Goal: Task Accomplishment & Management: Manage account settings

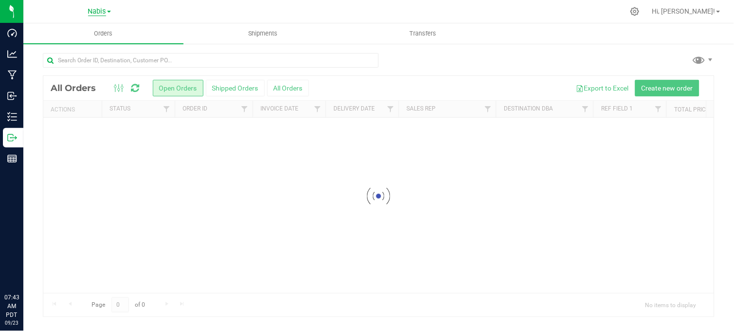
click at [91, 12] on span "Nabis" at bounding box center [97, 11] width 18 height 9
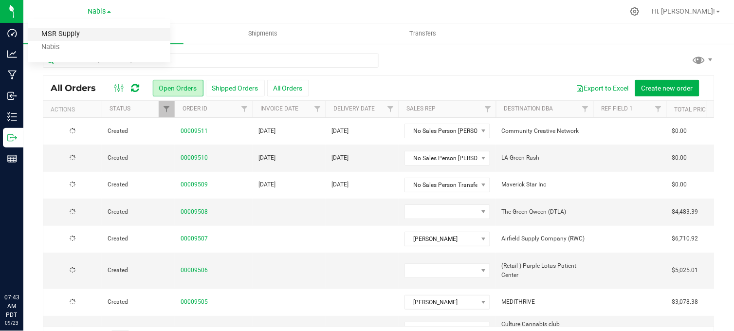
click at [57, 35] on link "MSR Supply" at bounding box center [99, 34] width 142 height 13
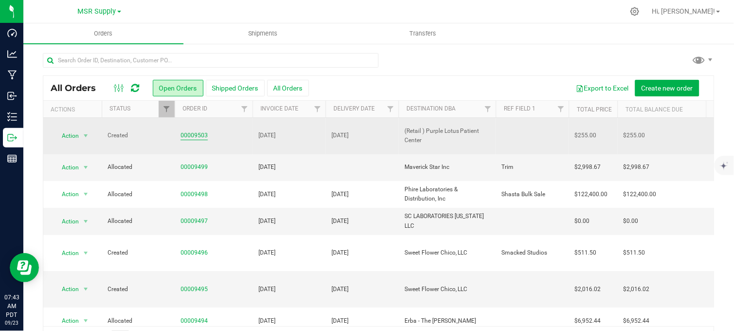
click at [191, 131] on link "00009503" at bounding box center [194, 135] width 27 height 9
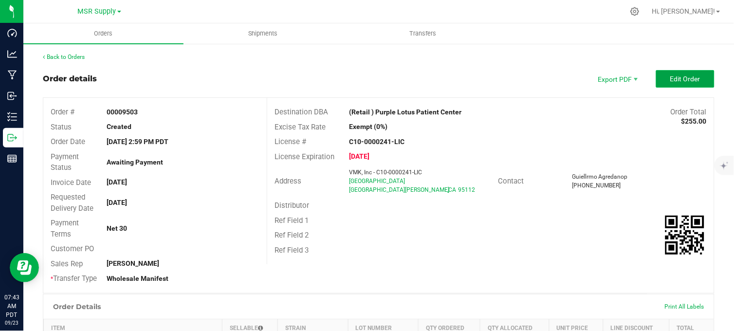
click at [670, 75] on span "Edit Order" at bounding box center [685, 79] width 30 height 8
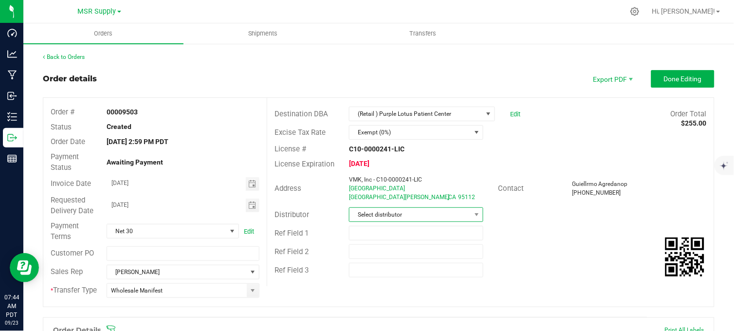
click at [373, 215] on span "Select distributor" at bounding box center [409, 215] width 121 height 14
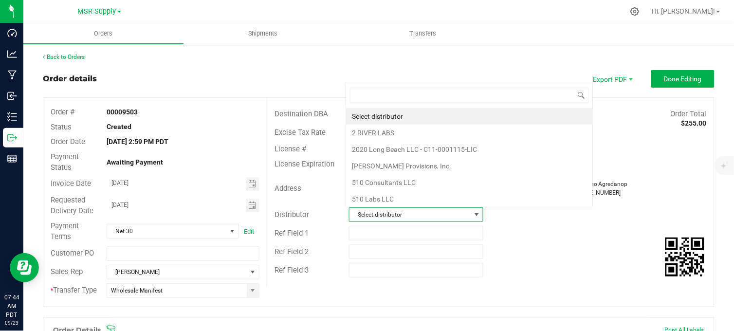
scroll to position [15, 130]
type input "msr"
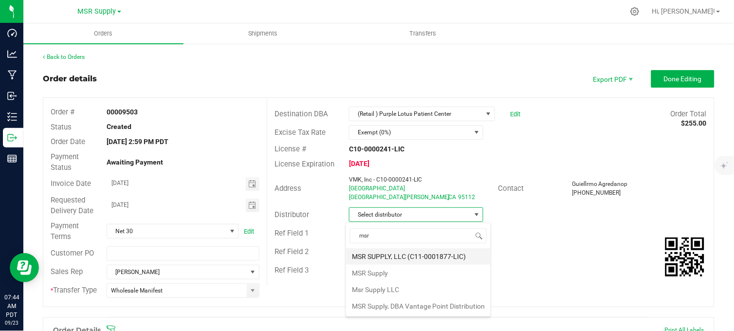
click at [385, 252] on li "MSR SUPPLY, LLC (C11-0001877-LIC)" at bounding box center [418, 256] width 145 height 17
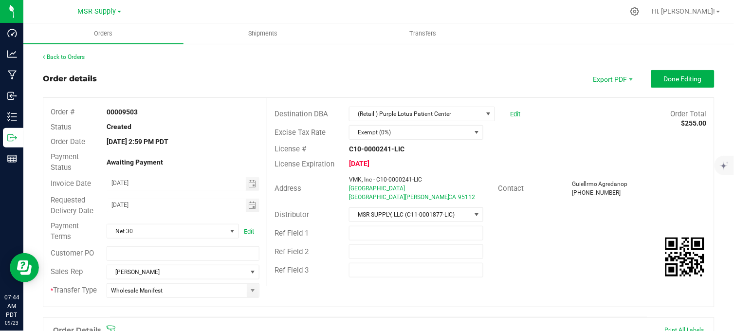
drag, startPoint x: 519, startPoint y: 154, endPoint x: 226, endPoint y: 190, distance: 295.6
click at [519, 154] on div "License # C10-0000241-LIC" at bounding box center [490, 149] width 447 height 15
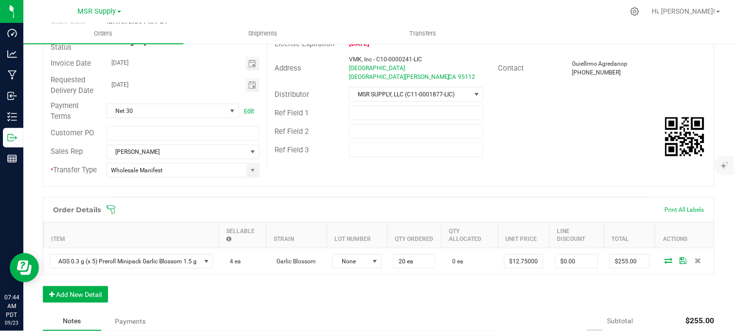
scroll to position [162, 0]
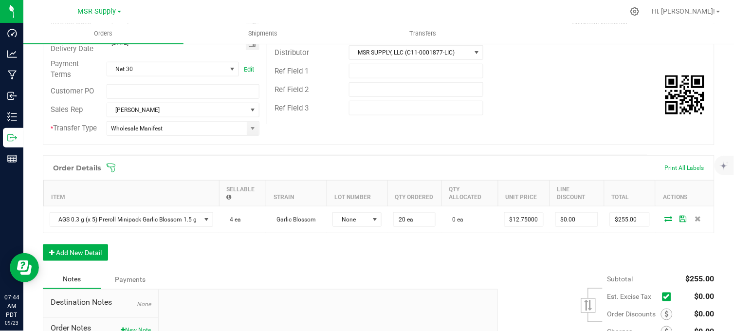
click at [345, 261] on div "Order Details Print All Labels Item Sellable Strain Lot Number Qty Ordered Qty …" at bounding box center [378, 212] width 671 height 115
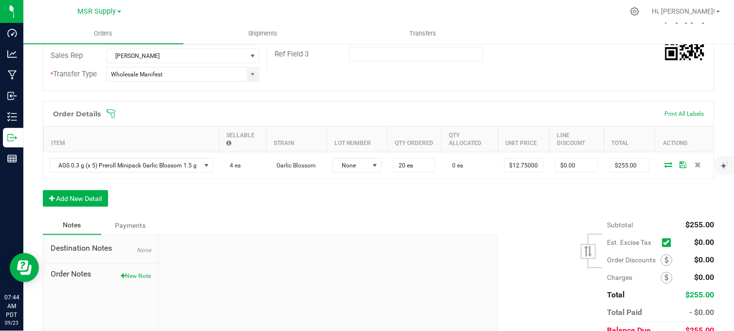
scroll to position [268, 0]
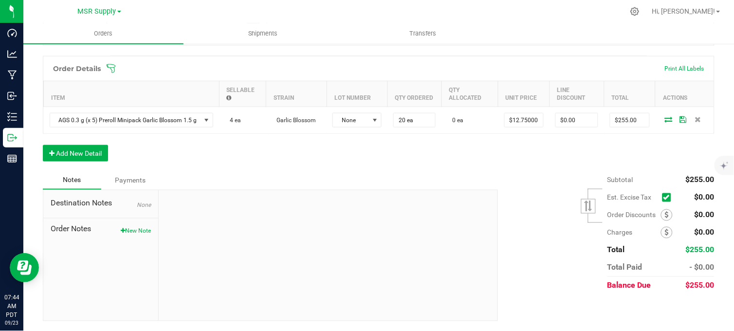
drag, startPoint x: 255, startPoint y: 179, endPoint x: 250, endPoint y: 181, distance: 5.5
click at [250, 181] on div "Notes Payments" at bounding box center [267, 180] width 448 height 18
click at [121, 234] on button "New Note" at bounding box center [136, 231] width 30 height 9
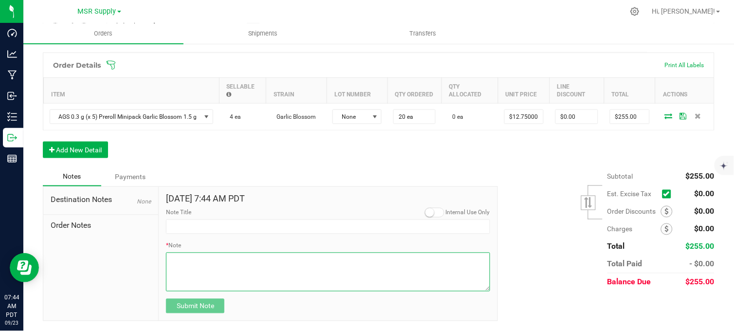
click at [202, 278] on textarea "* Note" at bounding box center [328, 272] width 324 height 39
paste textarea "Domestic Wire and ACH Instructions Beneficiary Name: MSR Supply LLC Beneficiary…"
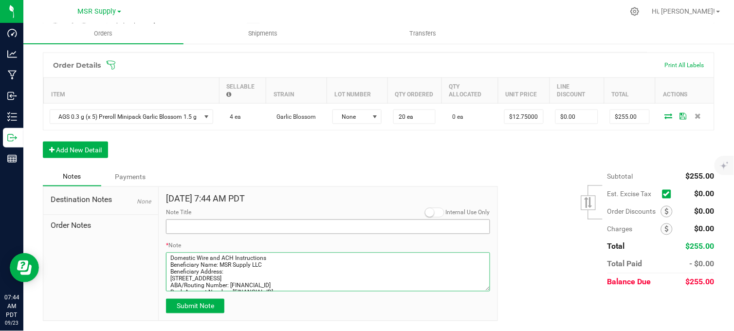
scroll to position [83, 0]
type textarea "Domestic Wire and ACH Instructions Beneficiary Name: MSR Supply LLC Beneficiary…"
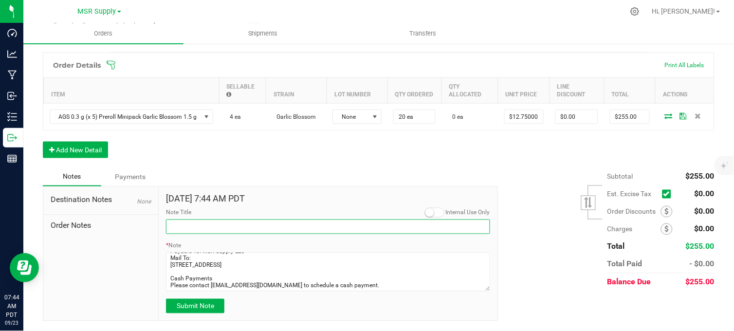
click at [190, 227] on input "Note Title" at bounding box center [328, 226] width 324 height 15
type input "Payment Details"
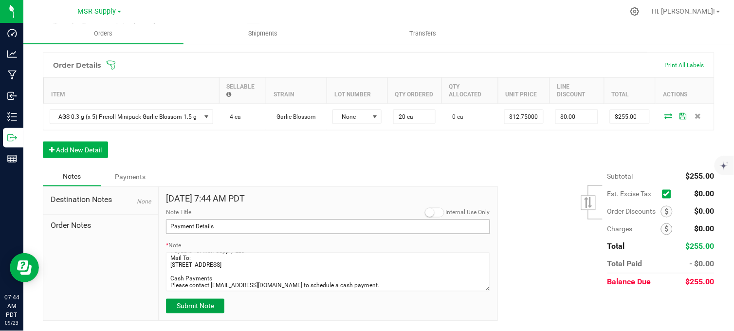
drag, startPoint x: 204, startPoint y: 309, endPoint x: 223, endPoint y: 232, distance: 79.5
click at [204, 308] on span "Submit Note" at bounding box center [195, 306] width 37 height 8
click at [245, 168] on div "Order Details Print All Labels Item Sellable Strain Lot Number Qty Ordered Qty …" at bounding box center [378, 110] width 671 height 115
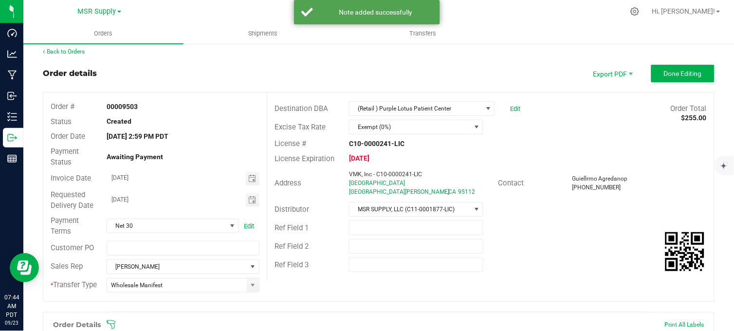
scroll to position [0, 0]
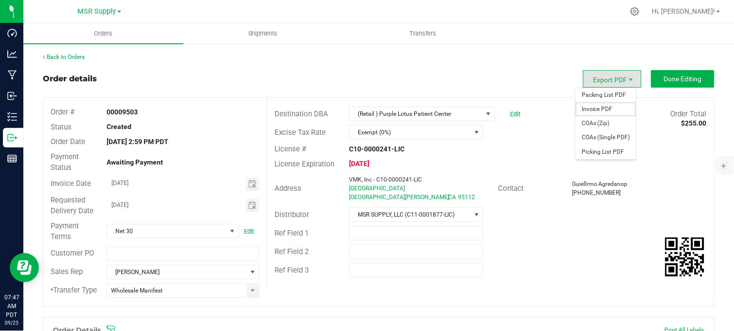
click at [602, 105] on span "Invoice PDF" at bounding box center [606, 109] width 60 height 14
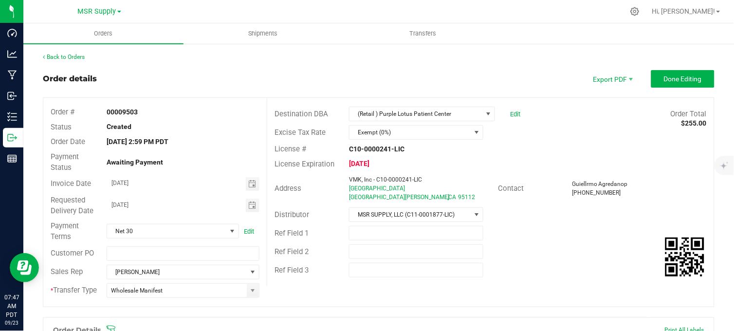
click at [315, 75] on div "Order details Export PDF Done Editing" at bounding box center [378, 79] width 671 height 18
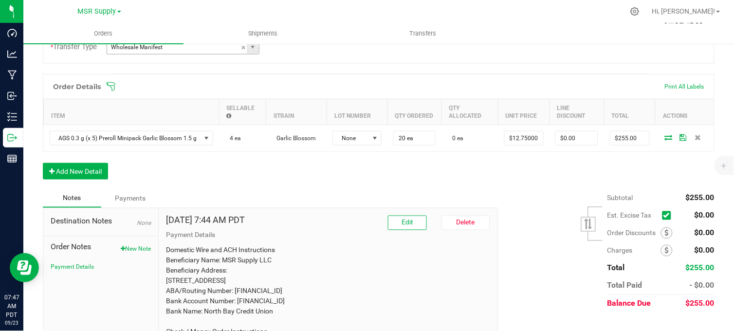
scroll to position [162, 0]
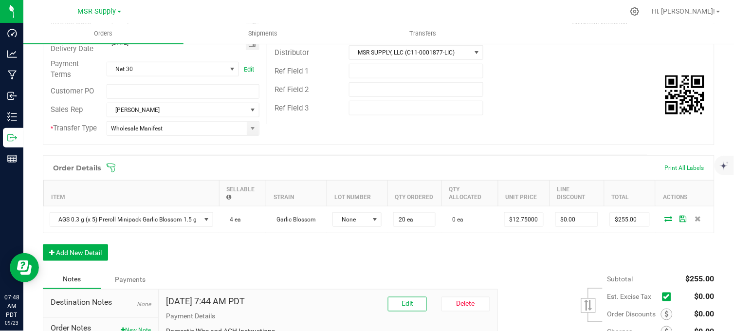
click at [335, 130] on div "Order # 00009503 Status Created Order Date [DATE] 2:59 PM PDT Payment Status Aw…" at bounding box center [378, 40] width 671 height 209
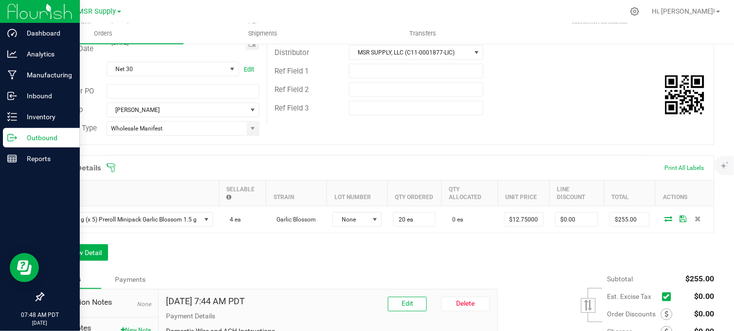
click at [8, 139] on icon at bounding box center [10, 137] width 5 height 7
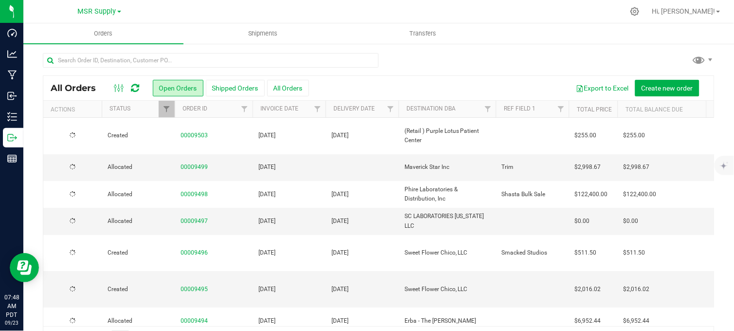
click at [446, 57] on div at bounding box center [378, 64] width 671 height 22
click at [648, 86] on span "Create new order" at bounding box center [667, 88] width 52 height 8
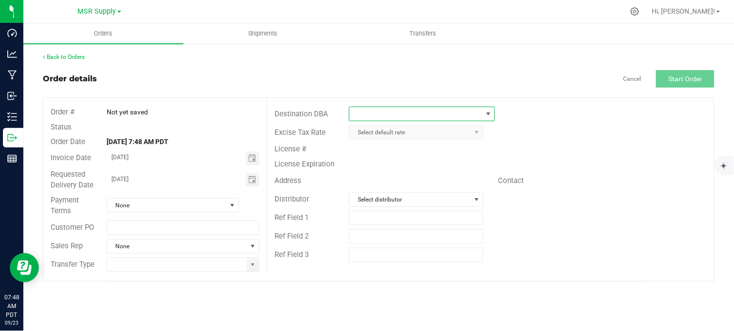
click at [375, 112] on span at bounding box center [415, 114] width 132 height 14
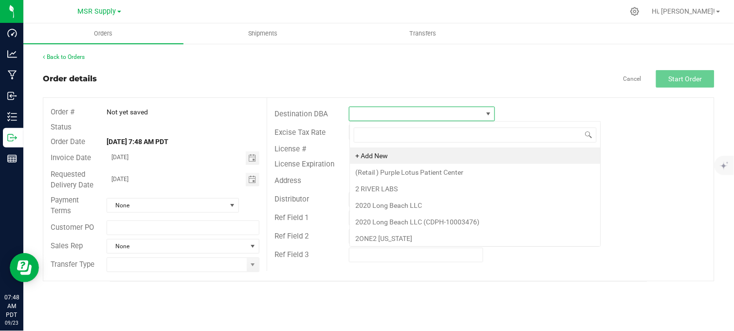
scroll to position [15, 145]
type input "sundial"
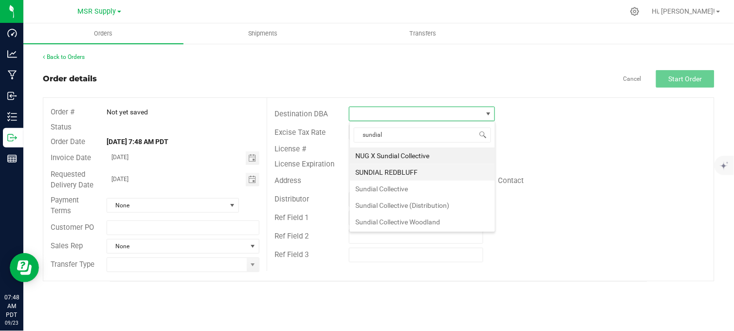
click at [414, 176] on li "SUNDIAL REDBLUFF" at bounding box center [422, 172] width 145 height 17
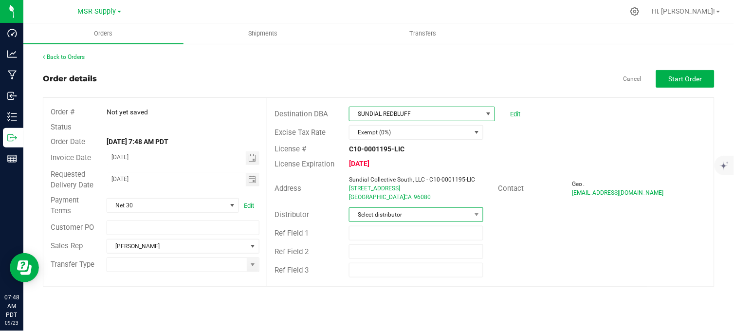
click at [406, 218] on span "Select distributor" at bounding box center [409, 215] width 121 height 14
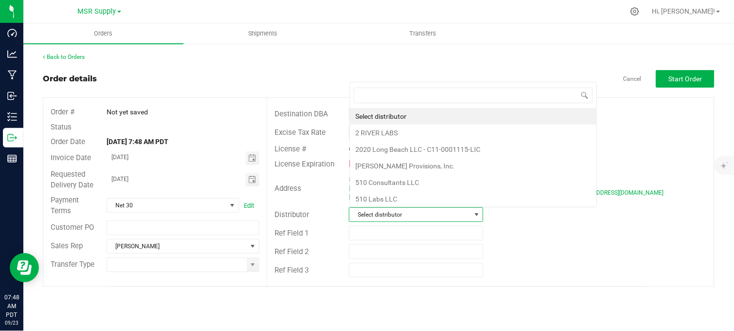
scroll to position [15, 132]
type input "msr"
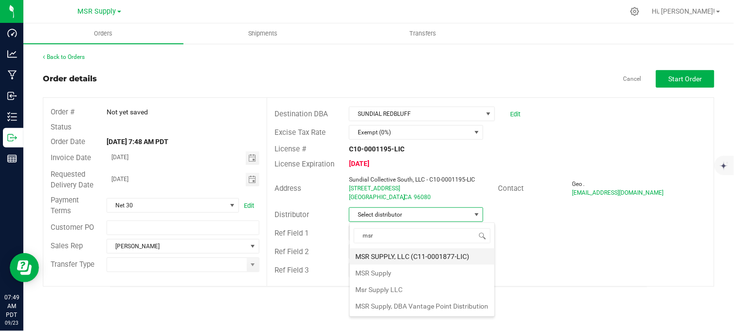
click at [399, 254] on li "MSR SUPPLY, LLC (C11-0001877-LIC)" at bounding box center [422, 256] width 145 height 17
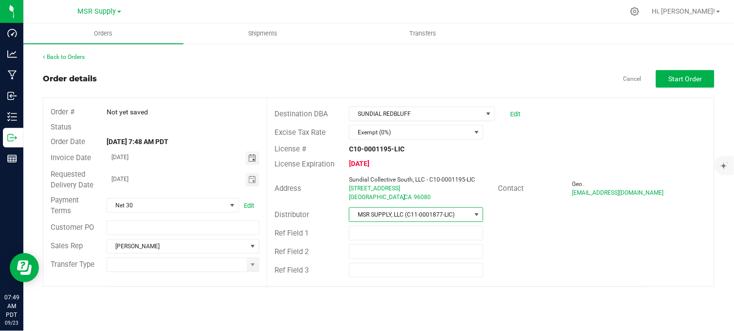
click at [255, 160] on span "Toggle calendar" at bounding box center [252, 158] width 8 height 8
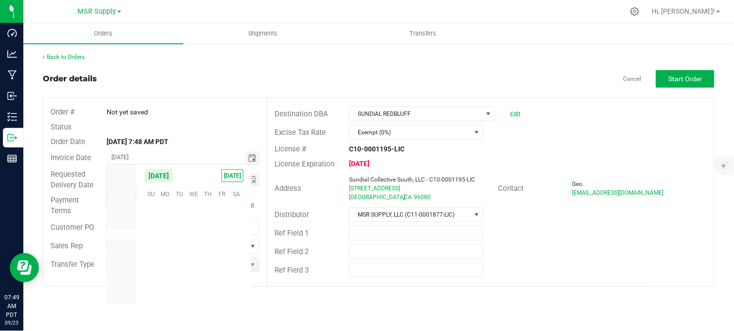
scroll to position [157809, 0]
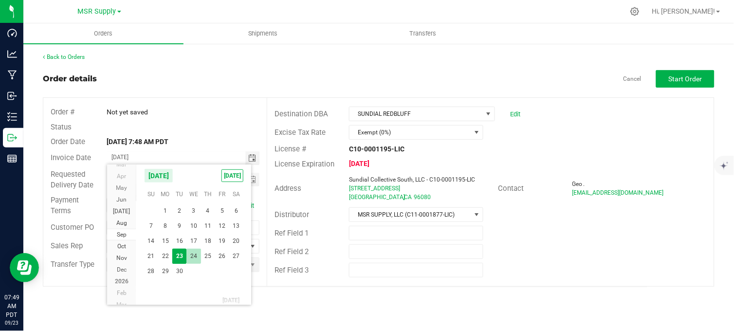
click at [195, 256] on span "24" at bounding box center [193, 256] width 14 height 15
type input "[DATE]"
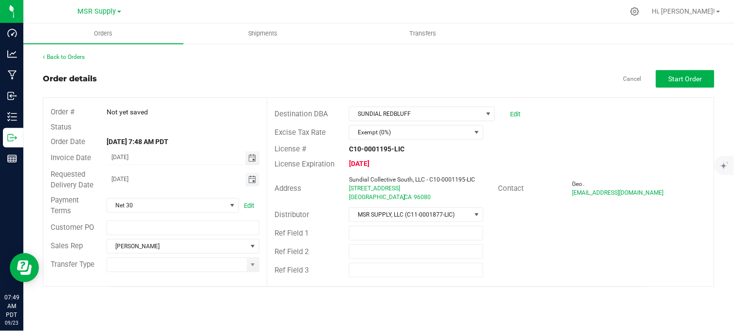
click at [252, 181] on span "Toggle calendar" at bounding box center [252, 180] width 8 height 8
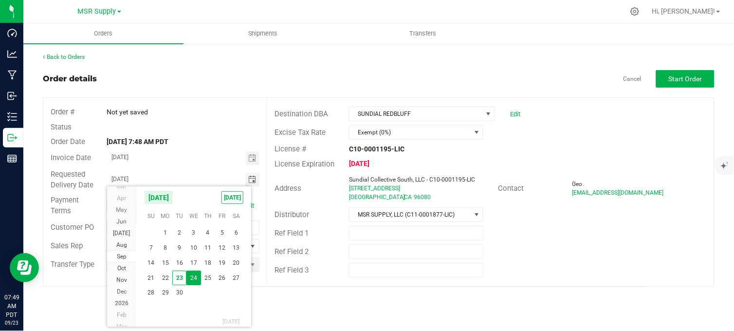
click at [191, 275] on span "24" at bounding box center [193, 278] width 14 height 15
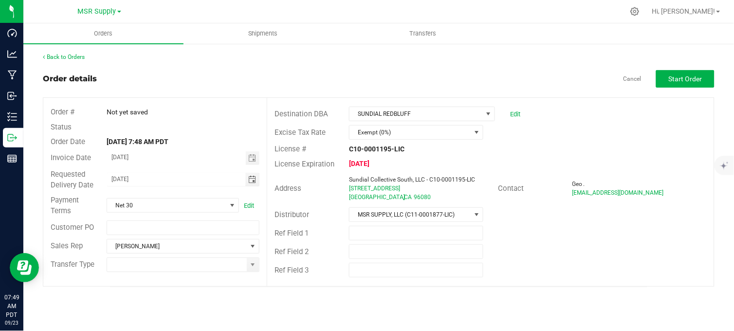
click at [181, 121] on div "Status" at bounding box center [154, 127] width 223 height 15
click at [250, 264] on span at bounding box center [253, 265] width 8 height 8
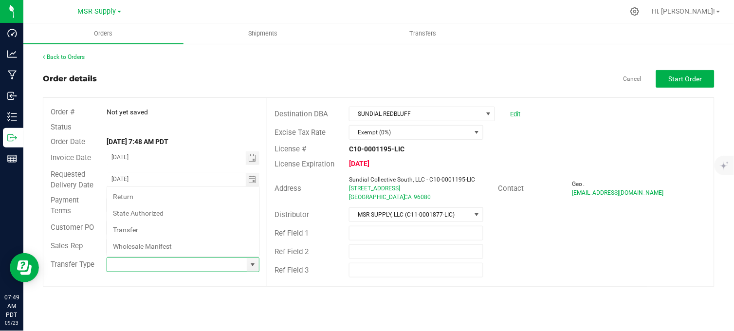
scroll to position [15, 151]
click at [152, 250] on li "Wholesale Manifest" at bounding box center [183, 246] width 152 height 17
type input "Wholesale Manifest"
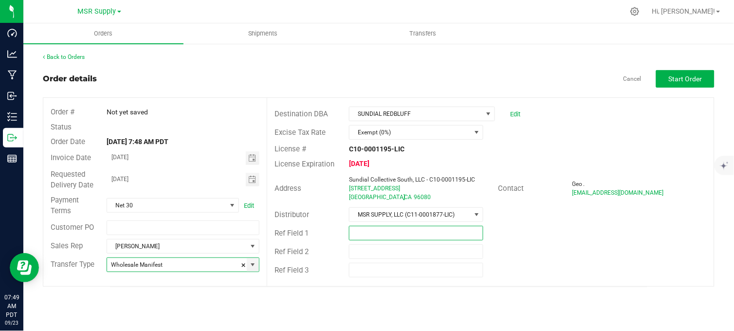
click at [365, 238] on input "text" at bounding box center [416, 233] width 134 height 15
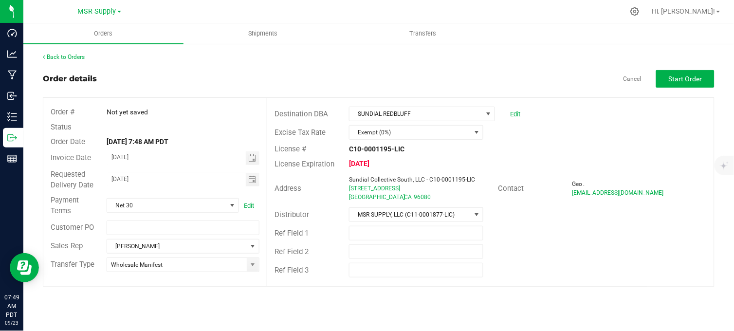
click at [562, 243] on div "Ref Field 2" at bounding box center [490, 251] width 447 height 18
click at [677, 76] on span "Start Order" at bounding box center [686, 79] width 34 height 8
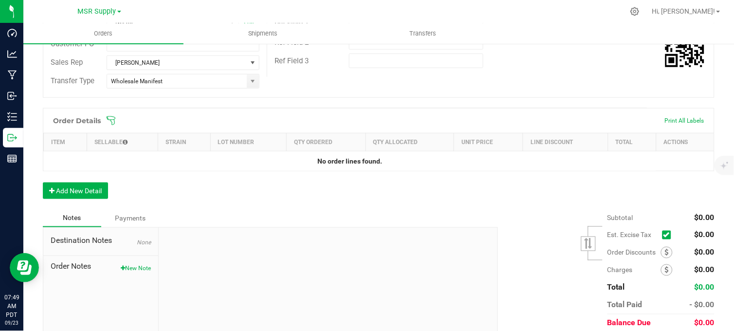
scroll to position [216, 0]
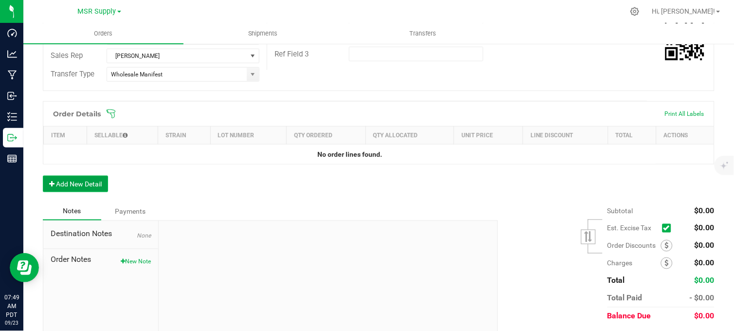
click at [95, 185] on button "Add New Detail" at bounding box center [75, 184] width 65 height 17
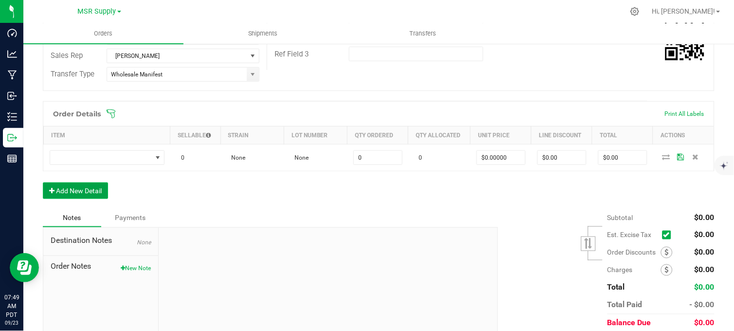
click at [78, 195] on button "Add New Detail" at bounding box center [75, 190] width 65 height 17
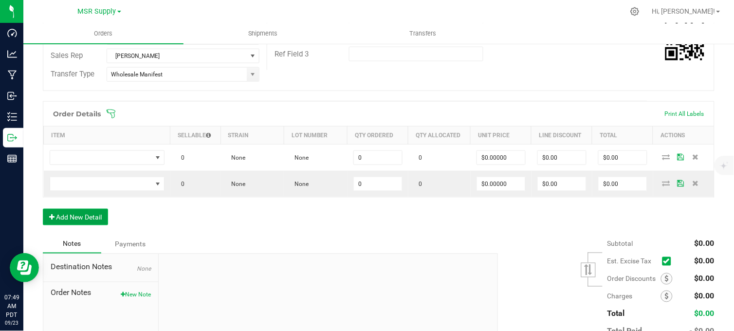
click at [85, 220] on button "Add New Detail" at bounding box center [75, 217] width 65 height 17
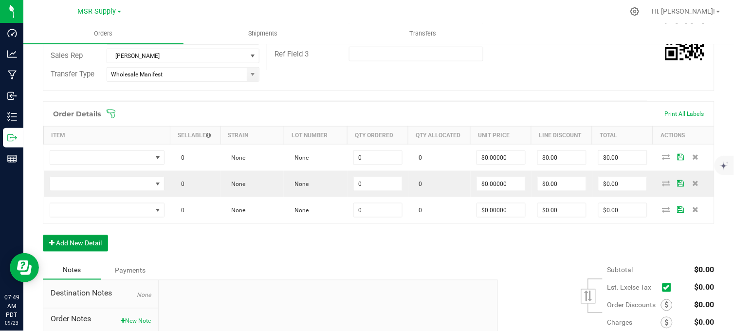
click at [77, 246] on button "Add New Detail" at bounding box center [75, 243] width 65 height 17
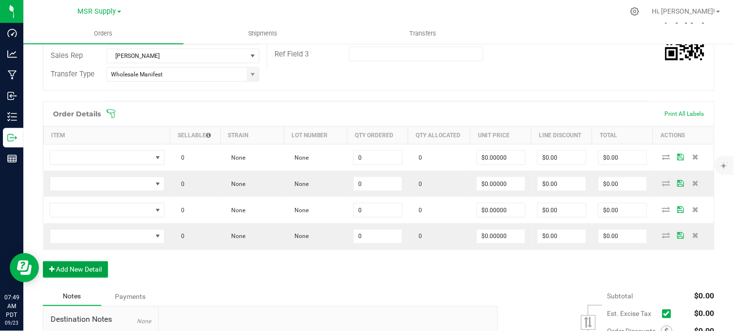
drag, startPoint x: 80, startPoint y: 268, endPoint x: 85, endPoint y: 216, distance: 51.8
click at [80, 266] on button "Add New Detail" at bounding box center [75, 269] width 65 height 17
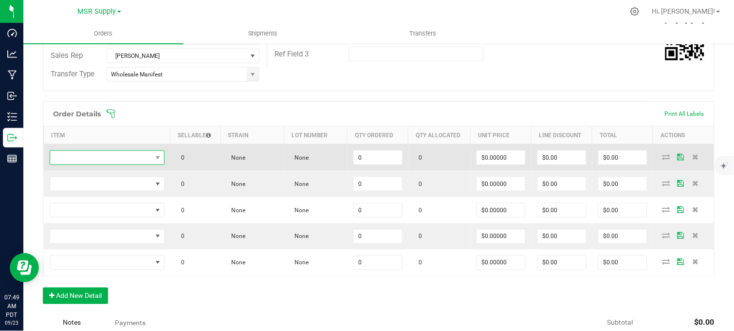
click at [98, 154] on span "NO DATA FOUND" at bounding box center [101, 158] width 102 height 14
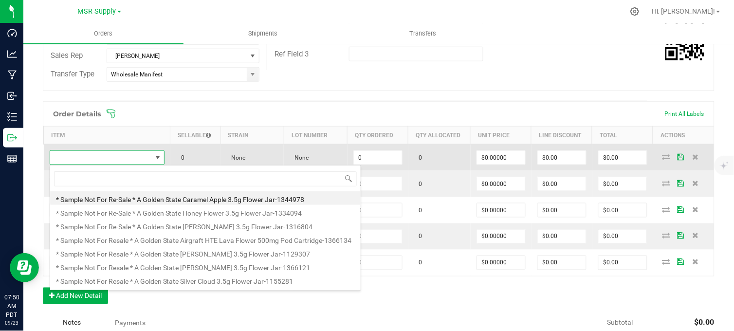
scroll to position [15, 112]
type input "ags eighth shasta"
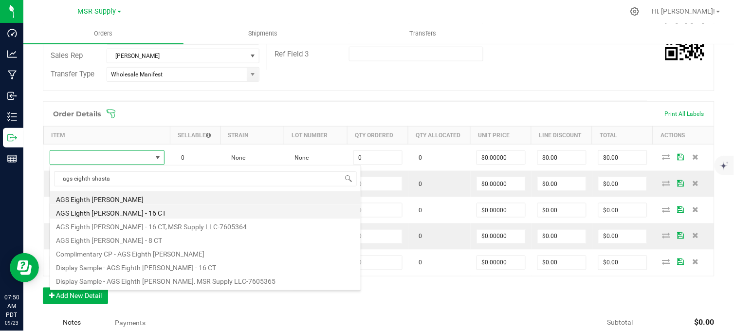
drag, startPoint x: 138, startPoint y: 210, endPoint x: 225, endPoint y: 200, distance: 88.1
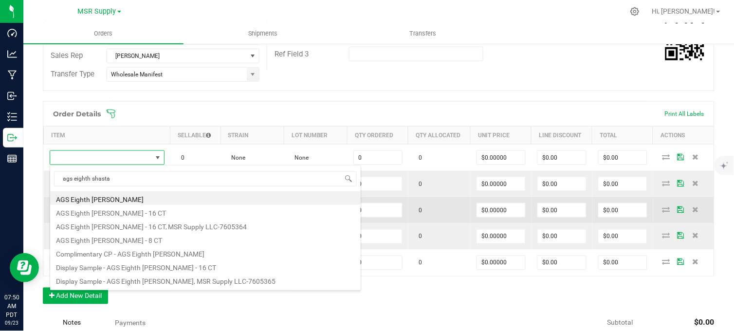
click at [138, 210] on li "AGS Eighth [PERSON_NAME] - 16 CT" at bounding box center [205, 212] width 310 height 14
type input "0 ea"
type input "$30.00000"
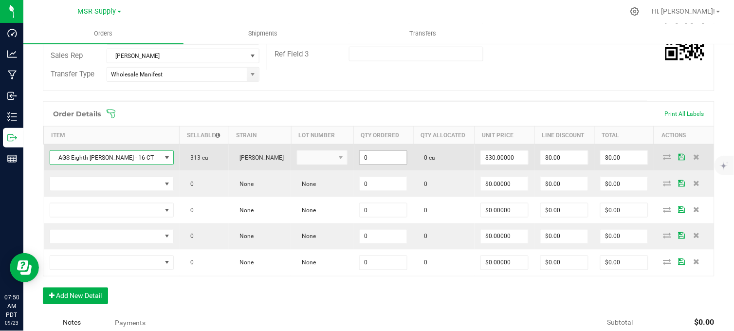
click at [370, 163] on input "0" at bounding box center [383, 158] width 47 height 14
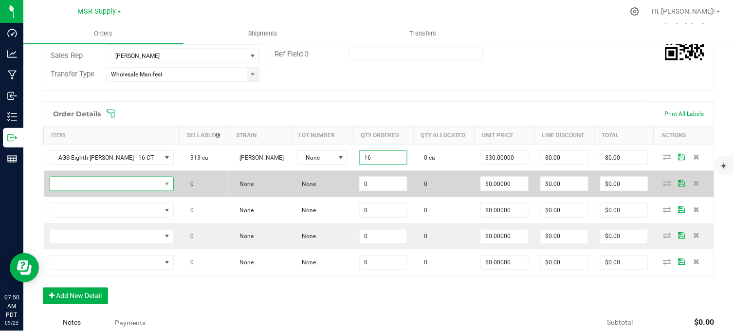
type input "16 ea"
type input "$480.00"
click at [105, 185] on span "NO DATA FOUND" at bounding box center [105, 184] width 111 height 14
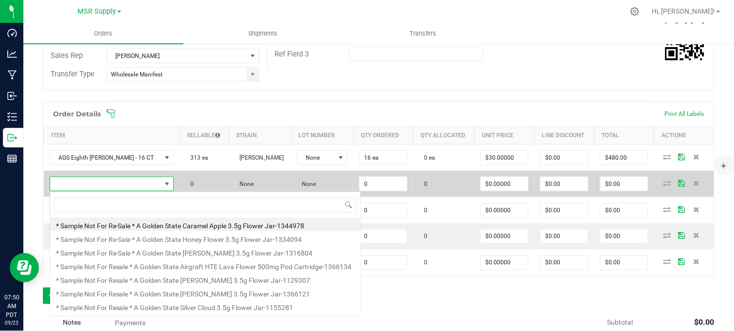
scroll to position [15, 113]
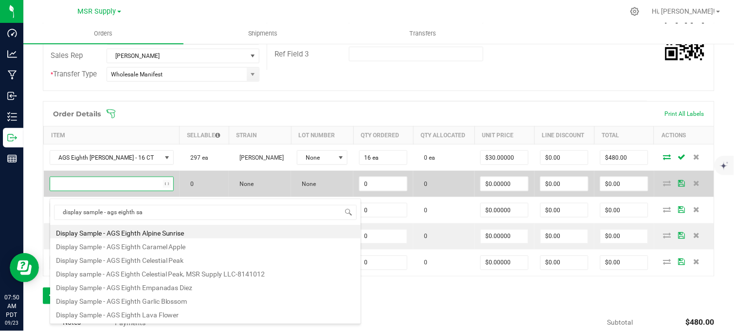
type input "display sample - ags eighth s"
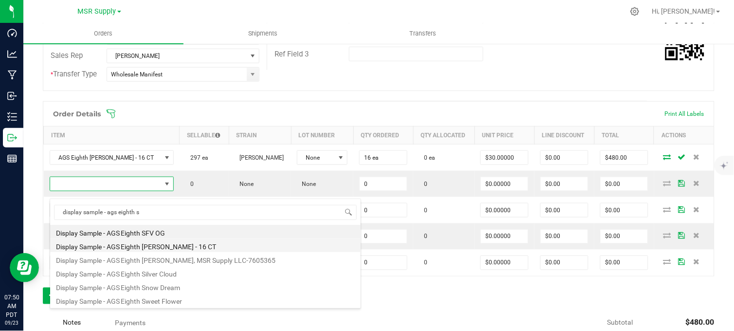
click at [162, 250] on li "Display Sample - AGS Eighth [PERSON_NAME] - 16 CT" at bounding box center [205, 245] width 310 height 14
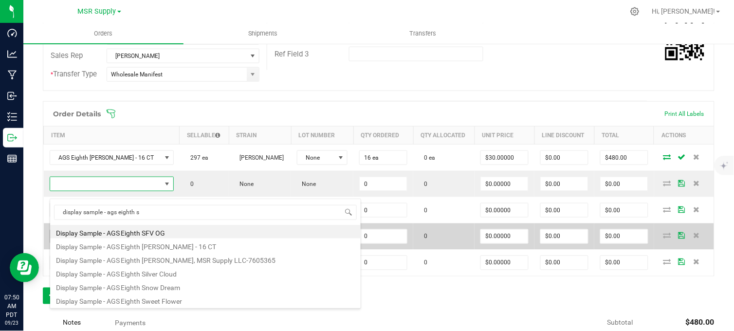
type input "0 ea"
type input "$0.01000"
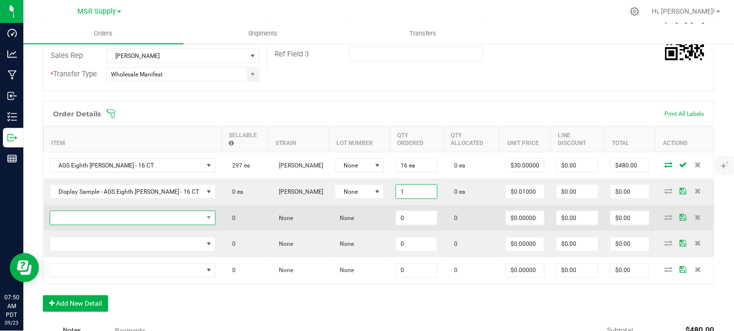
type input "1 ea"
type input "$0.01"
click at [173, 225] on span "NO DATA FOUND" at bounding box center [126, 218] width 153 height 14
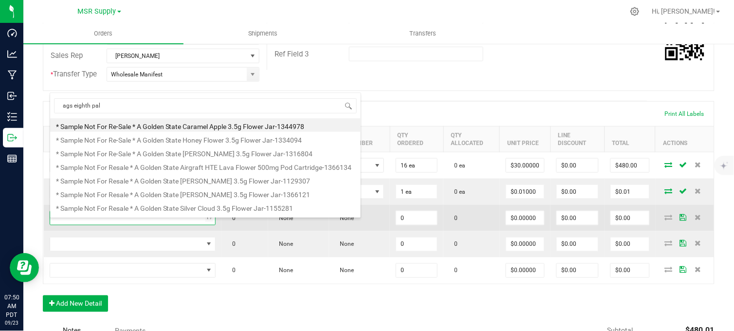
type input "ags eighth palo"
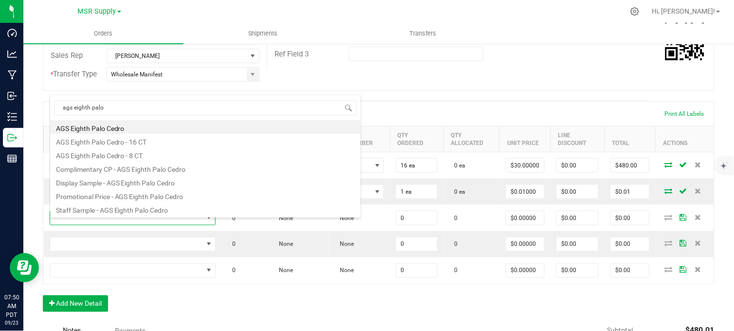
click at [122, 141] on li "AGS Eighth Palo Cedro - 16 CT" at bounding box center [205, 141] width 310 height 14
type input "0 ea"
type input "$30.00000"
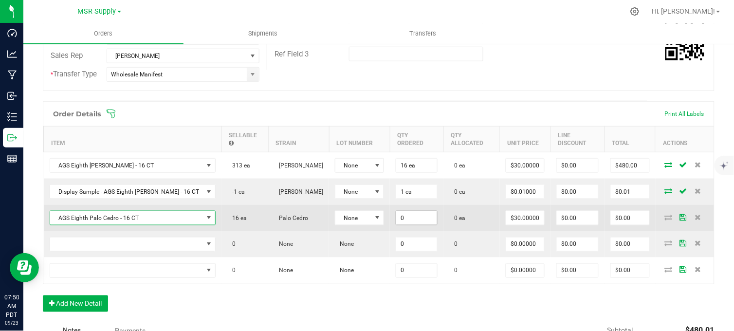
click at [398, 220] on input "0" at bounding box center [416, 218] width 41 height 14
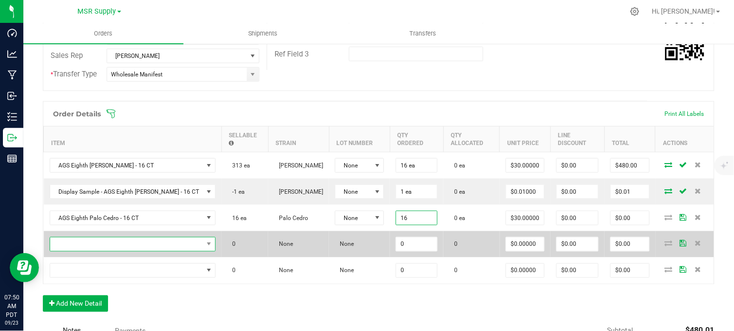
type input "16 ea"
type input "$480.00"
click at [91, 251] on span "NO DATA FOUND" at bounding box center [126, 244] width 153 height 14
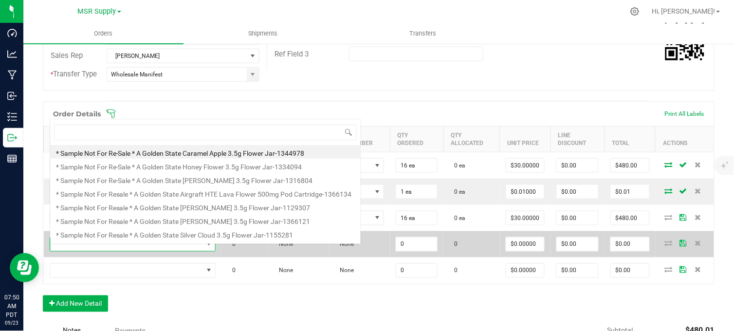
scroll to position [15, 157]
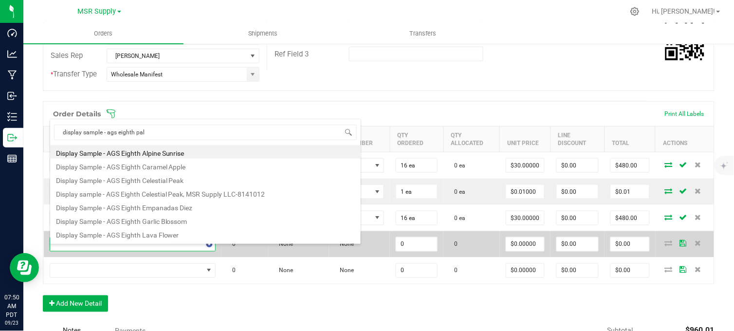
type input "display sample - ags eighth palo"
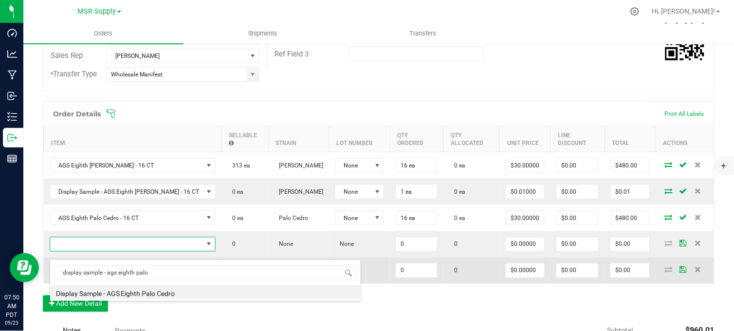
drag, startPoint x: 158, startPoint y: 293, endPoint x: 162, endPoint y: 290, distance: 5.2
click at [159, 292] on li "Display Sample - AGS Eighth Palo Cedro" at bounding box center [205, 292] width 310 height 14
type input "0 ea"
type input "$0.01000"
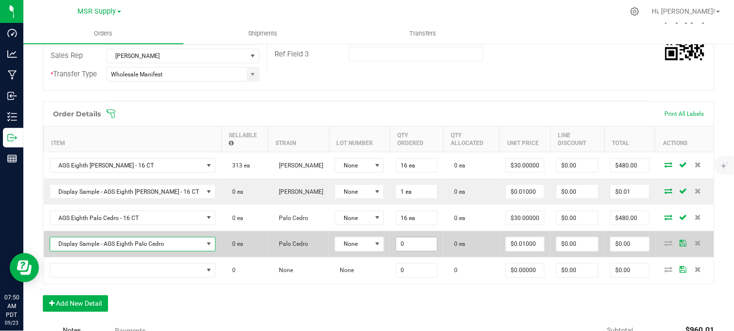
click at [404, 251] on input "0" at bounding box center [416, 244] width 41 height 14
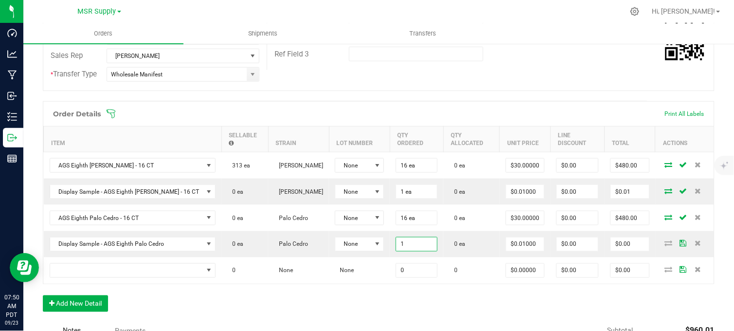
type input "1 ea"
type input "$0.01"
drag, startPoint x: 237, startPoint y: 308, endPoint x: 232, endPoint y: 303, distance: 6.9
click at [236, 307] on div "Order Details Print All Labels Item Sellable Strain Lot Number Qty Ordered Qty …" at bounding box center [378, 211] width 671 height 220
click at [96, 309] on button "Add New Detail" at bounding box center [75, 303] width 65 height 17
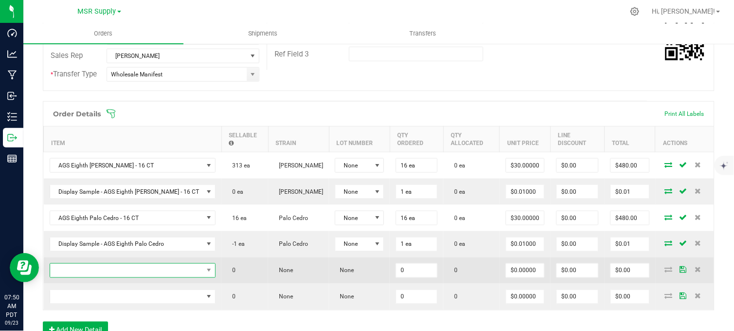
click at [113, 277] on span "NO DATA FOUND" at bounding box center [126, 271] width 153 height 14
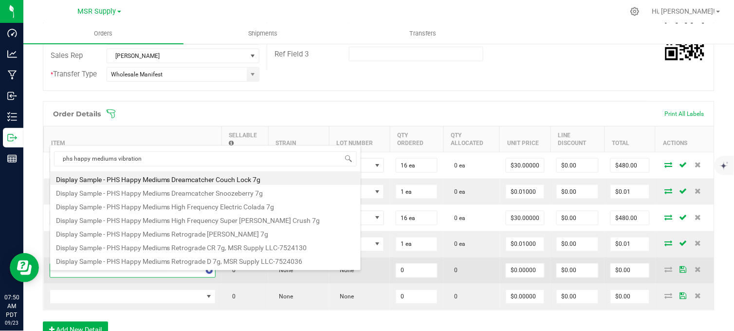
type input "phs happy mediums vibration"
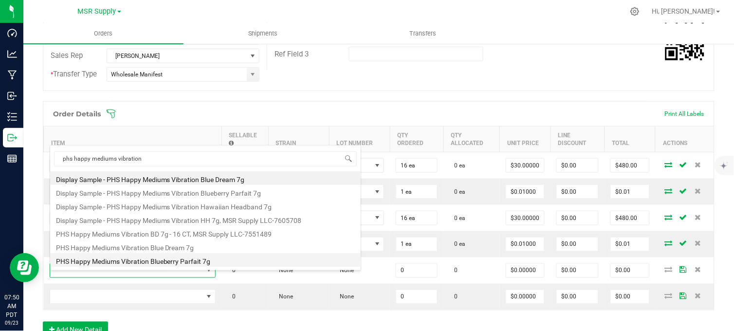
click at [168, 260] on li "PHS Happy Mediums Vibration Blueberry Parfait 7g" at bounding box center [205, 260] width 310 height 14
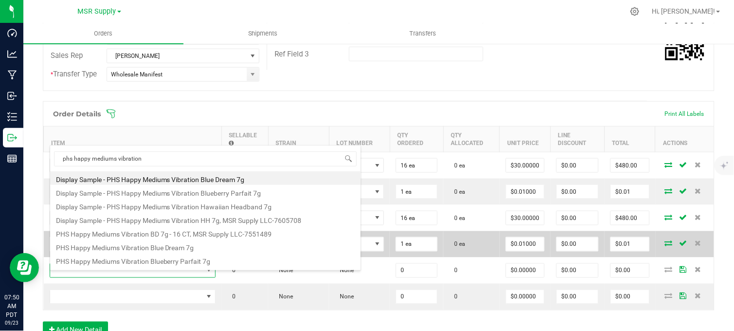
type input "0 ea"
type input "$27.00000"
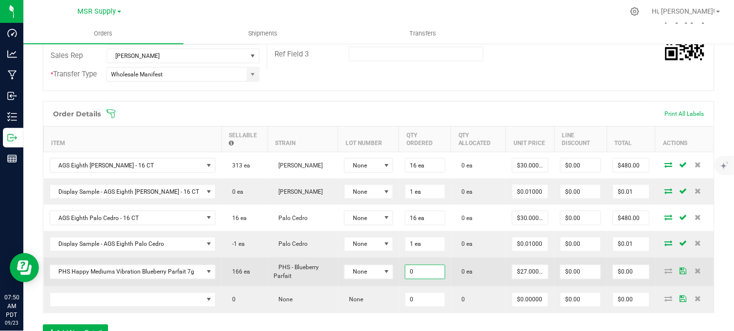
click at [434, 279] on input "0" at bounding box center [424, 272] width 39 height 14
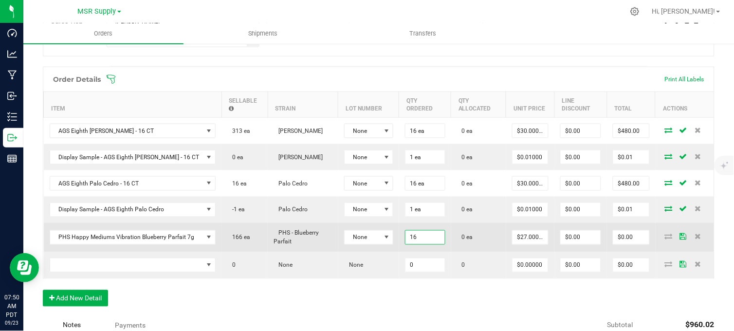
scroll to position [270, 0]
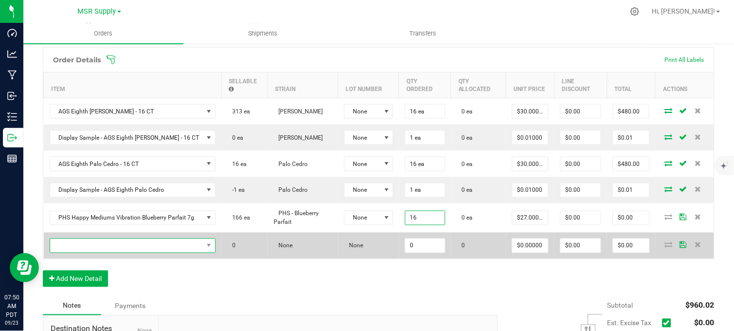
type input "16 ea"
type input "$432.00"
click at [103, 253] on span "NO DATA FOUND" at bounding box center [126, 246] width 153 height 14
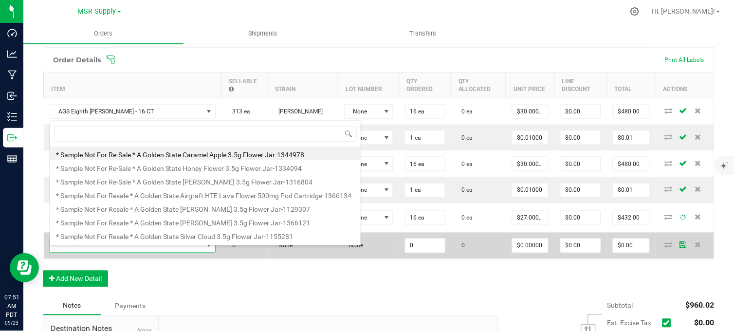
scroll to position [15, 157]
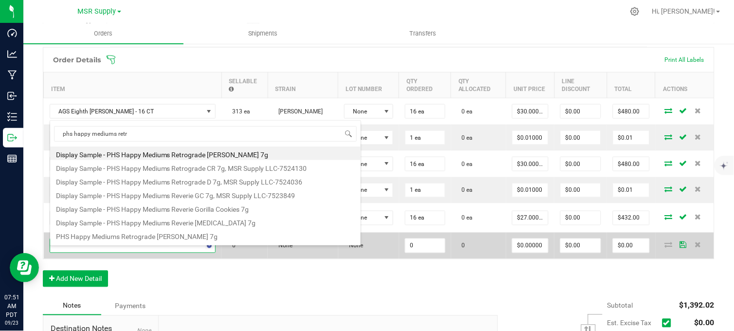
type input "phs happy mediums retro"
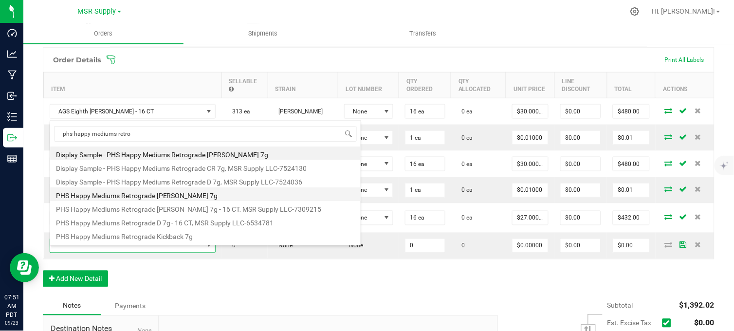
click at [154, 194] on li "PHS Happy Mediums Retrograde [PERSON_NAME] 7g" at bounding box center [205, 194] width 310 height 14
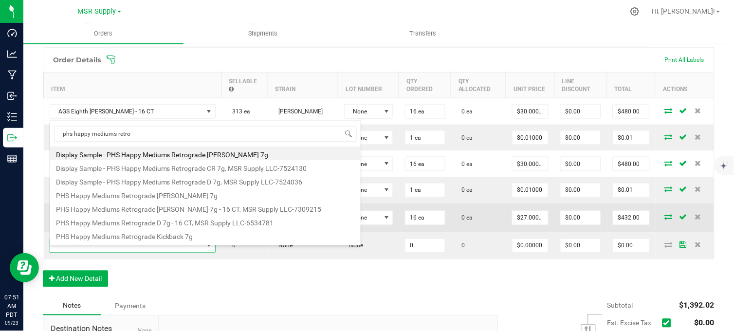
type input "0 ea"
type input "$27.00000"
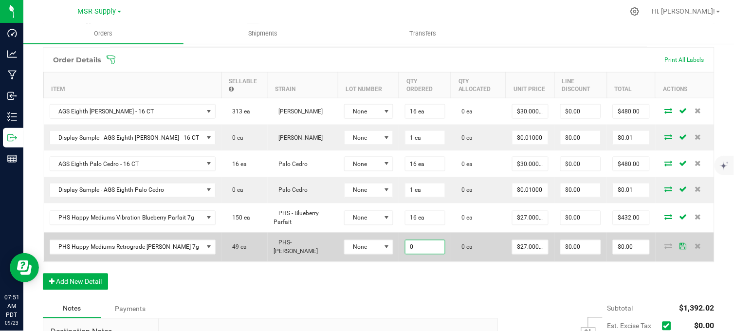
click at [411, 254] on input "0" at bounding box center [424, 247] width 39 height 14
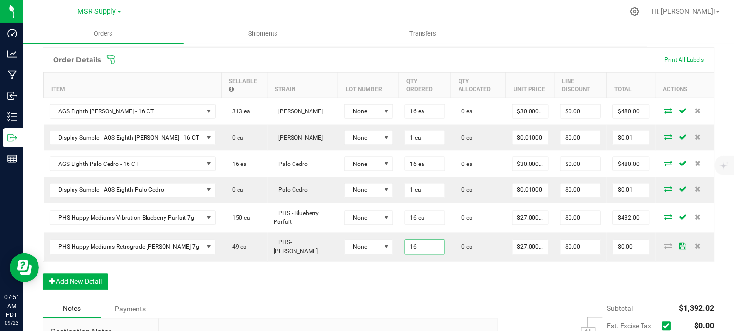
type input "16 ea"
type input "$432.00"
click at [240, 276] on div "Order Details Print All Labels Item Sellable Strain Lot Number Qty Ordered Qty …" at bounding box center [378, 173] width 671 height 253
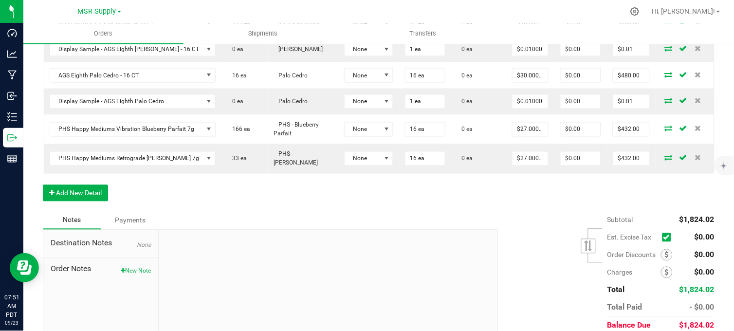
scroll to position [378, 0]
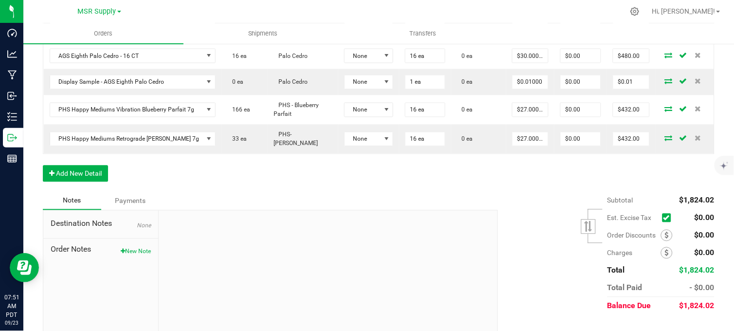
click at [198, 176] on div "Order Details Print All Labels Item Sellable Strain Lot Number Qty Ordered Qty …" at bounding box center [378, 65] width 671 height 253
click at [124, 252] on button "New Note" at bounding box center [136, 251] width 30 height 9
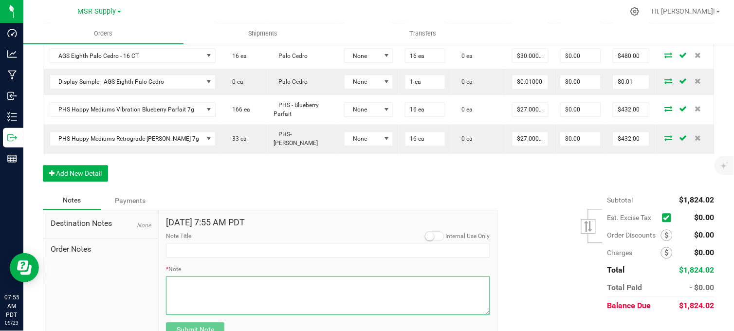
drag, startPoint x: 216, startPoint y: 281, endPoint x: 216, endPoint y: 287, distance: 6.3
click at [216, 286] on textarea "* Note" at bounding box center [328, 295] width 324 height 39
paste textarea "Domestic Wire and ACH Instructions Beneficiary Name: MSR Supply LLC Beneficiary…"
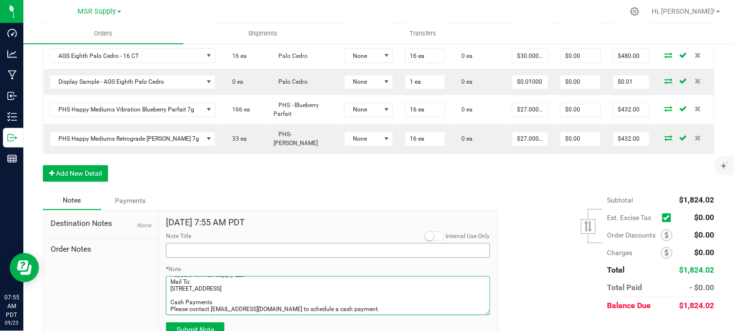
type textarea "Domestic Wire and ACH Instructions Beneficiary Name: MSR Supply LLC Beneficiary…"
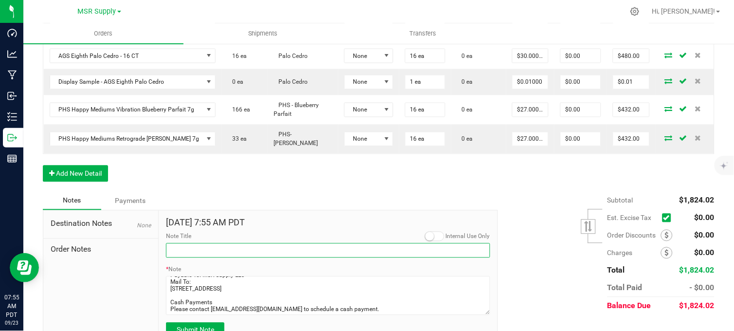
click at [199, 254] on input "Note Title" at bounding box center [328, 250] width 324 height 15
type input "Payment Details"
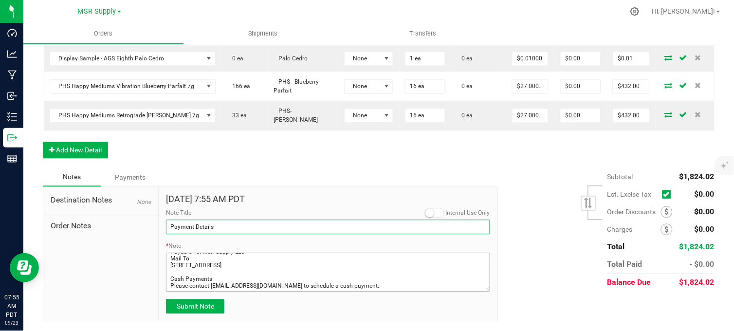
scroll to position [409, 0]
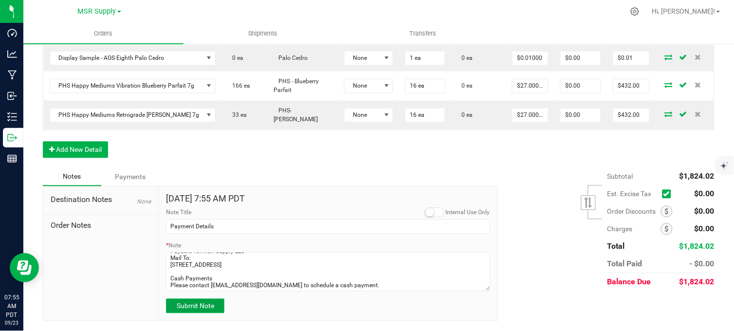
drag, startPoint x: 193, startPoint y: 303, endPoint x: 217, endPoint y: 156, distance: 149.4
click at [193, 302] on span "Submit Note" at bounding box center [195, 306] width 37 height 8
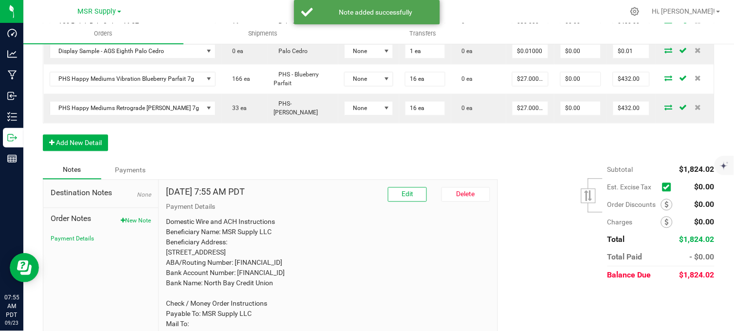
click at [226, 144] on div "Order Details Print All Labels Item Sellable Strain Lot Number Qty Ordered Qty …" at bounding box center [378, 35] width 671 height 253
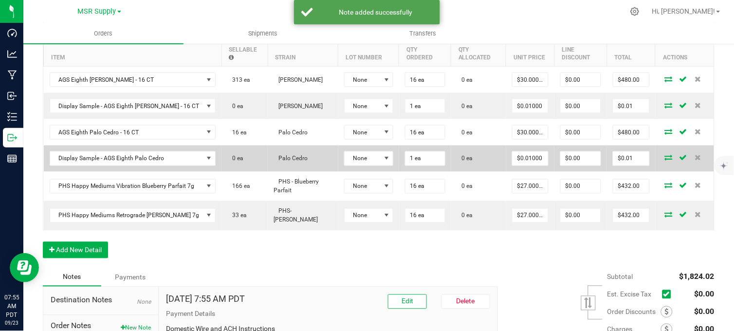
scroll to position [300, 0]
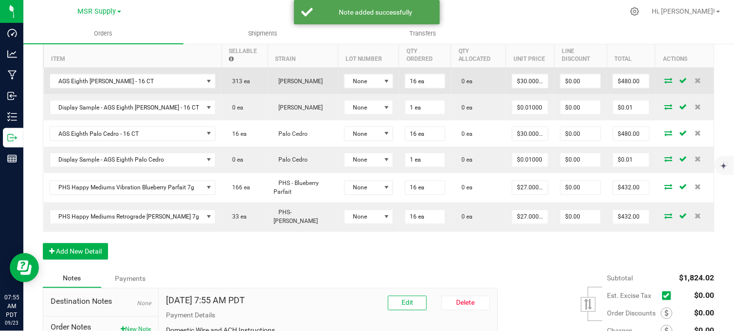
click at [665, 83] on icon at bounding box center [669, 80] width 8 height 6
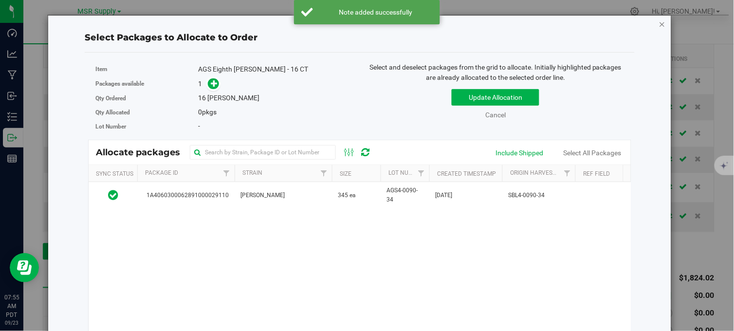
click at [659, 20] on icon "button" at bounding box center [662, 24] width 7 height 12
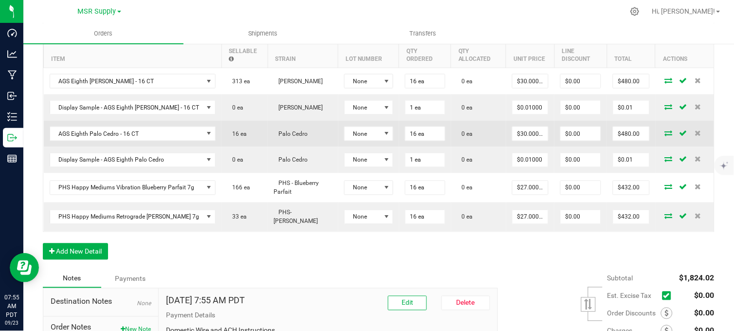
click at [665, 136] on icon at bounding box center [669, 133] width 8 height 6
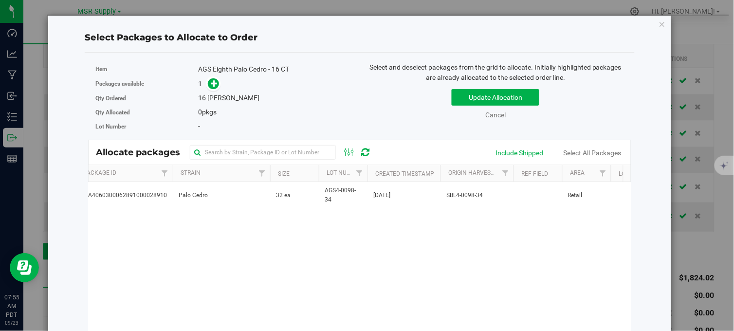
scroll to position [0, 0]
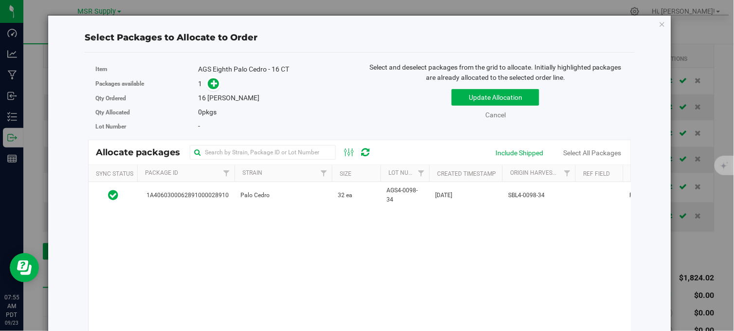
click at [659, 23] on icon "button" at bounding box center [662, 24] width 7 height 12
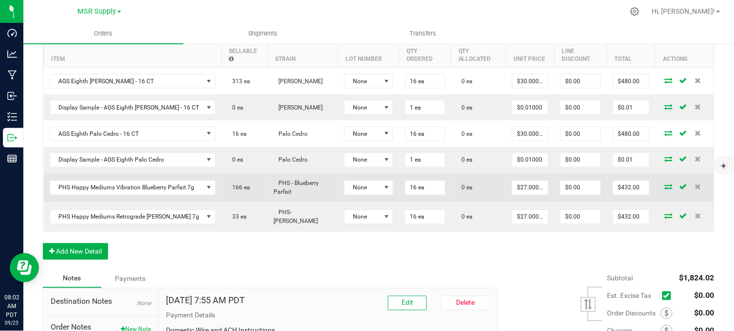
click at [665, 190] on icon at bounding box center [669, 187] width 8 height 6
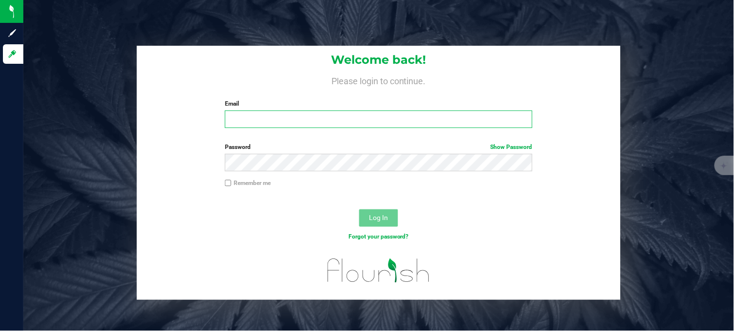
type input "[EMAIL_ADDRESS][PERSON_NAME][DOMAIN_NAME]"
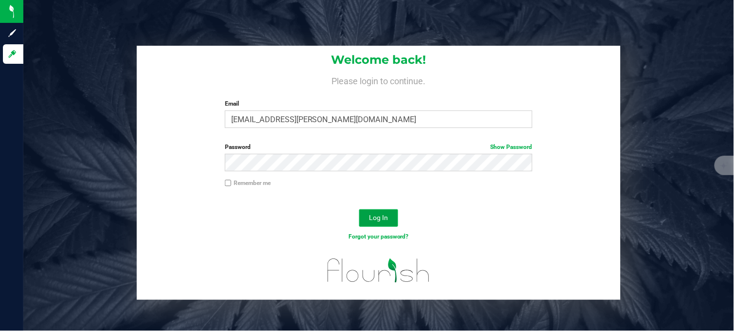
click at [386, 215] on span "Log In" at bounding box center [378, 218] width 19 height 8
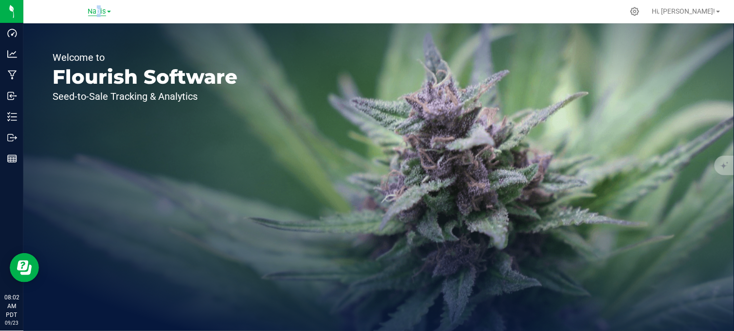
click at [95, 12] on span "Nabis" at bounding box center [97, 11] width 18 height 9
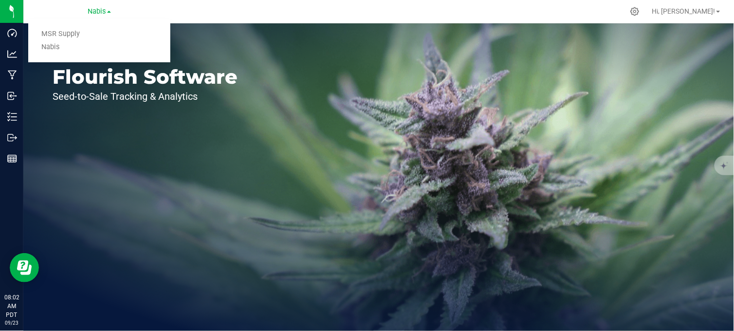
drag, startPoint x: 95, startPoint y: 12, endPoint x: 59, endPoint y: 35, distance: 42.0
click at [59, 34] on link "MSR Supply" at bounding box center [99, 34] width 142 height 13
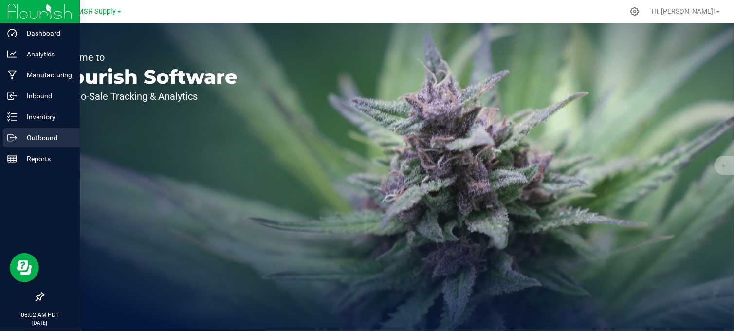
drag, startPoint x: 32, startPoint y: 138, endPoint x: 56, endPoint y: 128, distance: 26.7
click at [33, 137] on p "Outbound" at bounding box center [46, 138] width 58 height 12
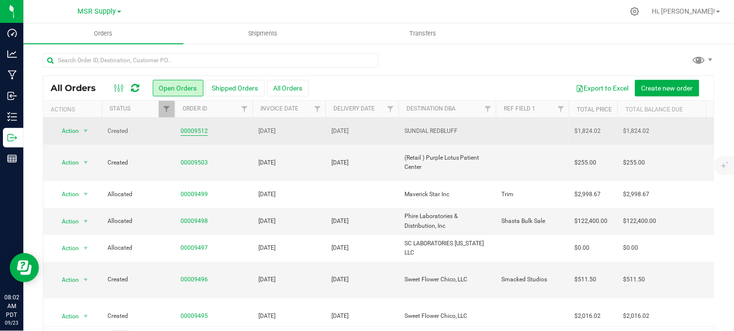
click at [201, 130] on link "00009512" at bounding box center [194, 131] width 27 height 9
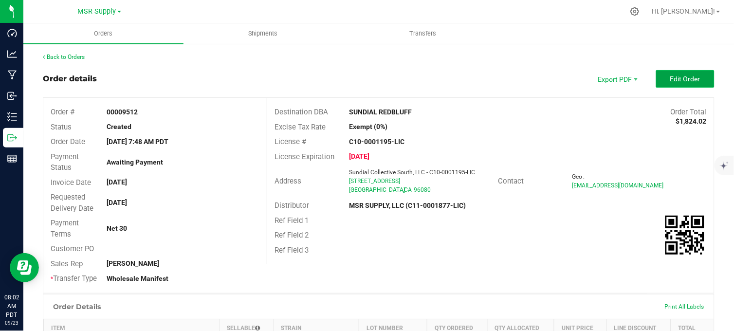
click at [665, 83] on button "Edit Order" at bounding box center [685, 79] width 58 height 18
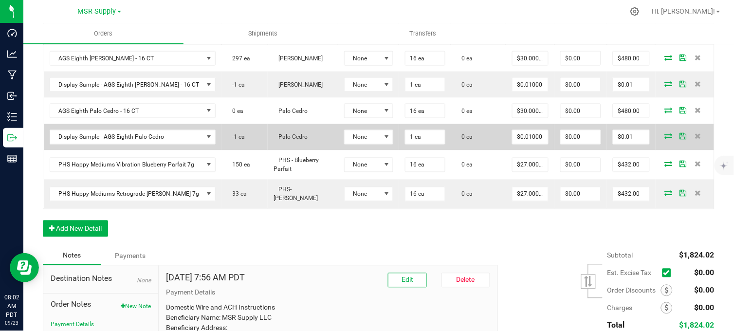
scroll to position [324, 0]
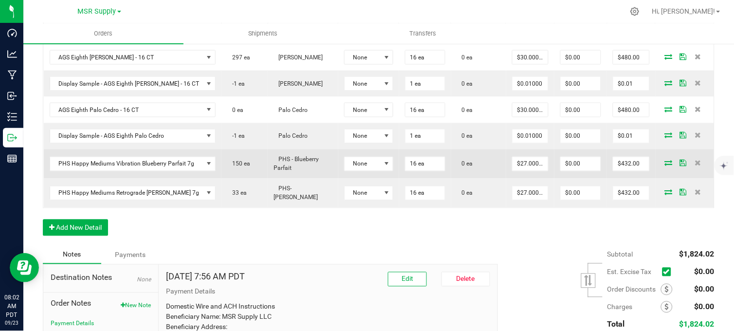
click at [665, 166] on icon at bounding box center [669, 163] width 8 height 6
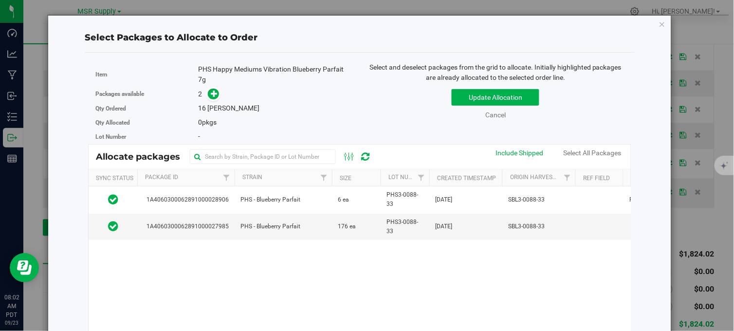
click at [659, 23] on icon "button" at bounding box center [662, 24] width 7 height 12
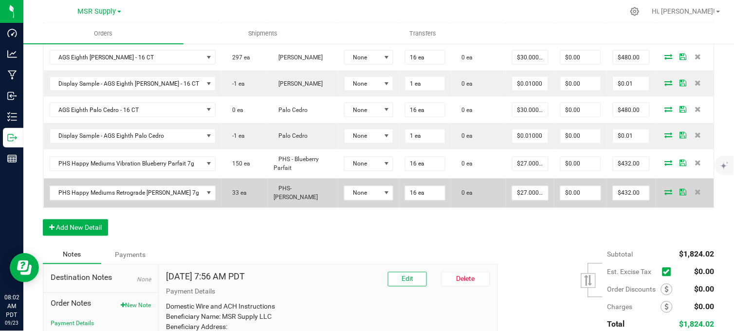
click at [665, 195] on icon at bounding box center [669, 192] width 8 height 6
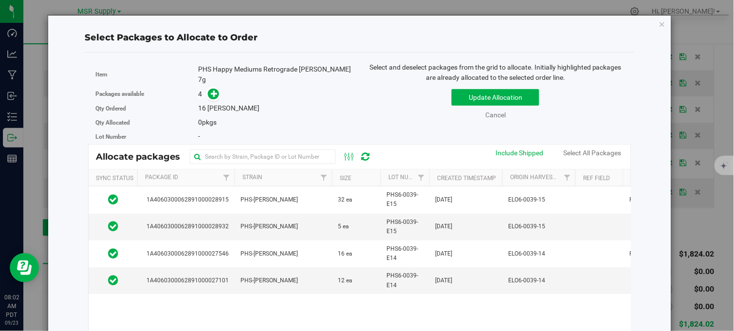
click at [658, 24] on div "Select Packages to Allocate to Order Item PHS Happy Mediums Retrograde [PERSON_…" at bounding box center [360, 230] width 624 height 430
drag, startPoint x: 653, startPoint y: 23, endPoint x: 612, endPoint y: 45, distance: 46.6
click at [659, 23] on icon "button" at bounding box center [662, 24] width 7 height 12
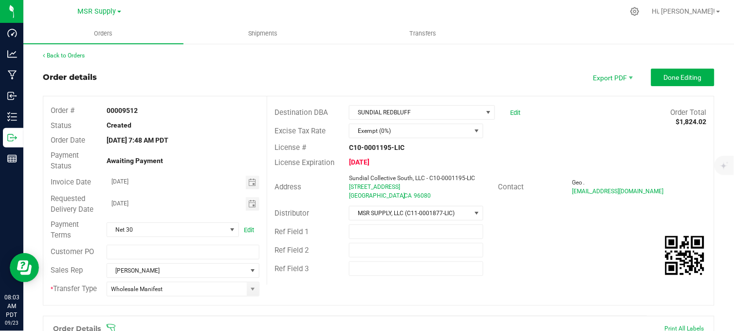
scroll to position [0, 0]
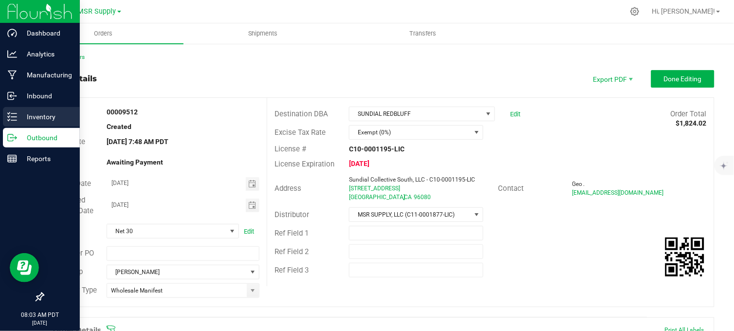
click at [13, 121] on icon at bounding box center [12, 117] width 10 height 10
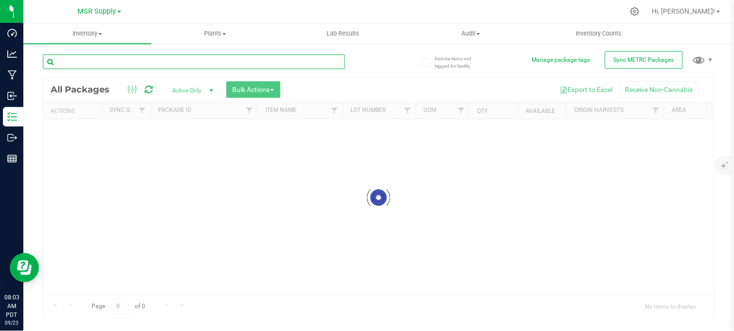
click at [148, 62] on input "text" at bounding box center [194, 61] width 302 height 15
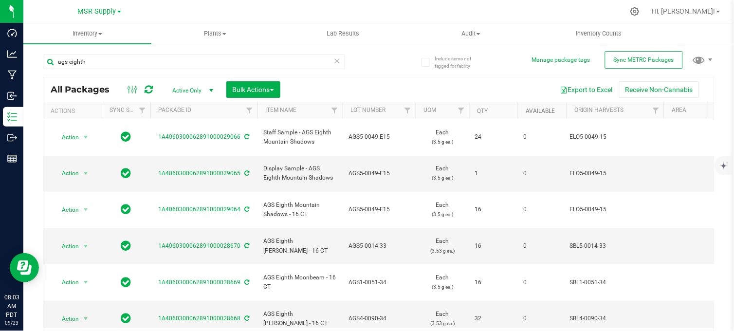
click at [539, 112] on link "Available" at bounding box center [540, 111] width 29 height 7
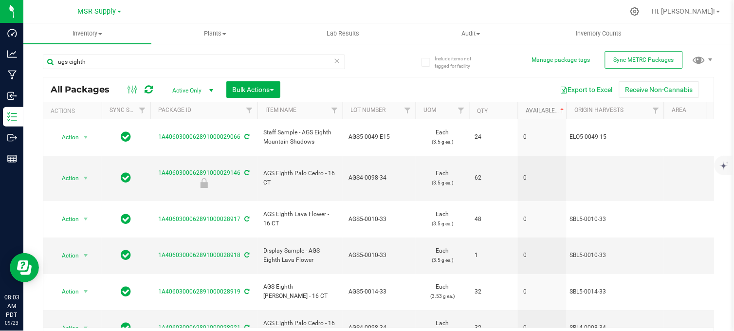
click at [541, 110] on link "Available" at bounding box center [546, 110] width 40 height 7
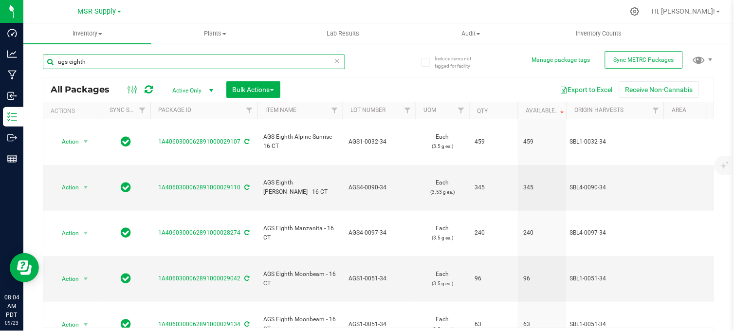
click at [138, 64] on input "ags eighth" at bounding box center [194, 61] width 302 height 15
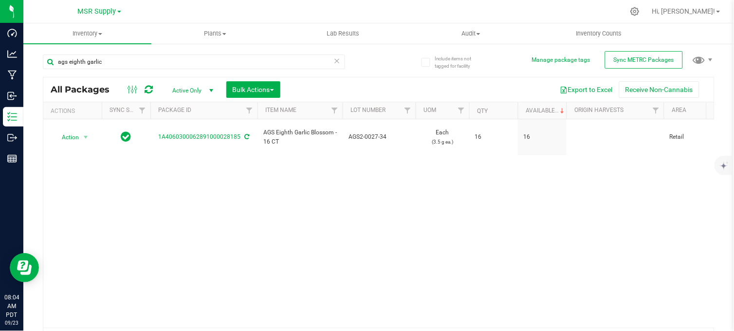
click at [377, 66] on div "ags eighth garlic All Packages Active Only Active Only Lab Samples Locked All E…" at bounding box center [378, 198] width 671 height 306
click at [109, 66] on input "ags eighth garlic" at bounding box center [194, 61] width 302 height 15
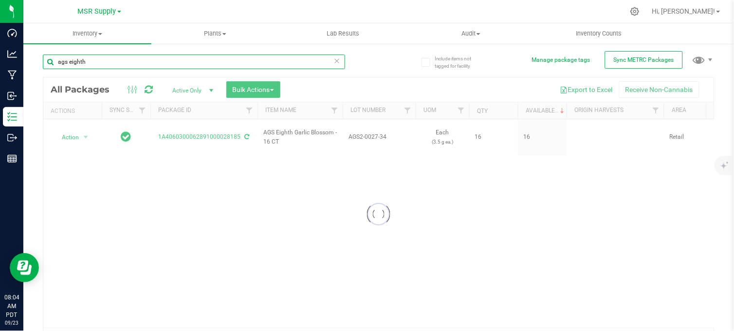
type input "ags eighth"
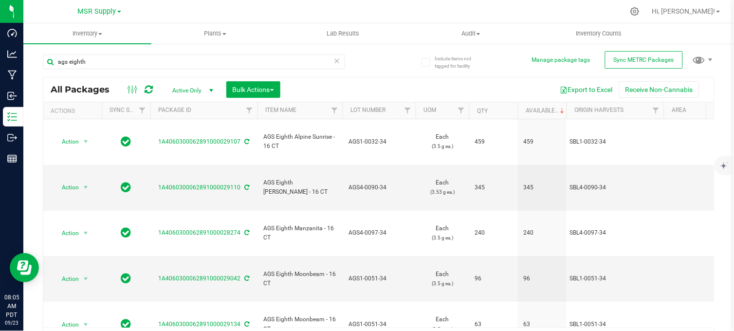
click at [191, 10] on div at bounding box center [399, 11] width 450 height 19
drag, startPoint x: 377, startPoint y: 54, endPoint x: 372, endPoint y: 52, distance: 5.4
click at [374, 52] on div "ags eighth All Packages Active Only Active Only Lab Samples Locked All External…" at bounding box center [378, 198] width 671 height 306
click at [172, 8] on div "MSR Supply MSR Supply Nabis" at bounding box center [101, 11] width 146 height 19
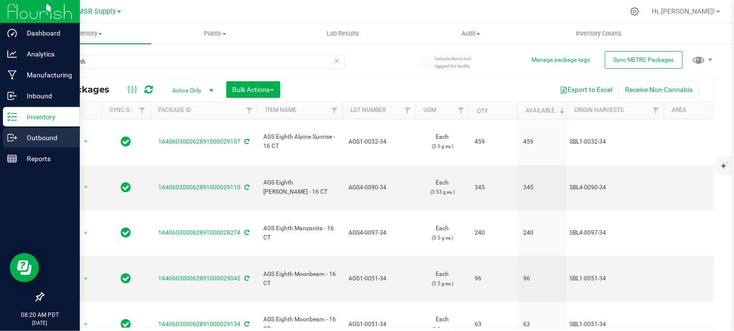
click at [16, 136] on icon at bounding box center [12, 138] width 10 height 10
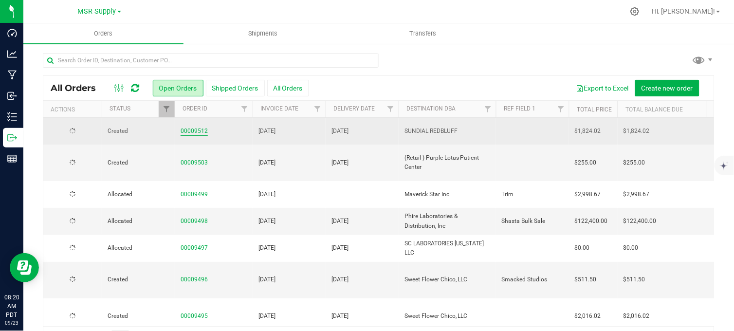
click at [191, 132] on link "00009512" at bounding box center [194, 131] width 27 height 9
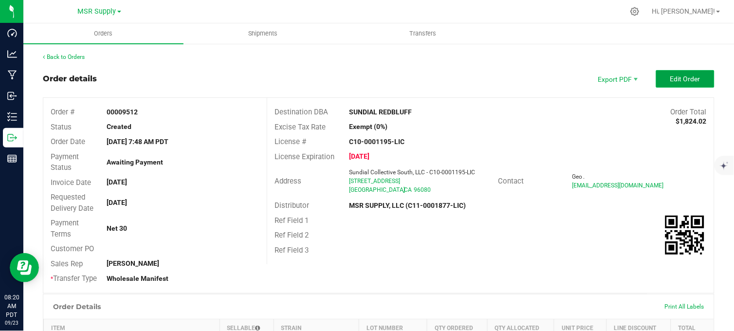
click at [672, 80] on span "Edit Order" at bounding box center [685, 79] width 30 height 8
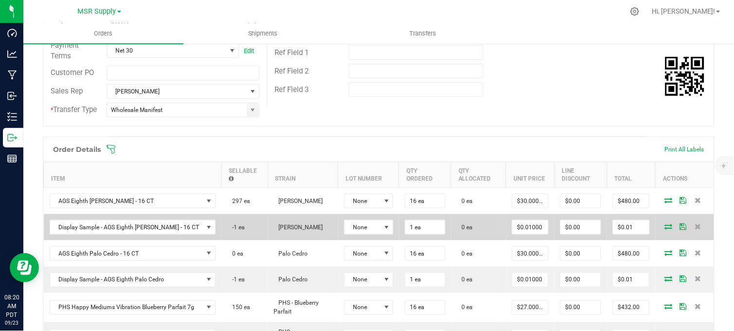
scroll to position [216, 0]
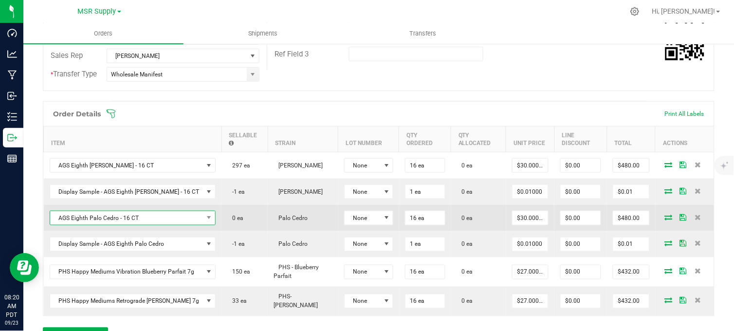
click at [145, 225] on span "AGS Eighth Palo Cedro - 16 CT" at bounding box center [126, 218] width 153 height 14
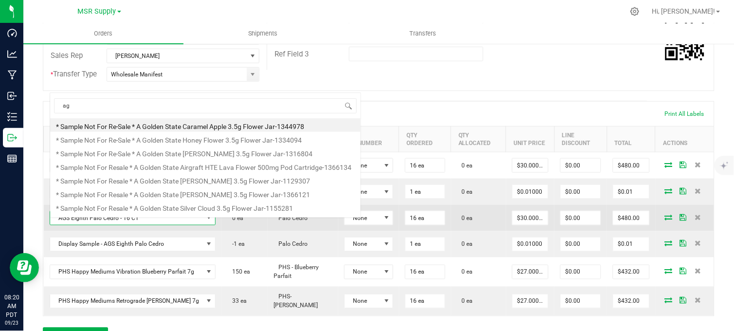
scroll to position [0, 0]
type input "ags eighth moon"
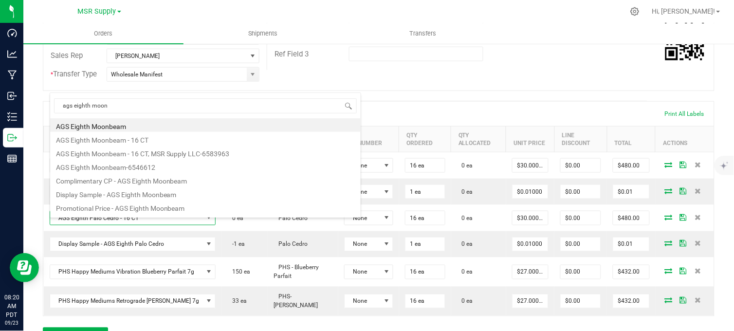
click at [156, 141] on li "AGS Eighth Moonbeam - 16 CT" at bounding box center [205, 139] width 310 height 14
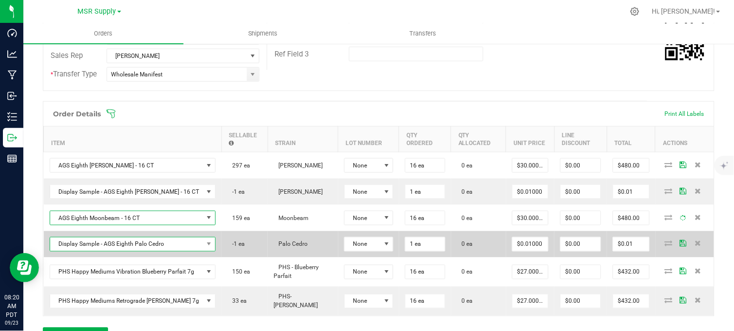
click at [158, 250] on span "Display Sample - AGS Eighth Palo Cedro" at bounding box center [126, 244] width 153 height 14
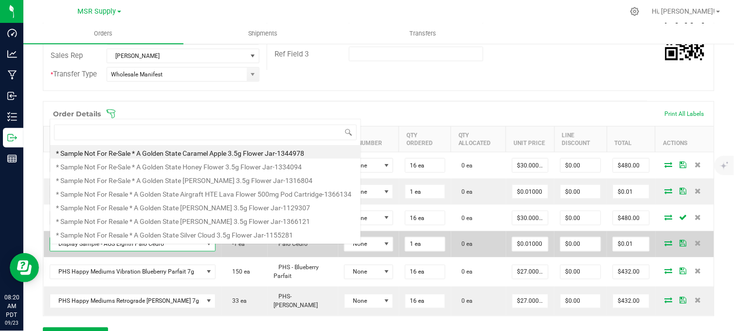
scroll to position [15, 158]
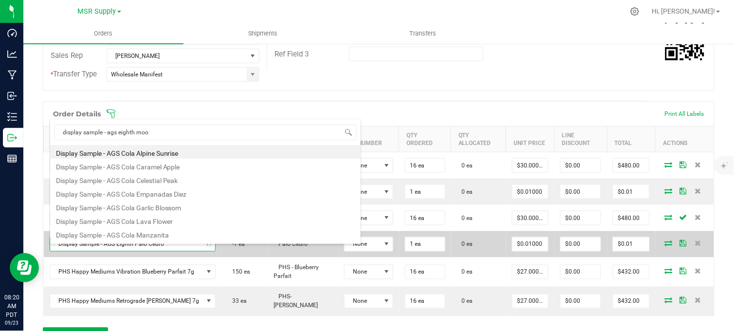
type input "display sample - ags eighth moon"
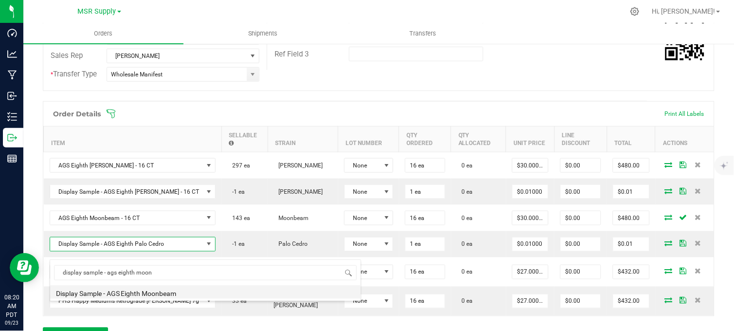
click at [160, 289] on li "Display Sample - AGS Eighth Moonbeam" at bounding box center [205, 292] width 310 height 14
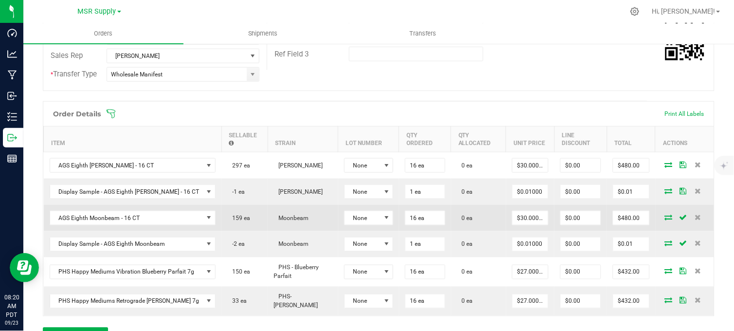
click at [665, 220] on icon at bounding box center [669, 217] width 8 height 6
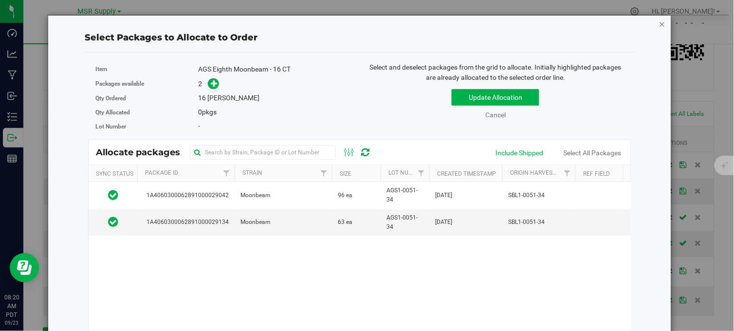
click at [659, 22] on icon "button" at bounding box center [662, 24] width 7 height 12
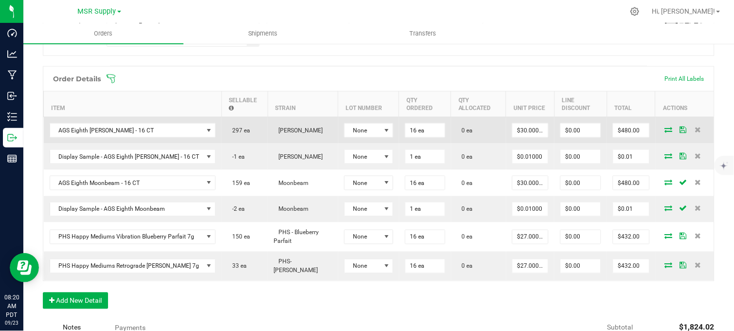
scroll to position [270, 0]
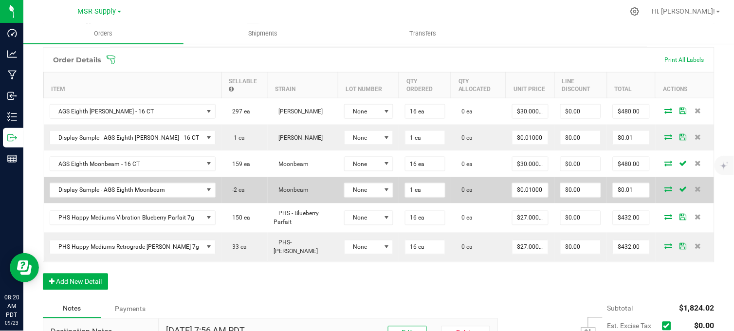
click at [665, 192] on icon at bounding box center [669, 189] width 8 height 6
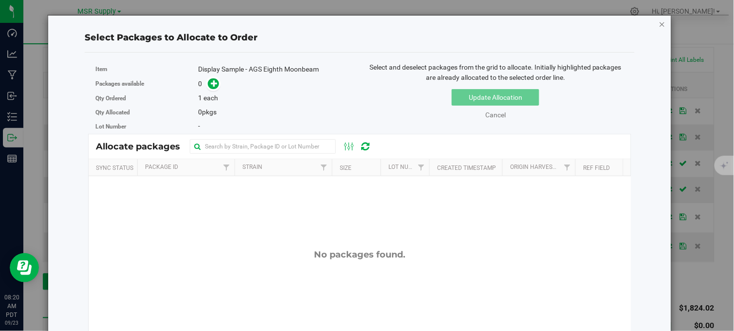
click at [659, 23] on icon "button" at bounding box center [662, 24] width 7 height 12
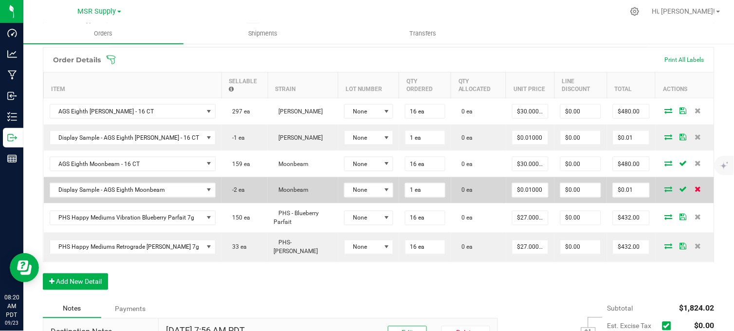
click at [694, 192] on icon at bounding box center [697, 189] width 6 height 6
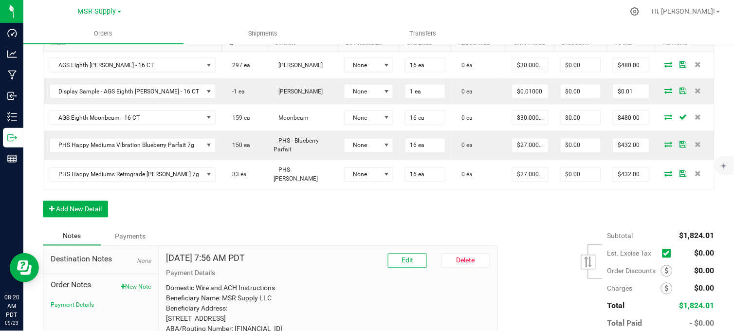
scroll to position [378, 0]
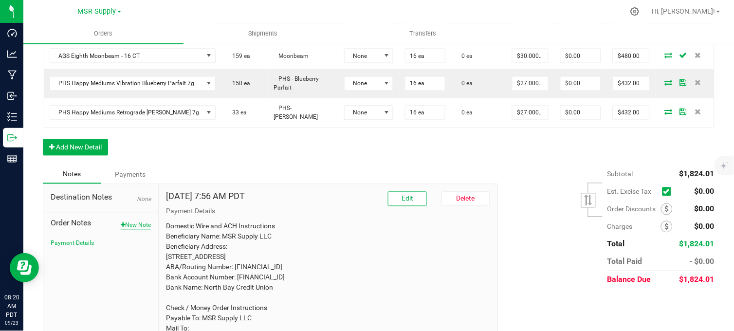
click at [136, 225] on div "Order Notes New Note Payment Details" at bounding box center [101, 230] width 100 height 35
drag, startPoint x: 136, startPoint y: 225, endPoint x: 137, endPoint y: 230, distance: 4.9
click at [137, 230] on button "New Note" at bounding box center [136, 225] width 30 height 9
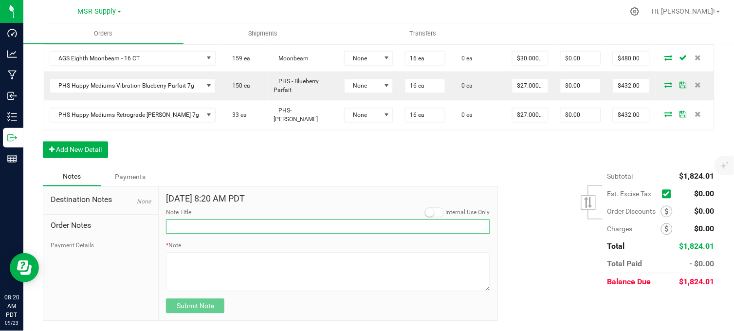
click at [187, 231] on input "Note Title" at bounding box center [328, 226] width 324 height 15
type input "Display credits"
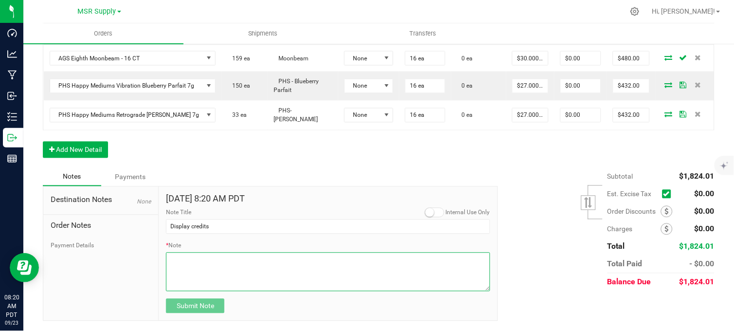
click at [220, 280] on textarea "* Note" at bounding box center [328, 272] width 324 height 39
type textarea "$30 Credited for missing Moonbeam display"
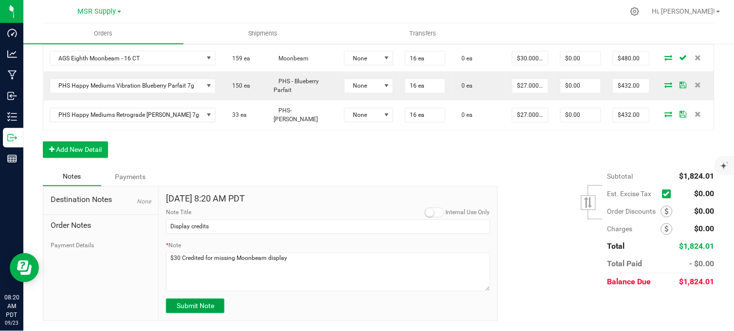
click at [202, 305] on span "Submit Note" at bounding box center [195, 306] width 37 height 8
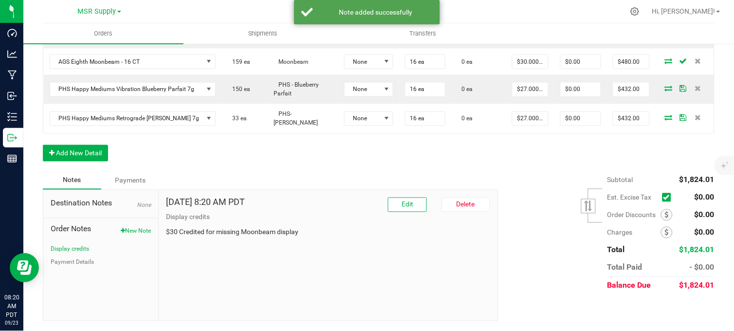
click at [547, 213] on div "Subtotal $1,824.01 Est. Excise Tax" at bounding box center [602, 232] width 224 height 123
click at [661, 214] on span at bounding box center [667, 215] width 12 height 12
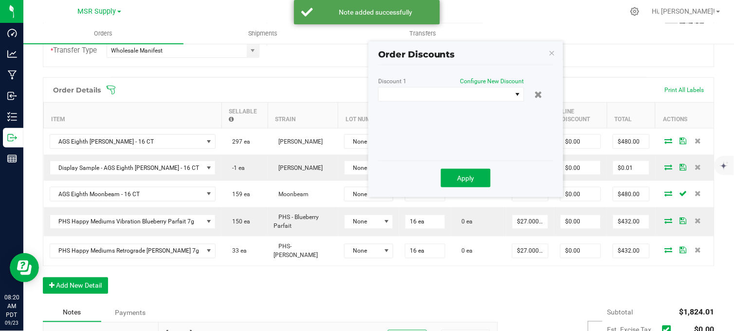
scroll to position [215, 0]
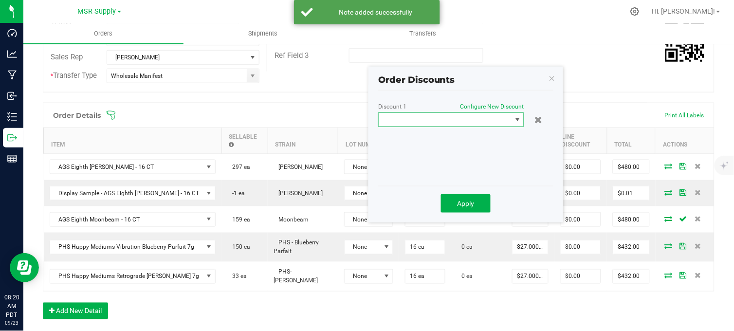
click at [484, 120] on span at bounding box center [445, 120] width 133 height 14
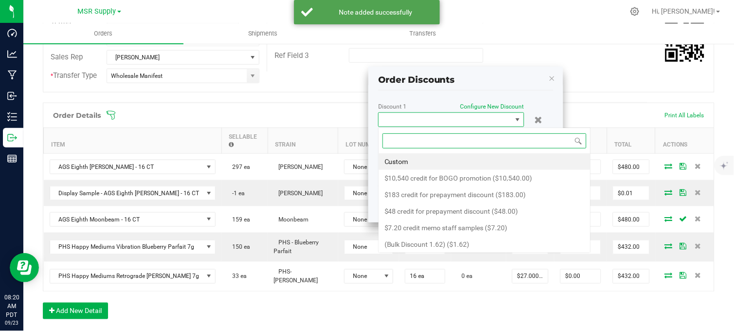
scroll to position [15, 146]
click at [431, 147] on input at bounding box center [484, 140] width 204 height 15
click at [421, 160] on li "Custom" at bounding box center [485, 161] width 212 height 17
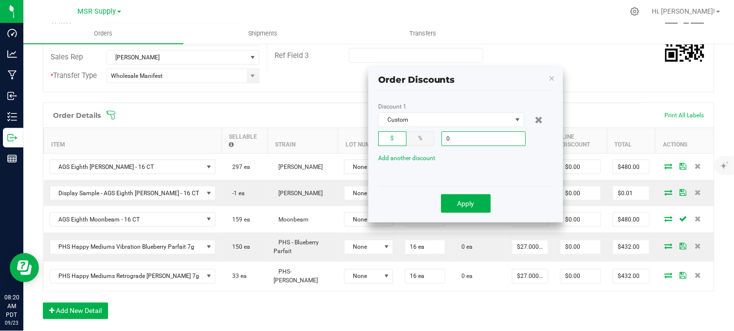
click at [477, 138] on input "0" at bounding box center [483, 139] width 83 height 14
type input "$30.00"
drag, startPoint x: 471, startPoint y: 202, endPoint x: 399, endPoint y: 136, distance: 97.5
click at [471, 202] on span "Apply" at bounding box center [465, 203] width 17 height 8
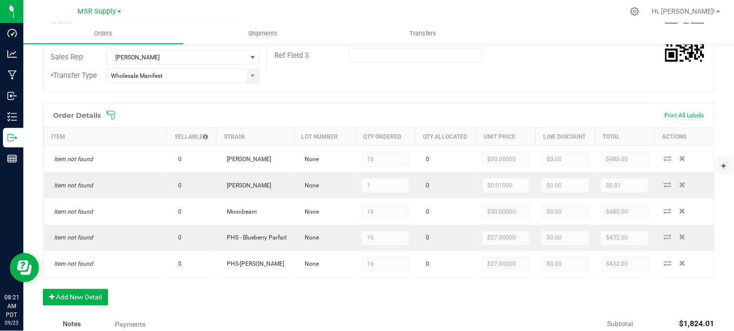
drag, startPoint x: 312, startPoint y: 80, endPoint x: 318, endPoint y: 81, distance: 5.9
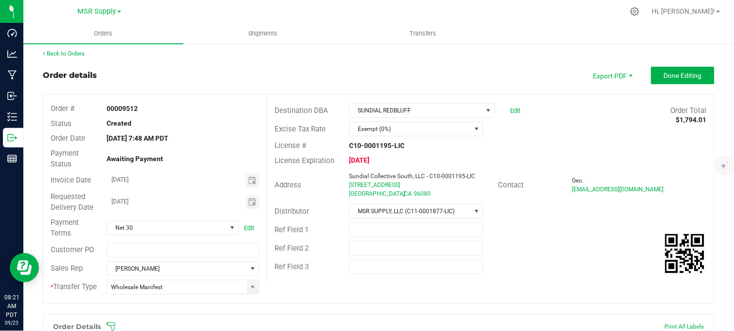
scroll to position [0, 0]
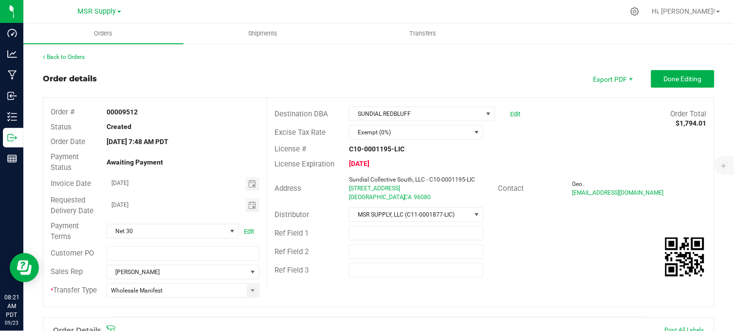
click at [512, 73] on div "Order details Export PDF Done Editing" at bounding box center [378, 79] width 671 height 18
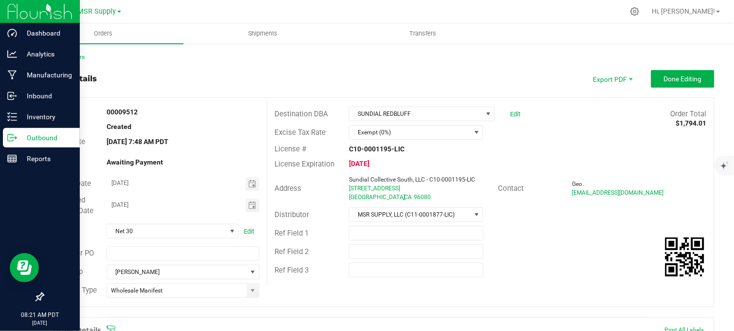
click at [8, 139] on icon at bounding box center [12, 138] width 10 height 10
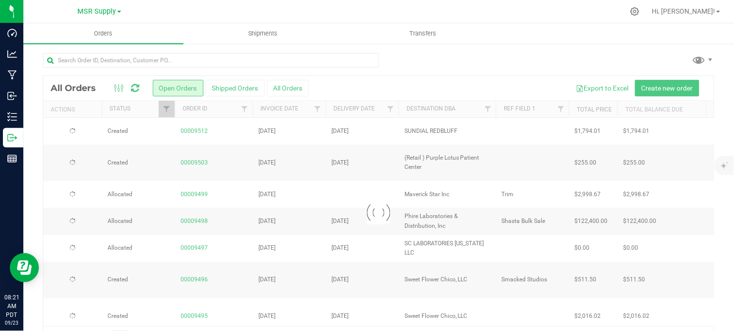
click at [411, 55] on div at bounding box center [378, 64] width 671 height 22
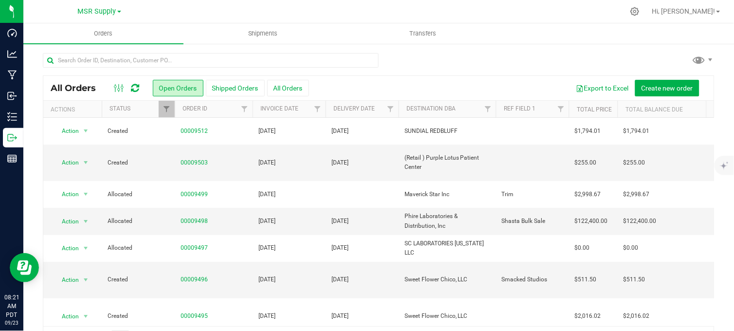
click at [444, 59] on div at bounding box center [378, 64] width 671 height 22
click at [420, 62] on div at bounding box center [378, 64] width 671 height 22
drag, startPoint x: 128, startPoint y: 52, endPoint x: 124, endPoint y: 54, distance: 5.2
click at [126, 53] on div "All Orders Open Orders Shipped Orders All Orders Export to Excel Create new ord…" at bounding box center [378, 201] width 710 height 317
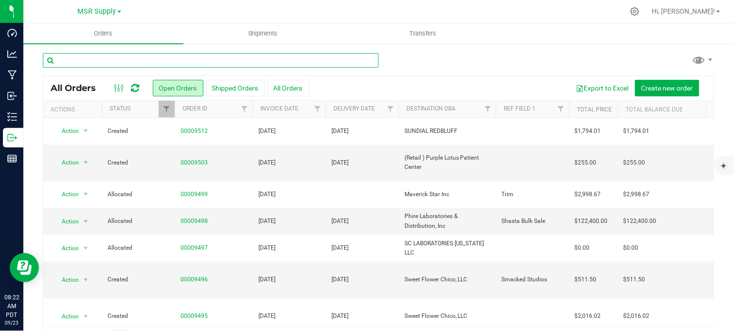
click at [123, 59] on input "text" at bounding box center [211, 60] width 336 height 15
type input "nabis"
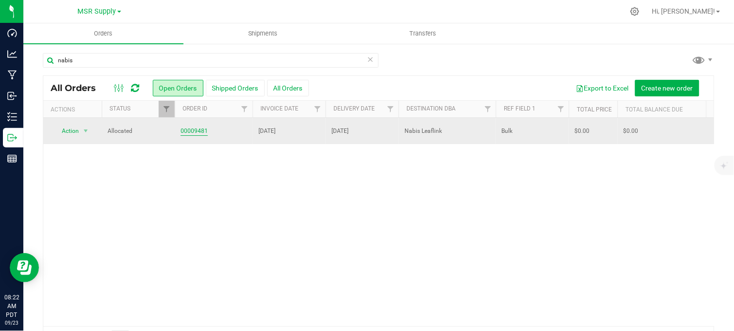
click at [199, 132] on link "00009481" at bounding box center [194, 131] width 27 height 9
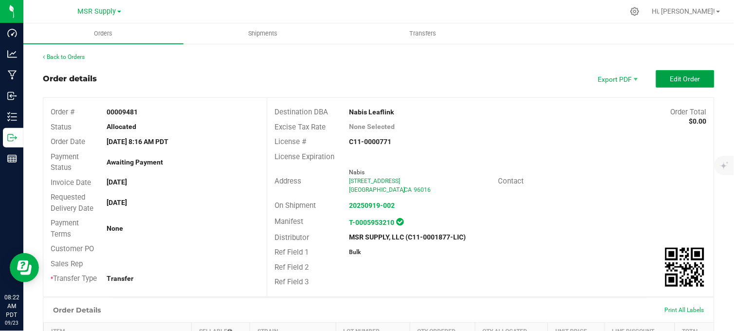
click at [660, 79] on button "Edit Order" at bounding box center [685, 79] width 58 height 18
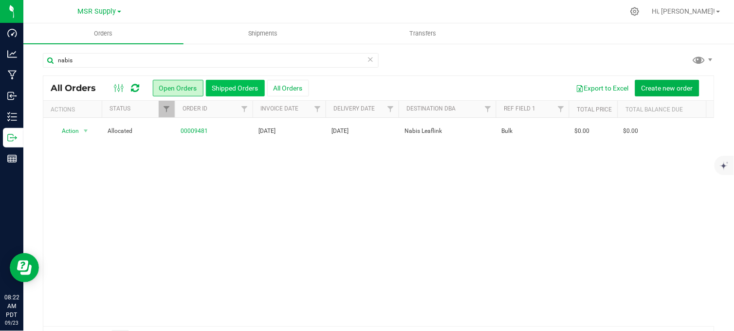
click at [225, 85] on button "Shipped Orders" at bounding box center [235, 88] width 59 height 17
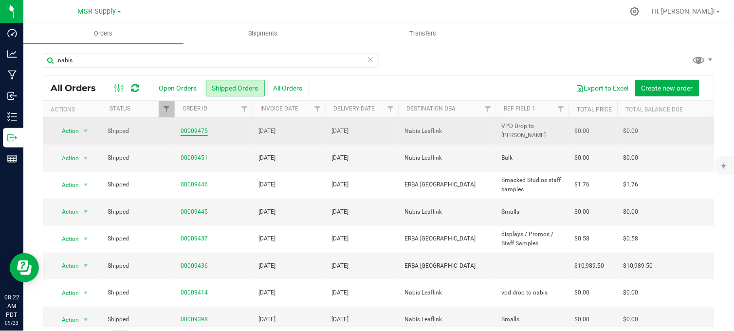
click at [196, 130] on link "00009475" at bounding box center [194, 131] width 27 height 9
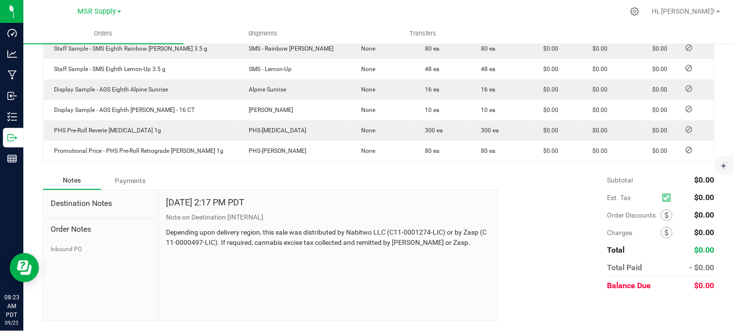
scroll to position [703, 0]
click at [347, 186] on div "Notes Payments" at bounding box center [267, 180] width 448 height 18
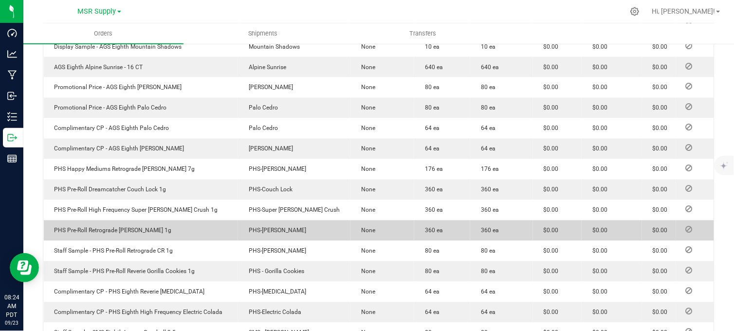
scroll to position [108, 0]
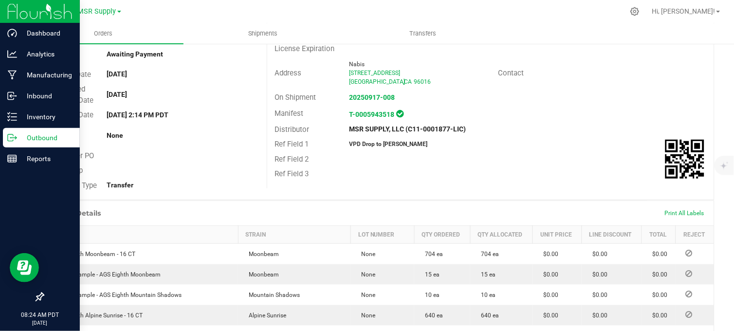
click at [29, 135] on p "Outbound" at bounding box center [46, 138] width 58 height 12
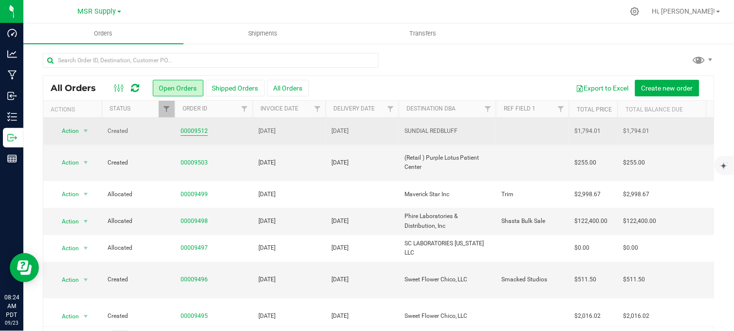
click at [191, 127] on link "00009512" at bounding box center [194, 131] width 27 height 9
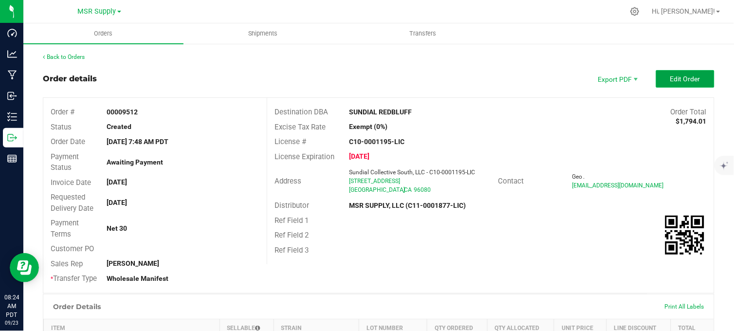
click at [673, 82] on span "Edit Order" at bounding box center [685, 79] width 30 height 8
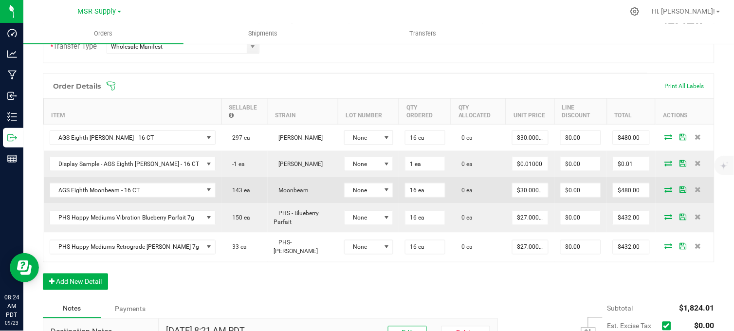
scroll to position [270, 0]
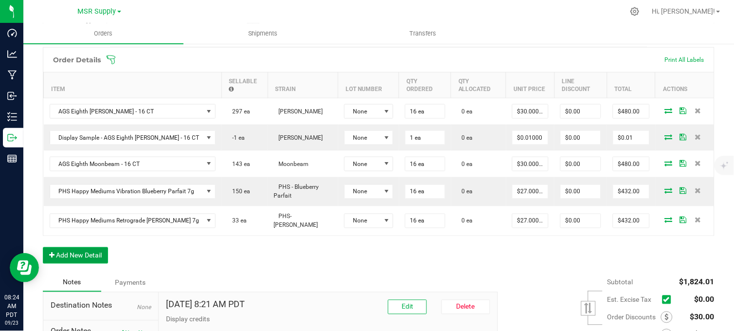
click at [91, 257] on button "Add New Detail" at bounding box center [75, 255] width 65 height 17
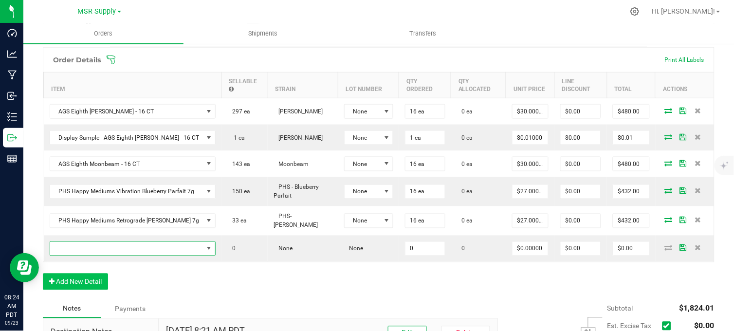
click at [98, 253] on span "NO DATA FOUND" at bounding box center [126, 249] width 153 height 14
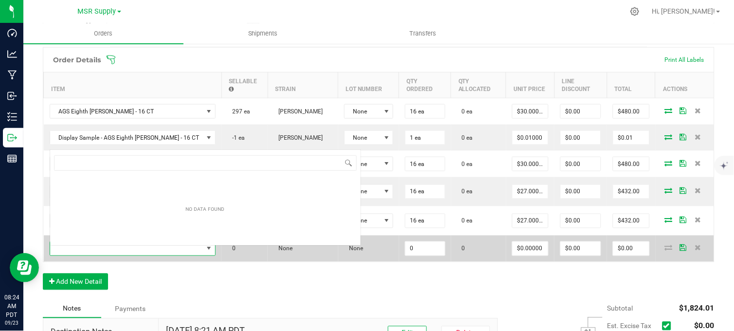
scroll to position [15, 158]
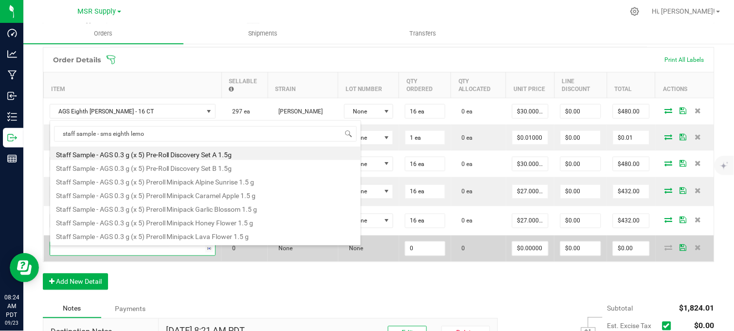
type input "staff sample - sms eighth lemon"
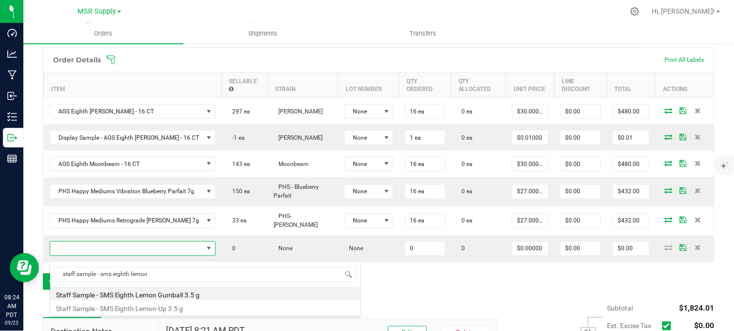
drag, startPoint x: 185, startPoint y: 295, endPoint x: 206, endPoint y: 290, distance: 21.0
click at [185, 295] on li "Staff Sample - SMS Eighth Lemon Gumball 3.5 g" at bounding box center [205, 294] width 310 height 14
type input "0 ea"
type input "$0.10000"
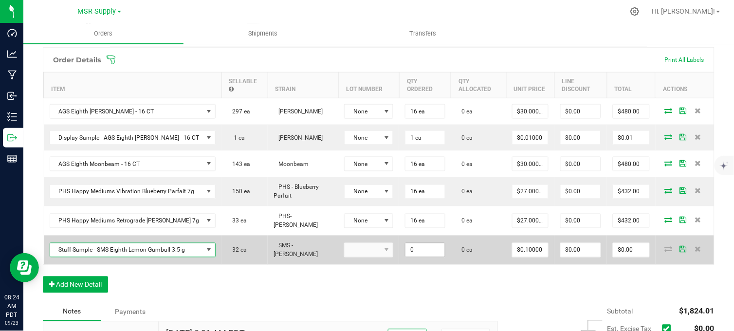
click at [409, 251] on input "0" at bounding box center [424, 250] width 39 height 14
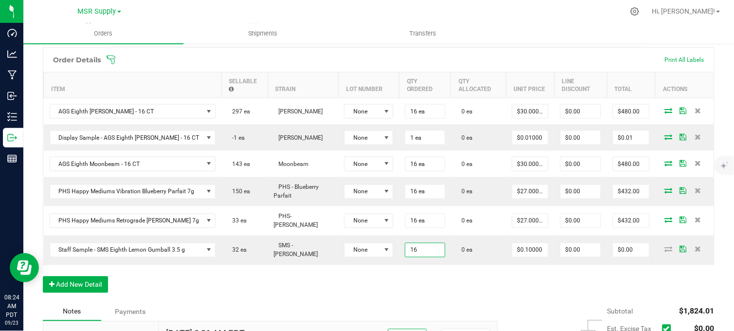
type input "16 ea"
type input "$1.60"
drag, startPoint x: 389, startPoint y: 314, endPoint x: 390, endPoint y: 309, distance: 5.0
click at [389, 313] on div "Notes Payments" at bounding box center [267, 312] width 448 height 18
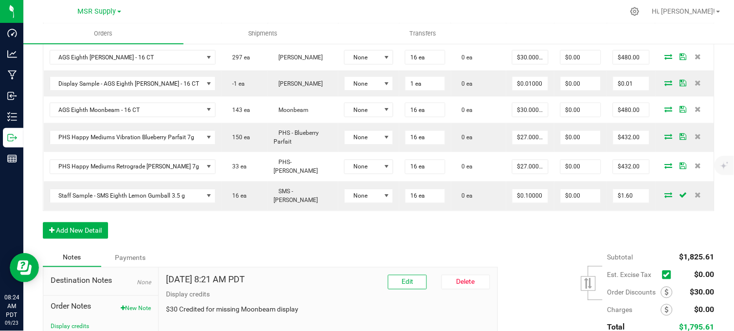
scroll to position [378, 0]
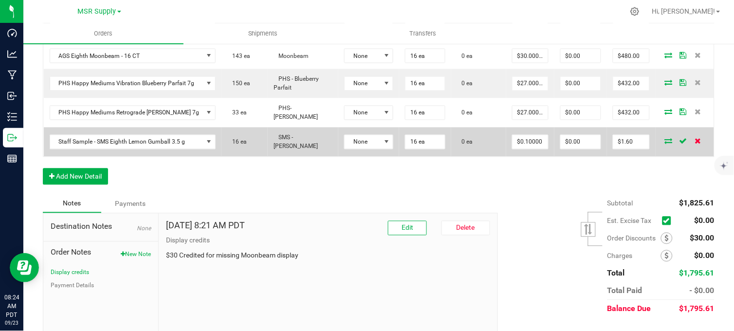
click at [694, 144] on icon at bounding box center [697, 141] width 6 height 6
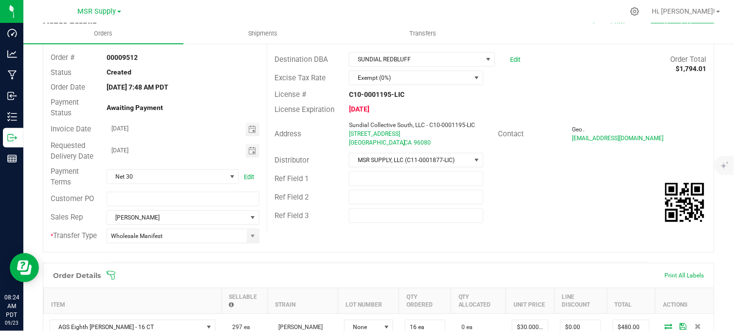
scroll to position [52, 0]
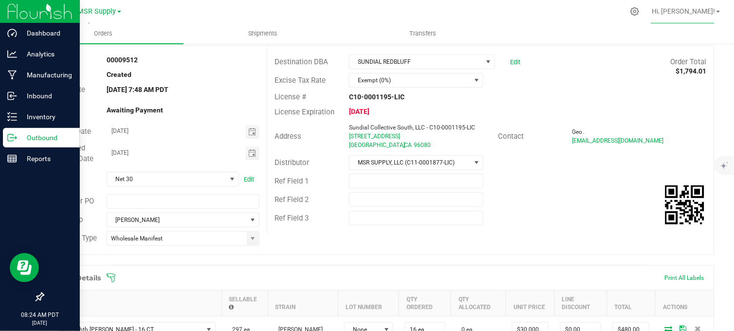
click at [13, 139] on icon at bounding box center [12, 138] width 10 height 10
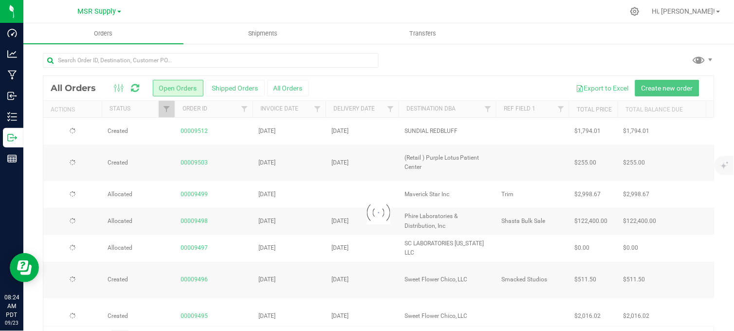
click at [663, 86] on div at bounding box center [378, 212] width 671 height 273
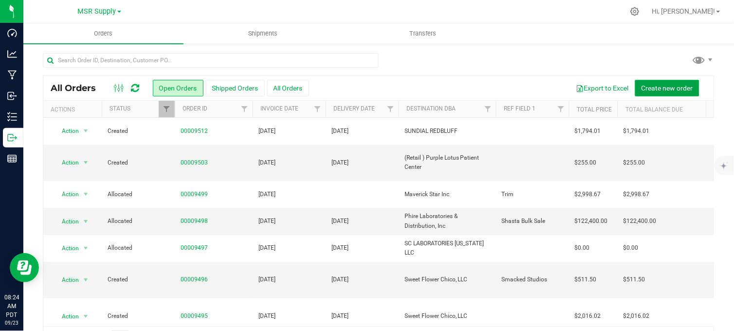
click at [651, 88] on span "Create new order" at bounding box center [667, 88] width 52 height 8
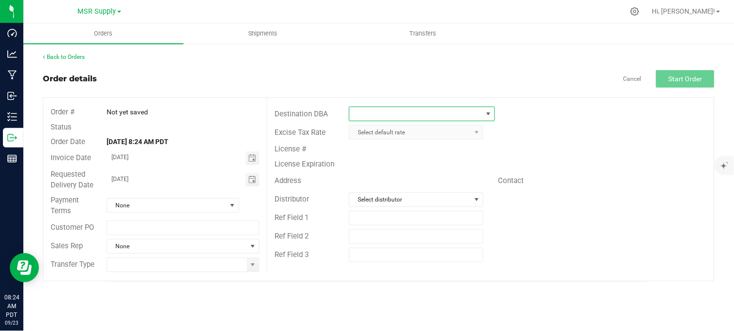
click at [382, 114] on span at bounding box center [415, 114] width 132 height 14
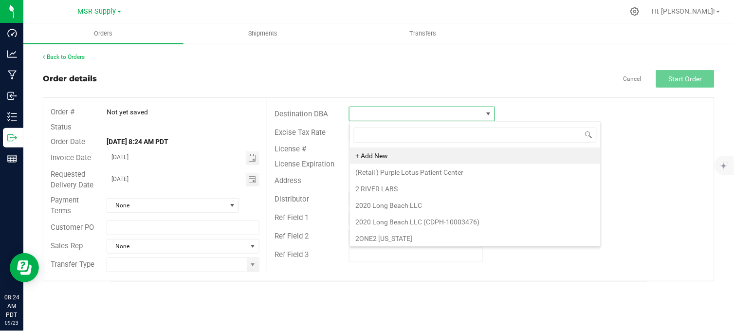
scroll to position [15, 145]
type input "sundial"
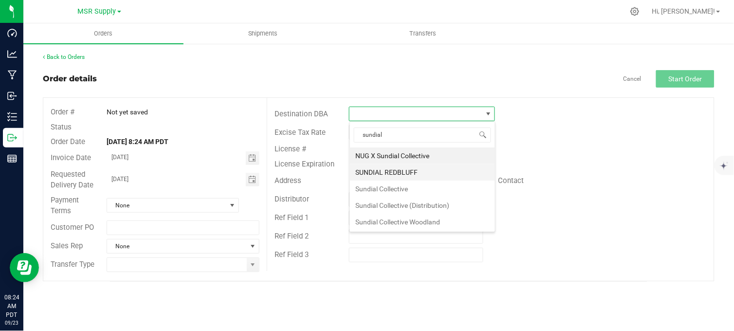
click at [402, 171] on li "SUNDIAL REDBLUFF" at bounding box center [422, 172] width 145 height 17
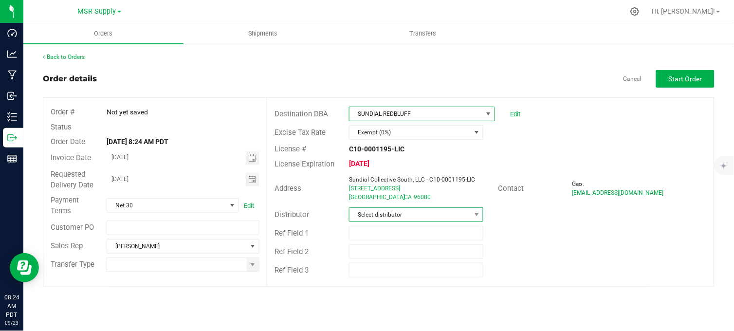
click at [397, 217] on span "Select distributor" at bounding box center [409, 215] width 121 height 14
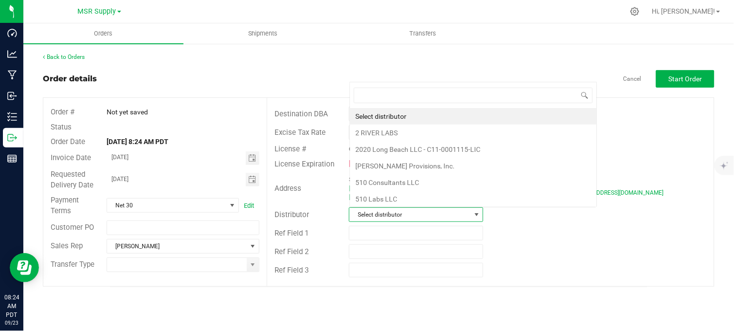
scroll to position [15, 132]
type input "msr"
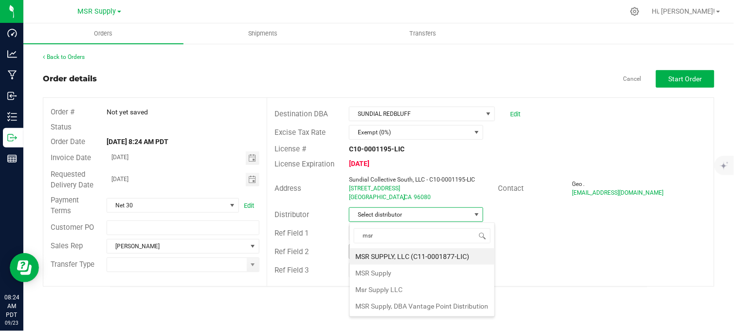
click at [393, 256] on li "MSR SUPPLY, LLC (C11-0001877-LIC)" at bounding box center [422, 256] width 145 height 17
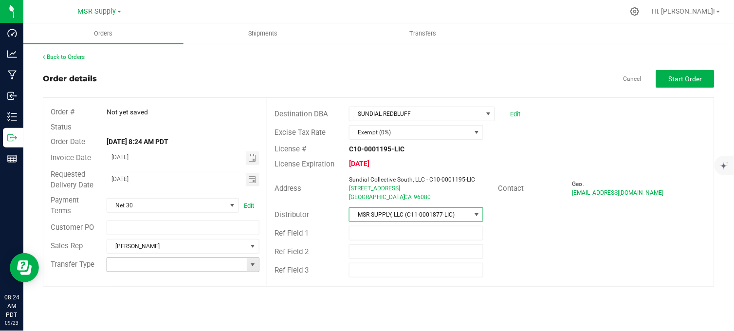
click at [254, 266] on span at bounding box center [253, 265] width 8 height 8
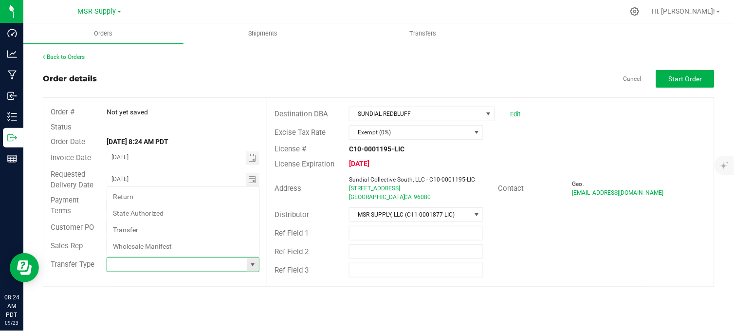
scroll to position [15, 151]
drag, startPoint x: 158, startPoint y: 249, endPoint x: 171, endPoint y: 240, distance: 16.2
click at [158, 249] on li "Wholesale Manifest" at bounding box center [183, 246] width 152 height 17
type input "Wholesale Manifest"
click at [254, 159] on span "Toggle calendar" at bounding box center [252, 158] width 8 height 8
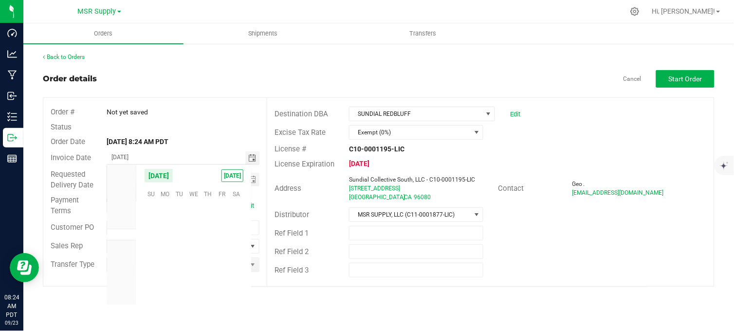
scroll to position [157809, 0]
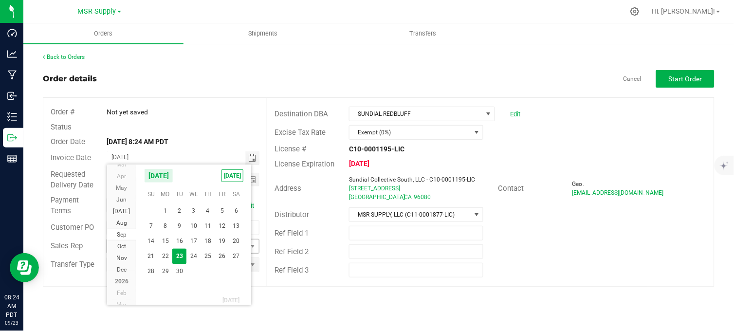
click at [194, 254] on span "24" at bounding box center [193, 256] width 14 height 15
type input "[DATE]"
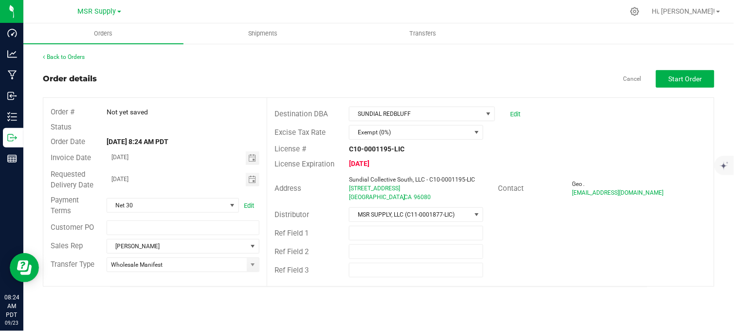
drag, startPoint x: 208, startPoint y: 108, endPoint x: 205, endPoint y: 137, distance: 28.9
click at [209, 108] on div "Not yet saved" at bounding box center [182, 112] width 167 height 10
drag, startPoint x: 699, startPoint y: 78, endPoint x: 654, endPoint y: 115, distance: 58.4
click at [697, 80] on span "Start Order" at bounding box center [686, 79] width 34 height 8
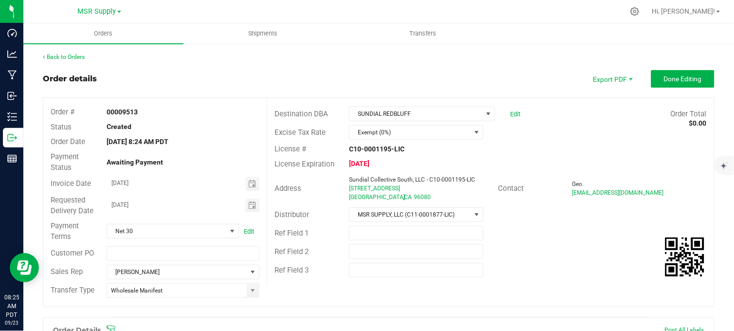
scroll to position [162, 0]
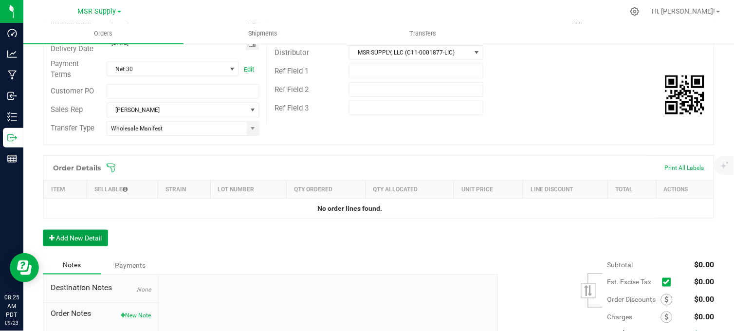
click at [100, 235] on button "Add New Detail" at bounding box center [75, 238] width 65 height 17
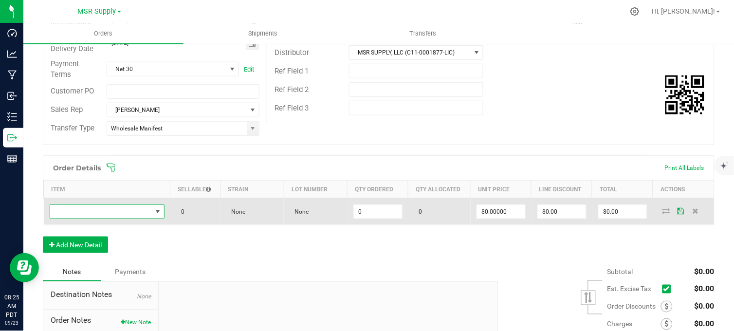
click at [124, 213] on span "NO DATA FOUND" at bounding box center [101, 212] width 102 height 14
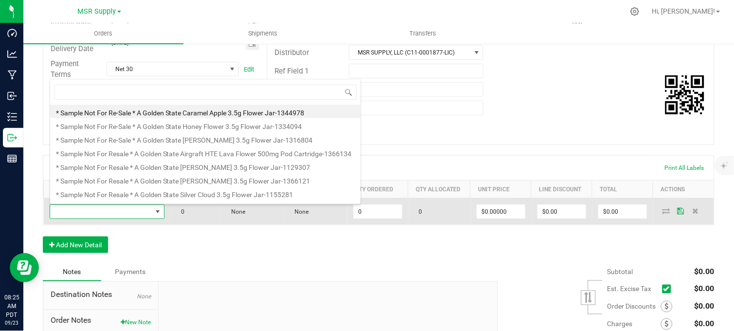
scroll to position [15, 112]
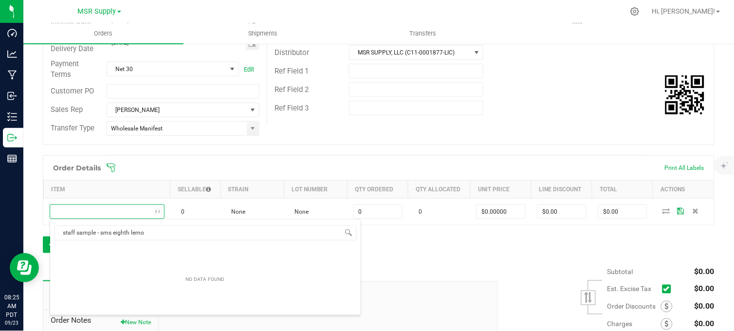
type input "staff sample - sms eighth lemon"
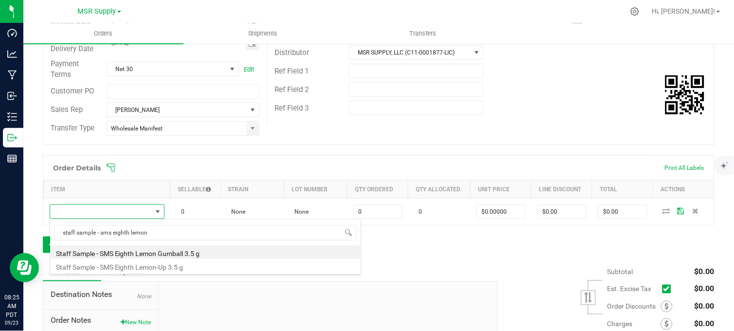
click at [185, 254] on li "Staff Sample - SMS Eighth Lemon Gumball 3.5 g" at bounding box center [205, 252] width 310 height 14
type input "0 ea"
type input "$0.10000"
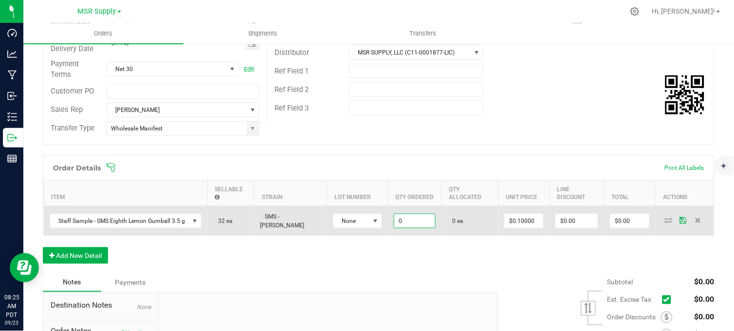
click at [403, 218] on input "0" at bounding box center [414, 221] width 41 height 14
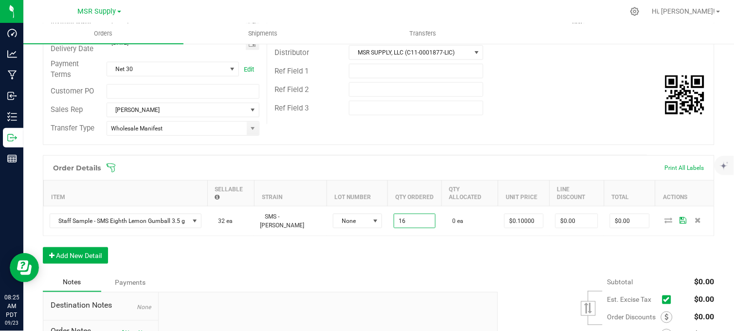
type input "16 ea"
type input "$1.60"
click at [405, 249] on div "Order Details Print All Labels Item Sellable Strain Lot Number Qty Ordered Qty …" at bounding box center [378, 214] width 671 height 118
click at [341, 258] on div "Order Details Print All Labels Item Sellable Strain Lot Number Qty Ordered Qty …" at bounding box center [378, 214] width 671 height 118
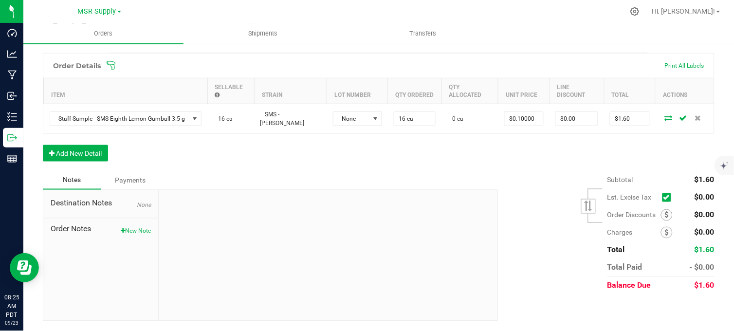
scroll to position [271, 0]
click at [380, 154] on div "Order Details Print All Labels Item Sellable Strain Lot Number Qty Ordered Qty …" at bounding box center [378, 112] width 671 height 118
click at [125, 232] on button "New Note" at bounding box center [136, 231] width 30 height 9
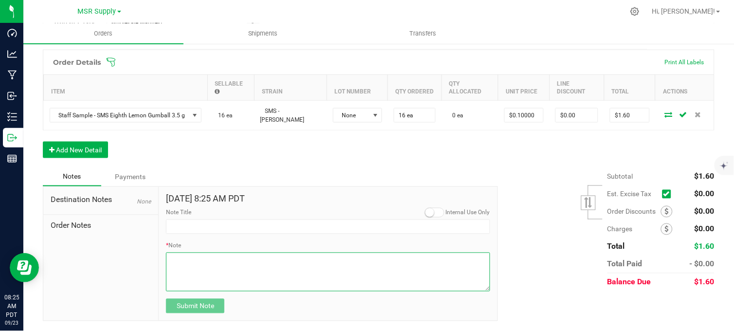
click at [199, 282] on textarea "* Note" at bounding box center [328, 272] width 324 height 39
paste textarea "Domestic Wire and ACH Instructions Beneficiary Name: MSR Supply LLC Beneficiary…"
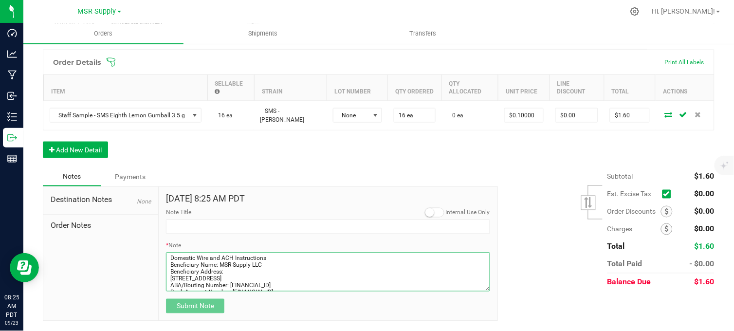
scroll to position [83, 0]
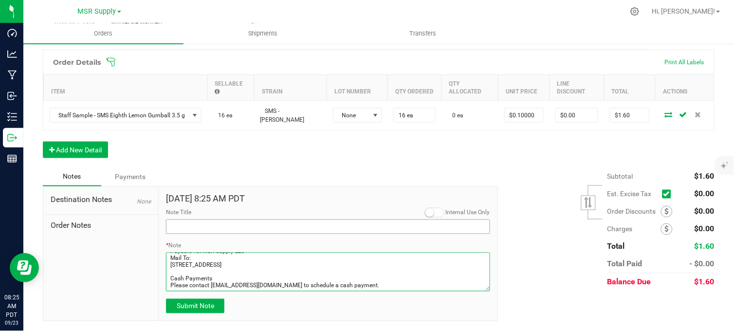
type textarea "Domestic Wire and ACH Instructions Beneficiary Name: MSR Supply LLC Beneficiary…"
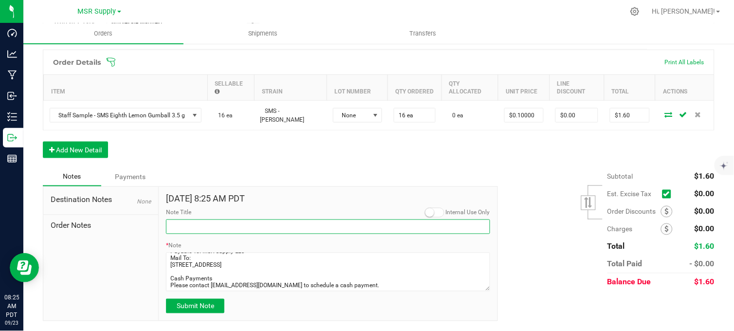
drag, startPoint x: 190, startPoint y: 232, endPoint x: 195, endPoint y: 227, distance: 6.5
click at [190, 232] on input "Note Title" at bounding box center [328, 226] width 324 height 15
type input "Payment Details"
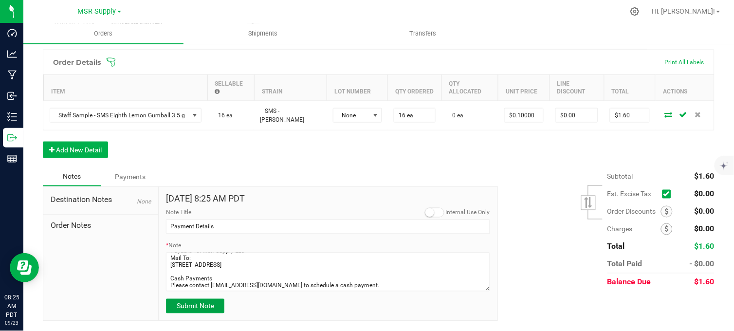
drag, startPoint x: 214, startPoint y: 312, endPoint x: 261, endPoint y: 167, distance: 152.3
click at [214, 310] on button "Submit Note" at bounding box center [195, 306] width 58 height 15
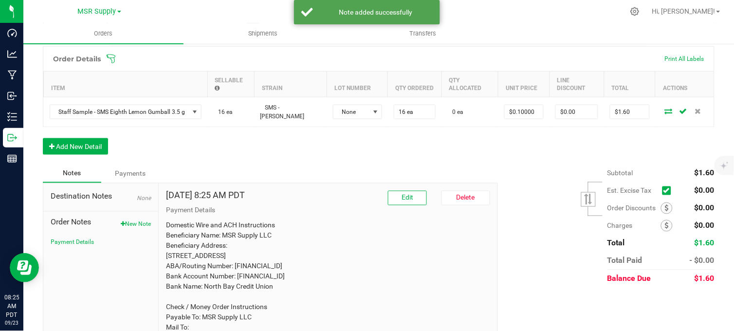
click at [279, 134] on div "Order Details Print All Labels Item Sellable Strain Lot Number Qty Ordered Qty …" at bounding box center [378, 105] width 671 height 118
click at [129, 229] on button "New Note" at bounding box center [136, 224] width 30 height 9
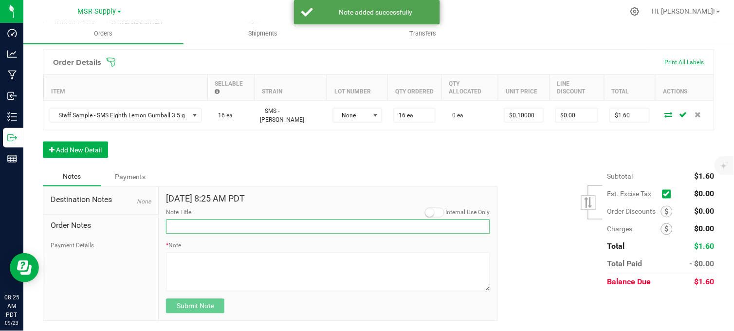
click at [182, 230] on input "Note Title" at bounding box center [328, 226] width 324 height 15
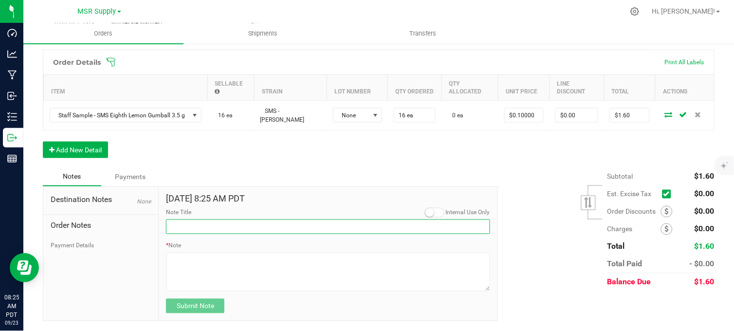
type input "Display credits"
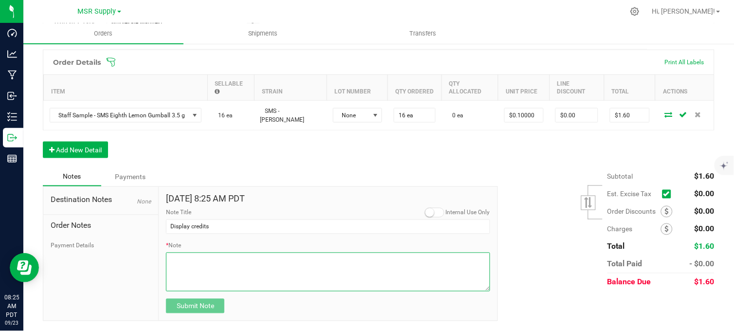
click at [188, 269] on textarea "* Note" at bounding box center [328, 272] width 324 height 39
type textarea "$"
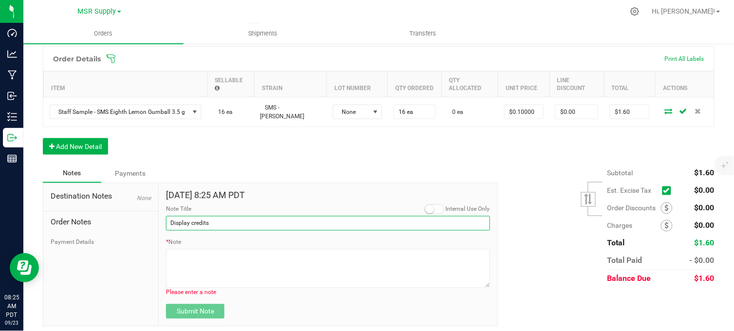
drag, startPoint x: 188, startPoint y: 237, endPoint x: 164, endPoint y: 241, distance: 24.2
click at [166, 241] on form "[DATE] 8:25 AM PDT Internal Use Only Note Title Display credits * Note Please e…" at bounding box center [328, 255] width 324 height 128
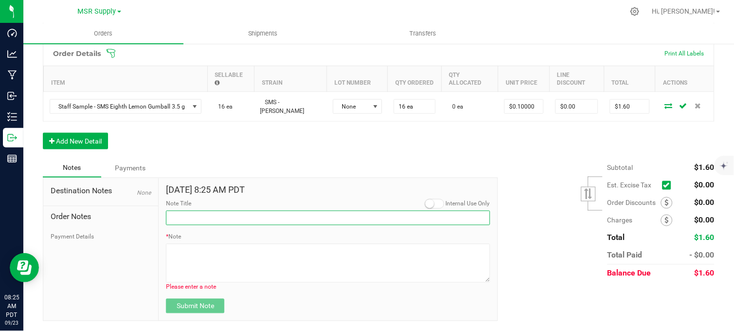
scroll to position [285, 0]
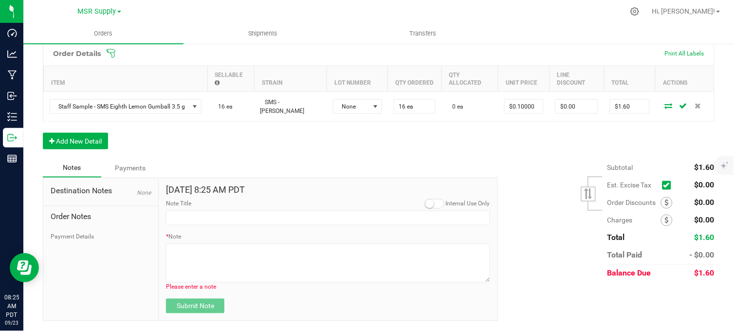
click at [289, 181] on div "[DATE] 8:25 AM PDT Internal Use Only Note Title * Note Please enter a note Subm…" at bounding box center [328, 249] width 339 height 143
click at [300, 159] on div "Notes Payments" at bounding box center [267, 168] width 448 height 18
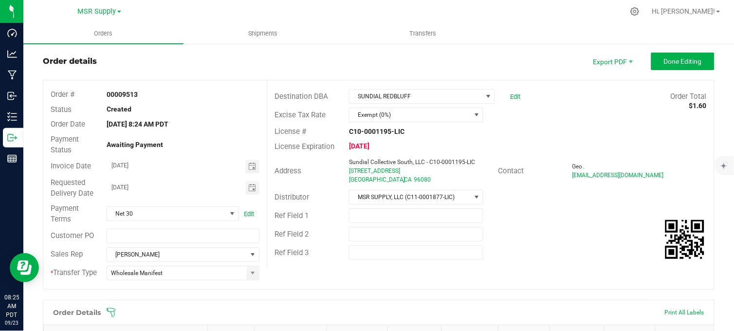
scroll to position [15, 0]
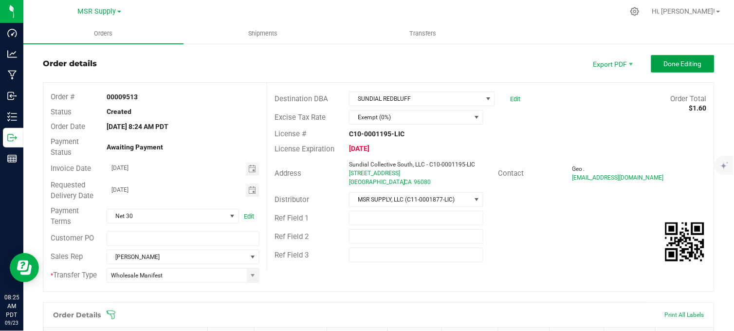
click at [688, 69] on button "Done Editing" at bounding box center [682, 64] width 63 height 18
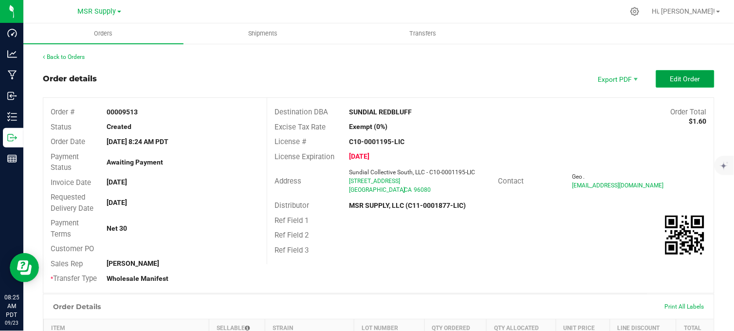
click at [679, 75] on span "Edit Order" at bounding box center [685, 79] width 30 height 8
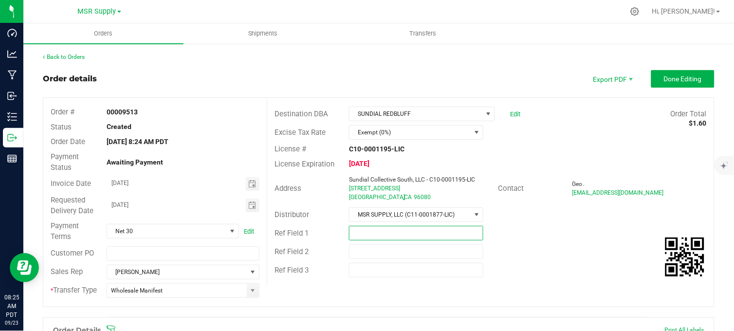
click at [380, 235] on input "text" at bounding box center [416, 233] width 134 height 15
type input "Smacked Studios"
click at [671, 80] on span "Done Editing" at bounding box center [683, 79] width 38 height 8
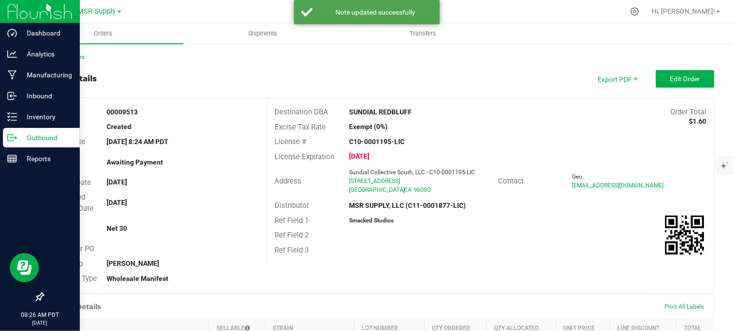
click at [29, 143] on p "Outbound" at bounding box center [46, 138] width 58 height 12
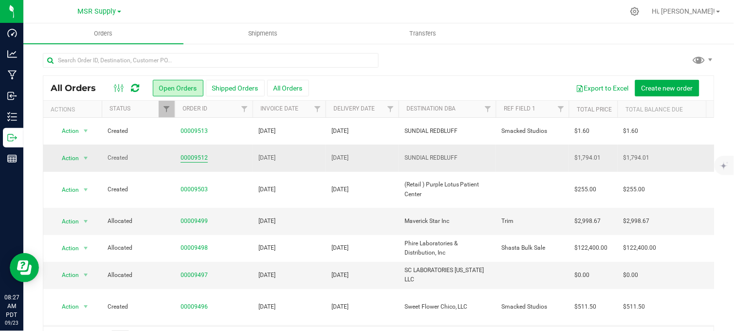
click at [195, 159] on link "00009512" at bounding box center [194, 157] width 27 height 9
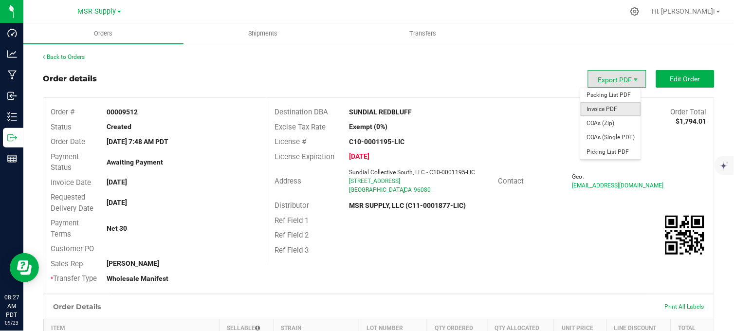
click at [604, 109] on span "Invoice PDF" at bounding box center [610, 109] width 60 height 14
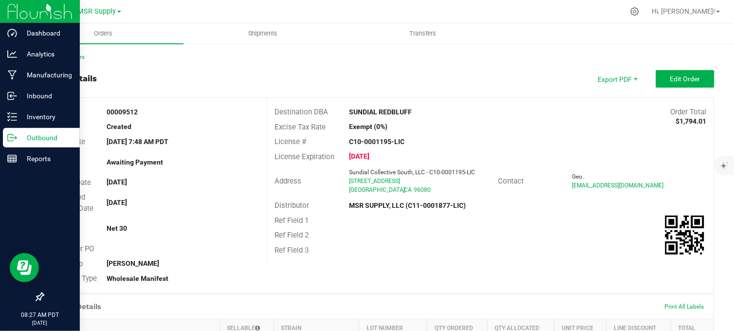
click at [10, 137] on icon at bounding box center [12, 138] width 10 height 10
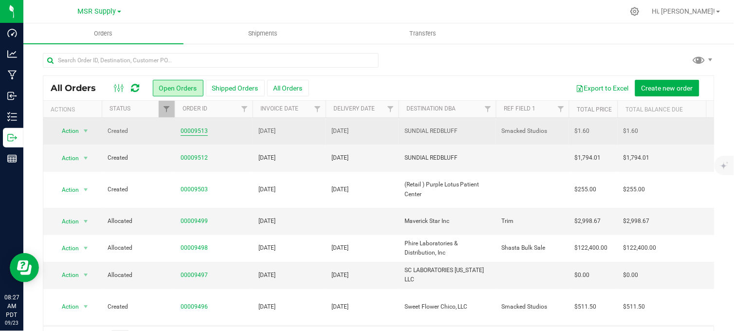
click at [195, 132] on link "00009513" at bounding box center [194, 131] width 27 height 9
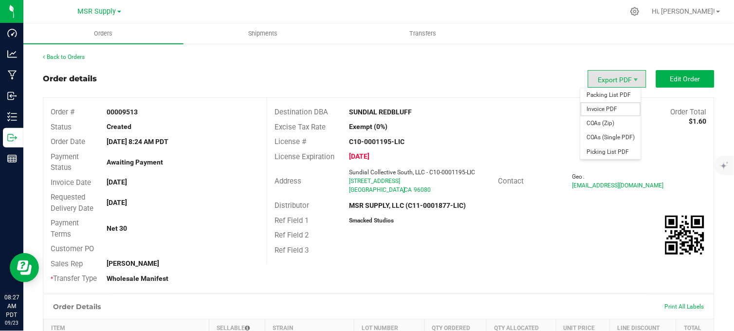
click at [604, 109] on span "Invoice PDF" at bounding box center [610, 109] width 60 height 14
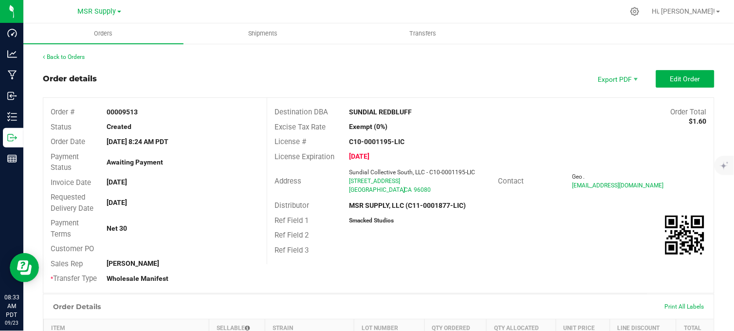
click at [350, 67] on div "Back to Orders Order details Export PDF Edit Order Order # 00009513 Status Crea…" at bounding box center [378, 319] width 671 height 532
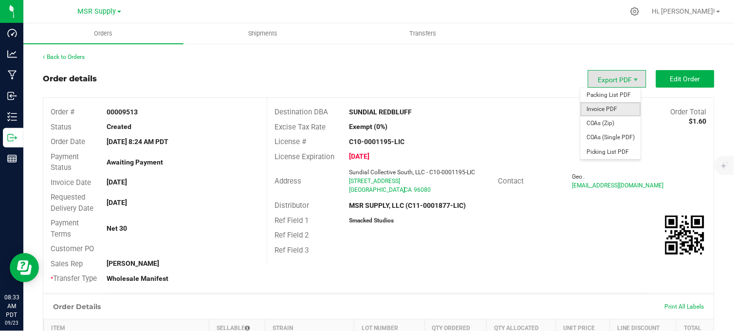
click at [609, 109] on span "Invoice PDF" at bounding box center [610, 109] width 60 height 14
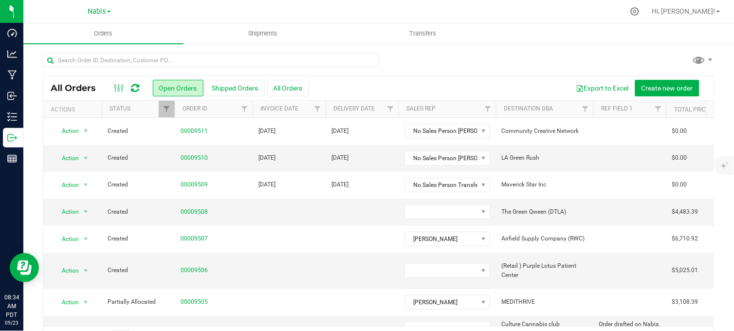
click at [426, 66] on div at bounding box center [378, 64] width 671 height 22
click at [95, 9] on span "Nabis" at bounding box center [97, 11] width 18 height 9
click at [67, 36] on link "MSR Supply" at bounding box center [99, 34] width 142 height 13
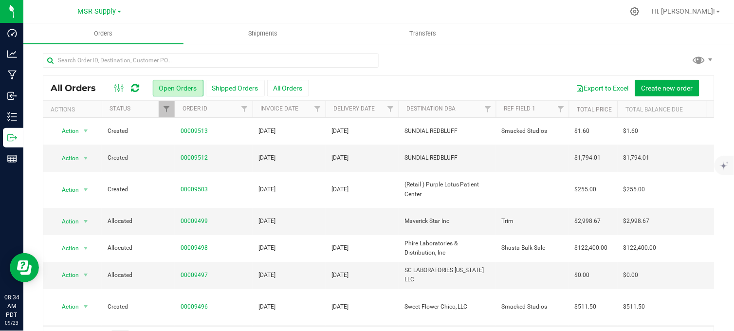
click at [460, 55] on div at bounding box center [378, 64] width 671 height 22
click at [202, 155] on link "00009512" at bounding box center [194, 157] width 27 height 9
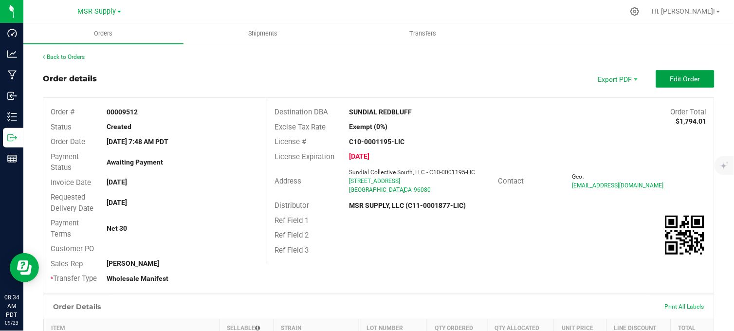
click at [662, 83] on button "Edit Order" at bounding box center [685, 79] width 58 height 18
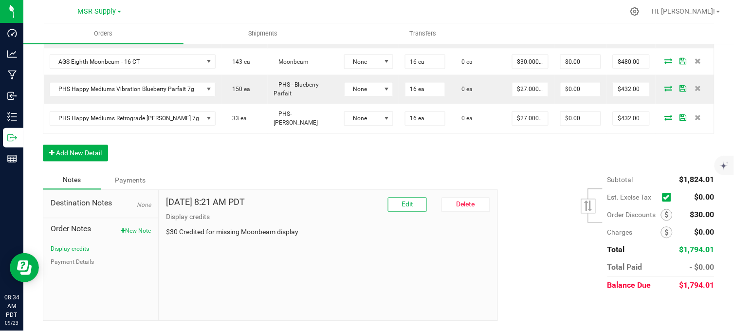
scroll to position [323, 0]
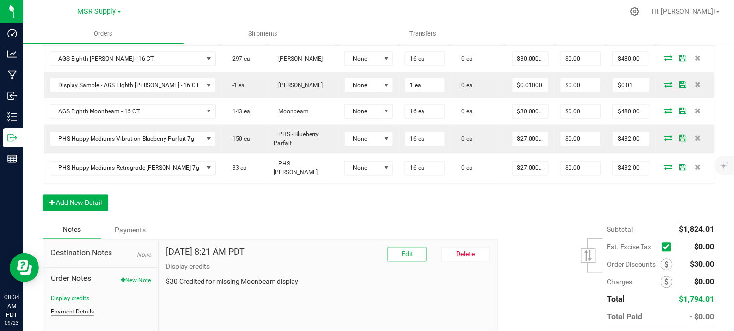
click at [80, 316] on button "Payment Details" at bounding box center [72, 312] width 43 height 9
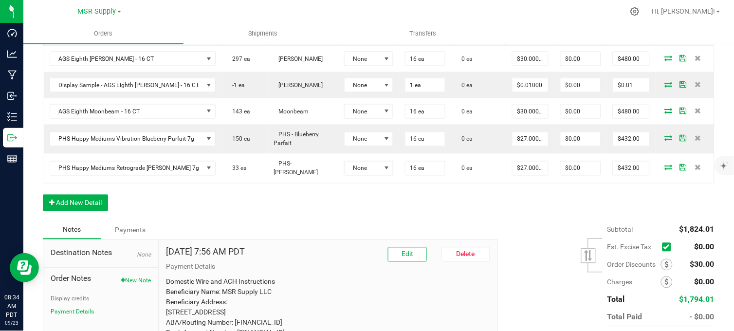
click at [192, 211] on div "Order Details Print All Labels Item Sellable Strain Lot Number Qty Ordered Qty …" at bounding box center [378, 108] width 671 height 226
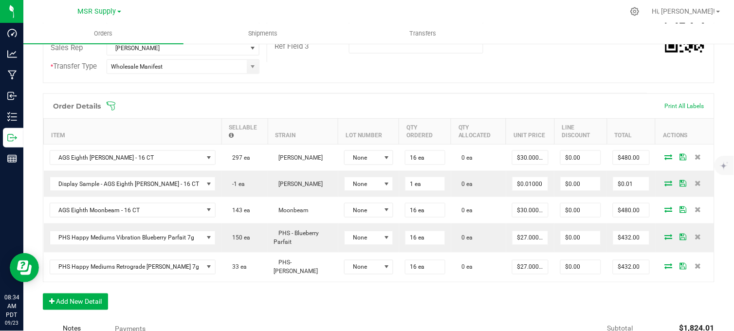
scroll to position [52, 0]
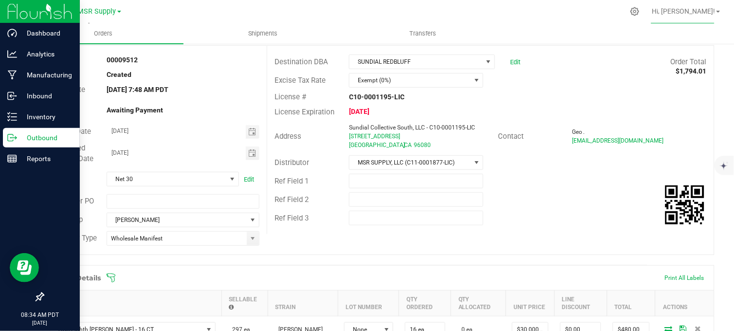
click at [13, 140] on icon at bounding box center [10, 137] width 5 height 7
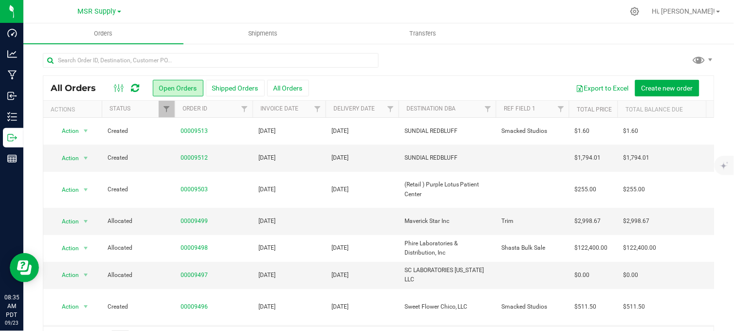
click at [433, 76] on div "All Orders Open Orders Shipped Orders All Orders Export to Excel Create new ord…" at bounding box center [378, 88] width 671 height 24
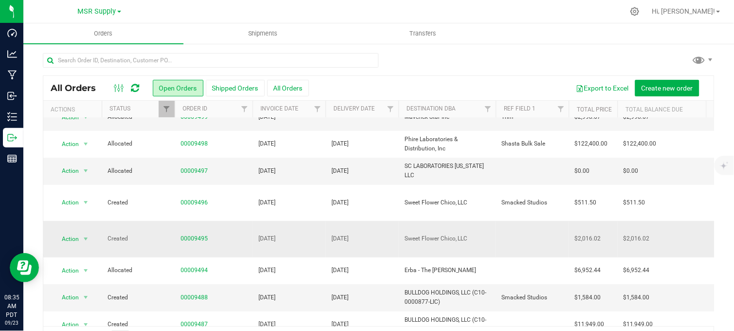
scroll to position [162, 0]
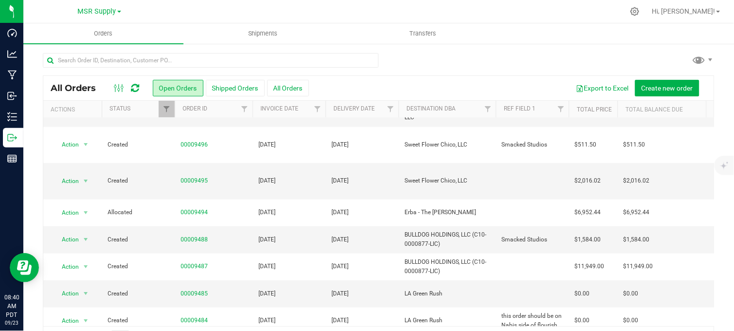
click at [452, 55] on div at bounding box center [378, 64] width 671 height 22
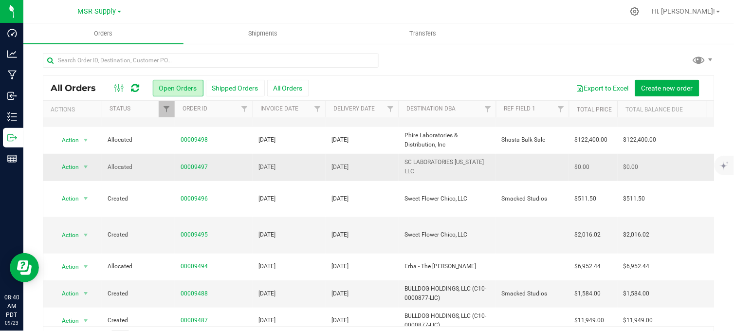
scroll to position [0, 0]
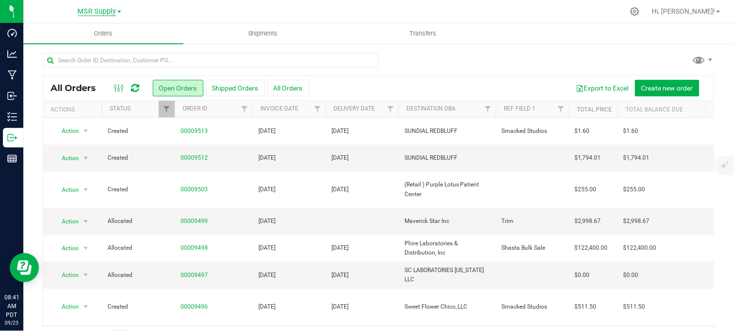
click at [88, 11] on span "MSR Supply" at bounding box center [97, 11] width 38 height 9
click at [54, 43] on link "Nabis" at bounding box center [99, 47] width 142 height 13
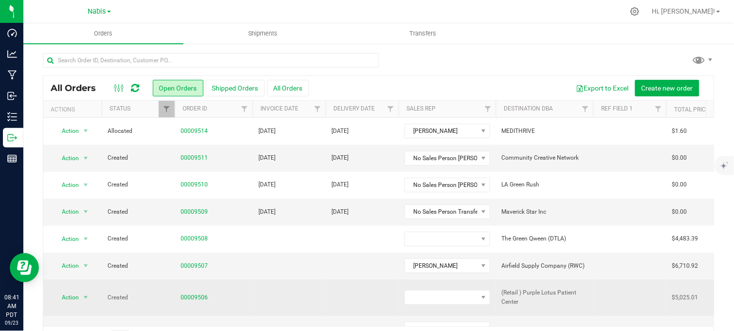
scroll to position [108, 0]
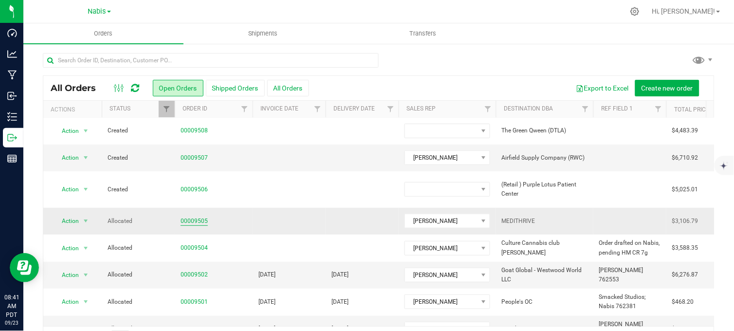
click at [187, 217] on link "00009505" at bounding box center [194, 221] width 27 height 9
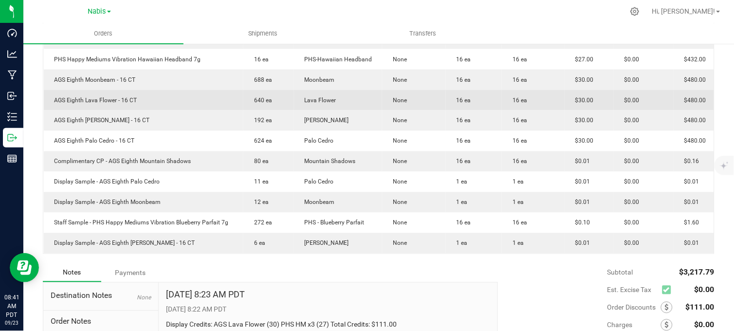
scroll to position [324, 0]
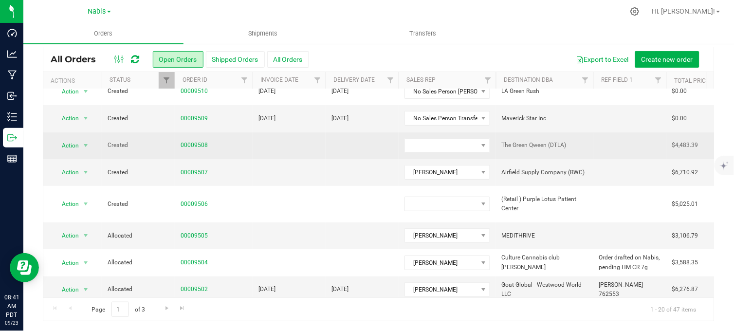
scroll to position [108, 0]
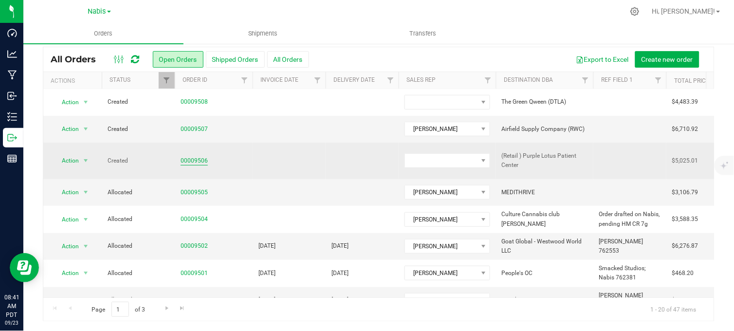
click at [188, 157] on link "00009506" at bounding box center [194, 160] width 27 height 9
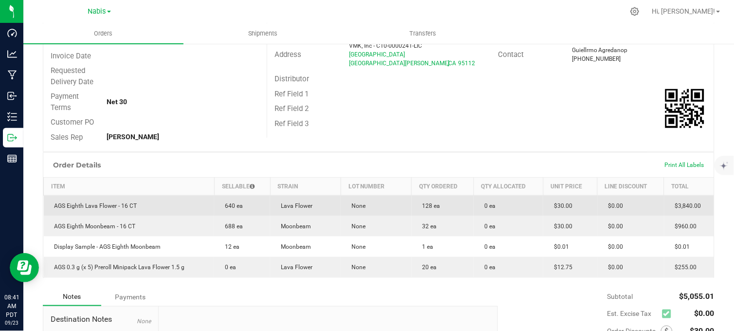
scroll to position [137, 0]
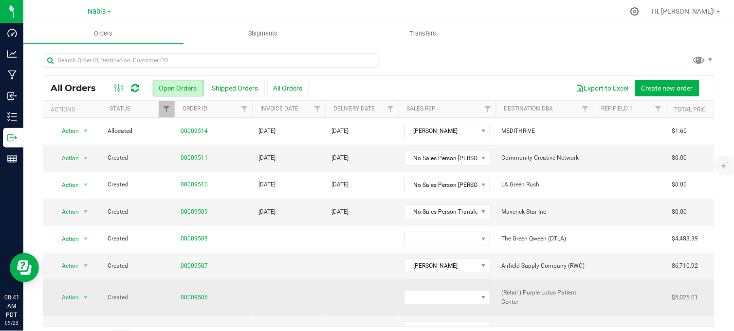
scroll to position [54, 0]
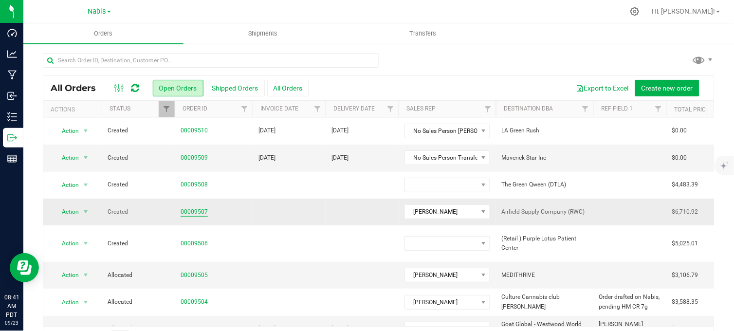
click at [197, 210] on link "00009507" at bounding box center [194, 211] width 27 height 9
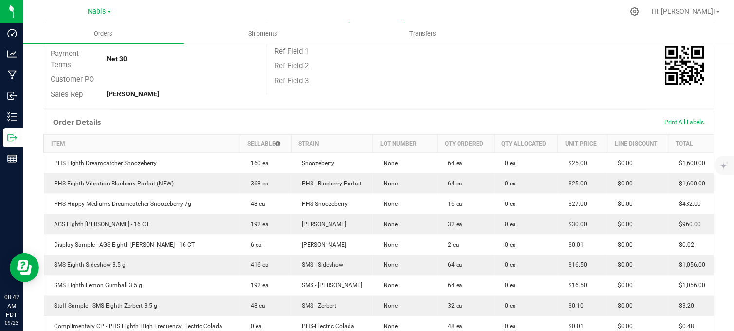
scroll to position [162, 0]
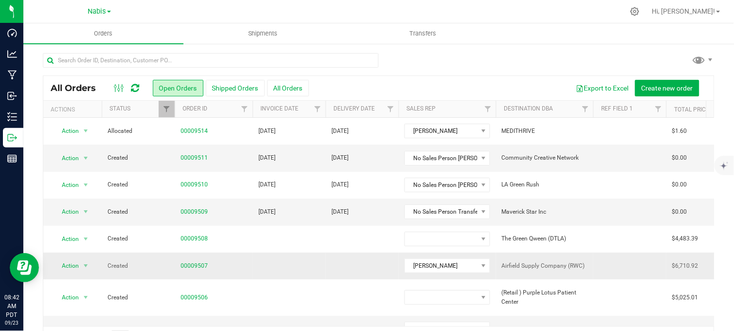
scroll to position [54, 0]
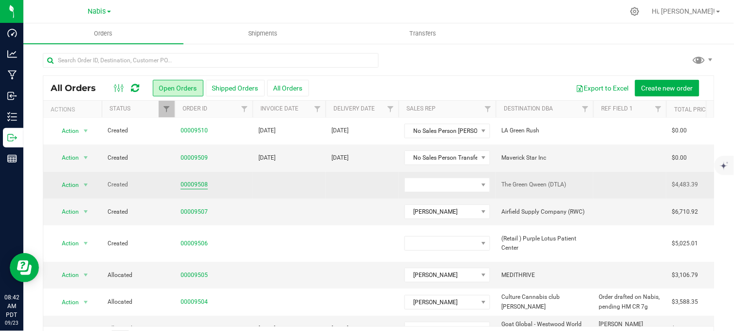
click at [197, 183] on link "00009508" at bounding box center [194, 184] width 27 height 9
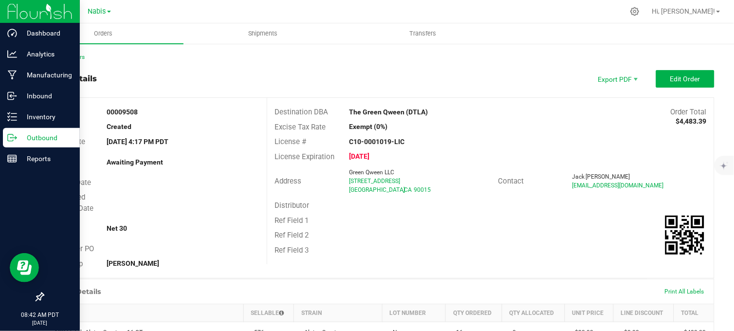
click at [18, 138] on p "Outbound" at bounding box center [46, 138] width 58 height 12
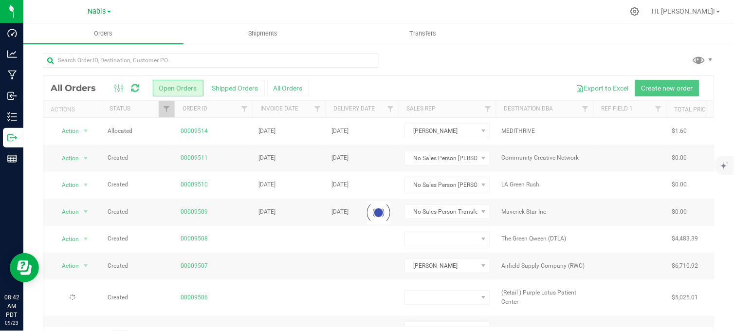
click at [417, 60] on div at bounding box center [378, 64] width 671 height 22
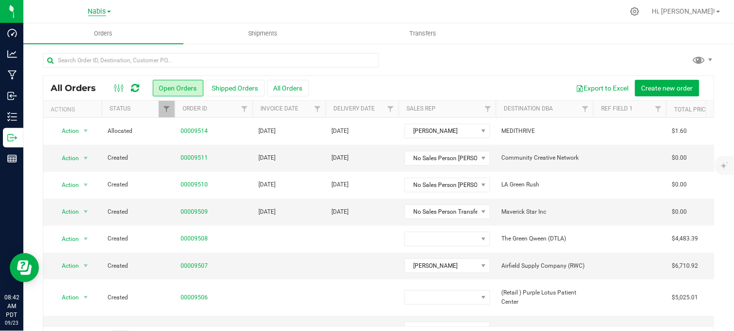
click at [96, 11] on span "Nabis" at bounding box center [97, 11] width 18 height 9
click at [57, 35] on link "MSR Supply" at bounding box center [99, 34] width 142 height 13
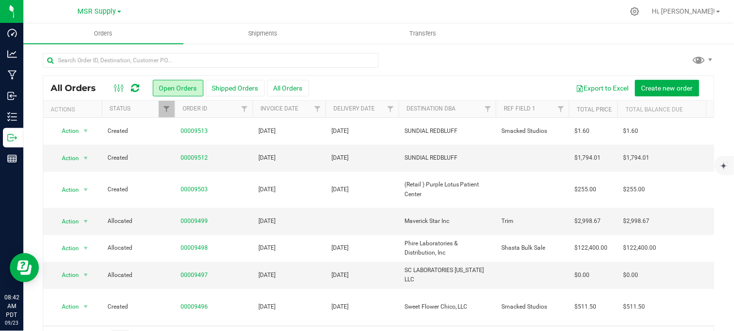
drag, startPoint x: 335, startPoint y: 10, endPoint x: 322, endPoint y: 1, distance: 15.8
click at [334, 8] on div at bounding box center [399, 11] width 450 height 19
click at [292, 15] on div at bounding box center [399, 11] width 450 height 19
click at [406, 61] on div at bounding box center [378, 64] width 671 height 22
click at [99, 13] on span "MSR Supply" at bounding box center [97, 11] width 38 height 9
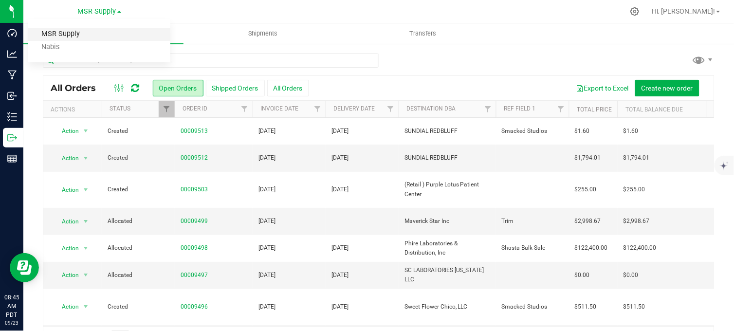
click at [79, 33] on link "MSR Supply" at bounding box center [99, 34] width 142 height 13
click at [90, 12] on span "MSR Supply" at bounding box center [97, 11] width 38 height 9
click at [65, 45] on link "Nabis" at bounding box center [99, 47] width 142 height 13
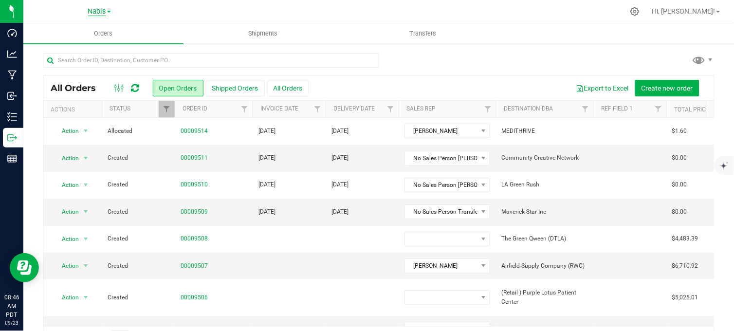
click at [98, 10] on span "Nabis" at bounding box center [97, 11] width 18 height 9
click at [65, 32] on link "MSR Supply" at bounding box center [99, 34] width 142 height 13
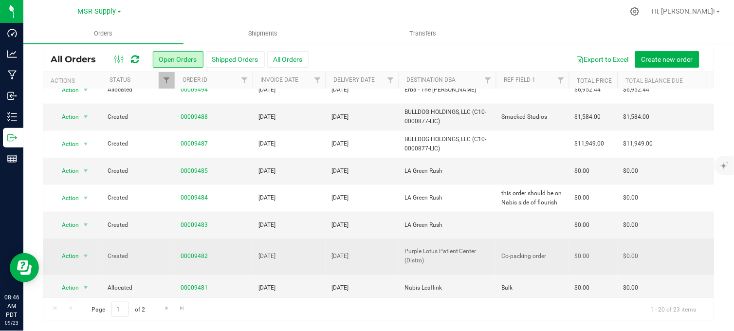
scroll to position [339, 0]
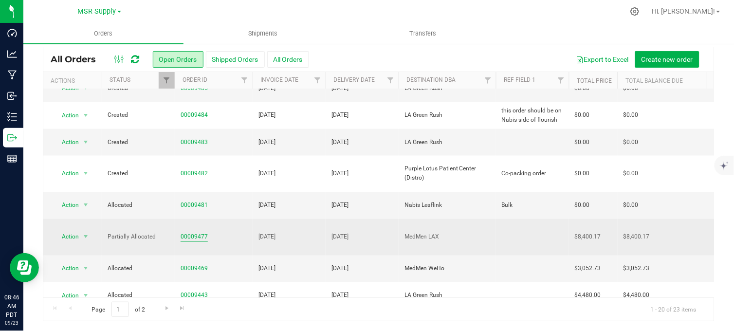
click at [183, 233] on link "00009477" at bounding box center [194, 237] width 27 height 9
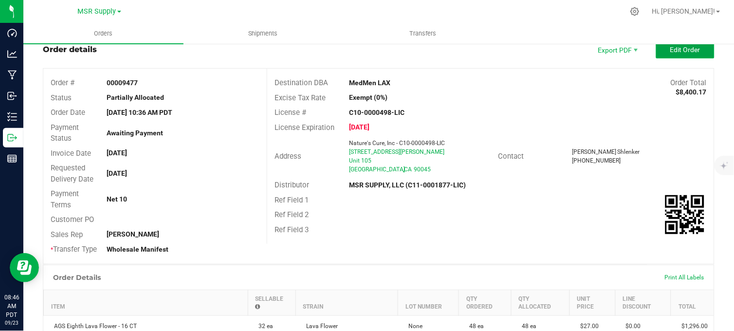
click at [656, 54] on button "Edit Order" at bounding box center [685, 50] width 58 height 18
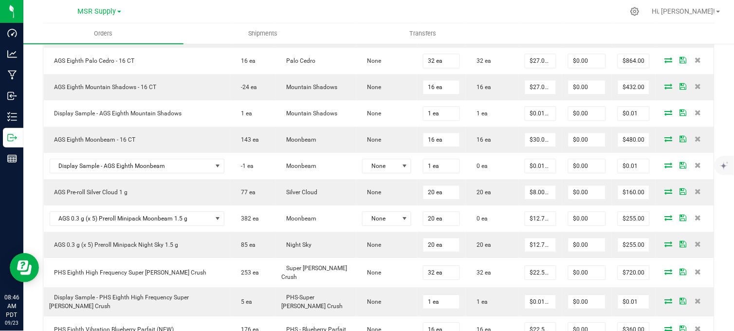
scroll to position [516, 0]
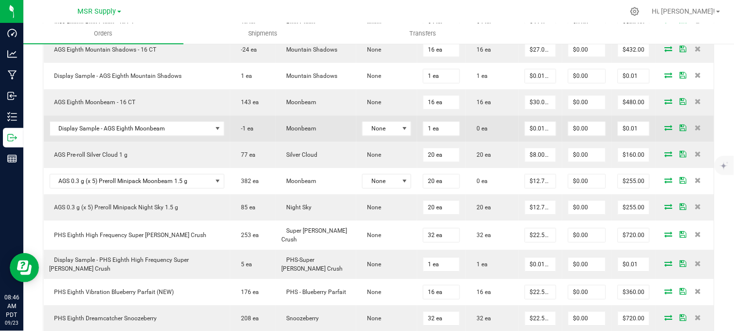
click at [665, 130] on icon at bounding box center [669, 128] width 8 height 6
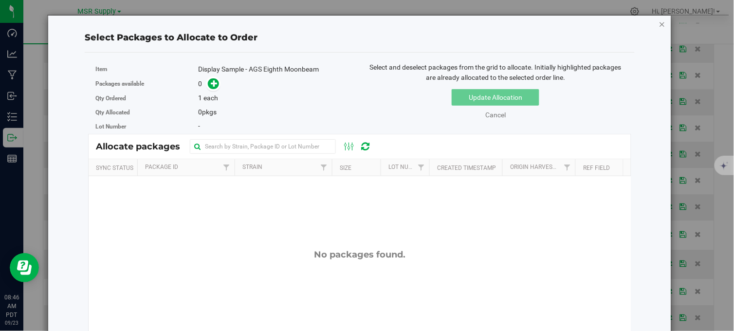
click at [659, 23] on icon "button" at bounding box center [662, 24] width 7 height 12
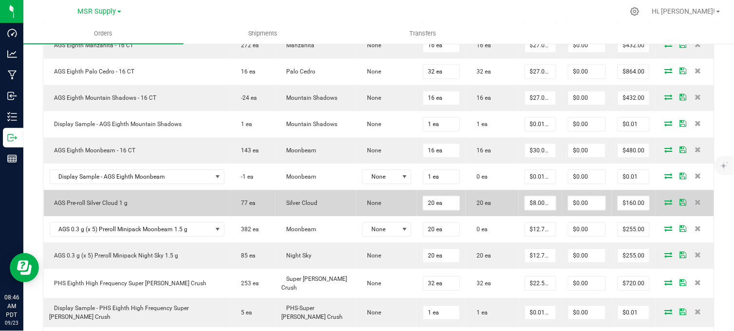
scroll to position [487, 0]
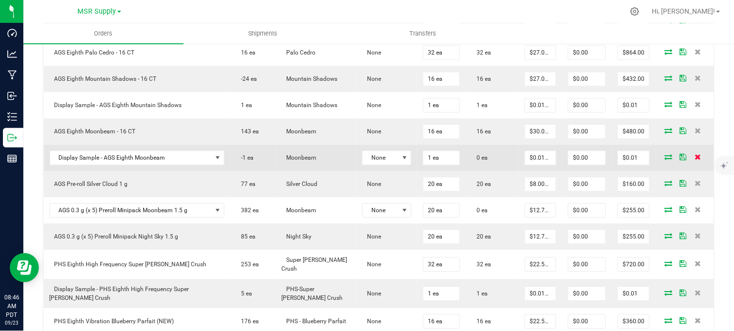
click at [694, 160] on icon at bounding box center [697, 157] width 6 height 6
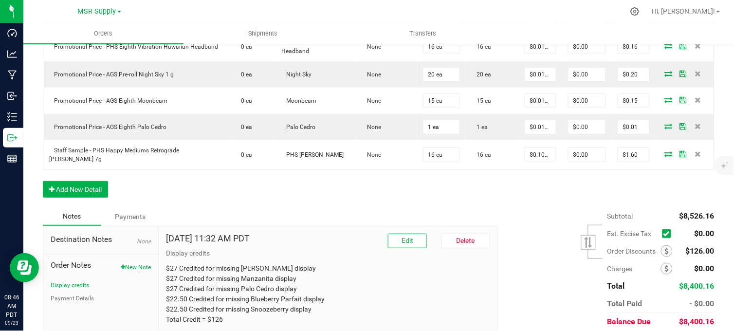
scroll to position [912, 0]
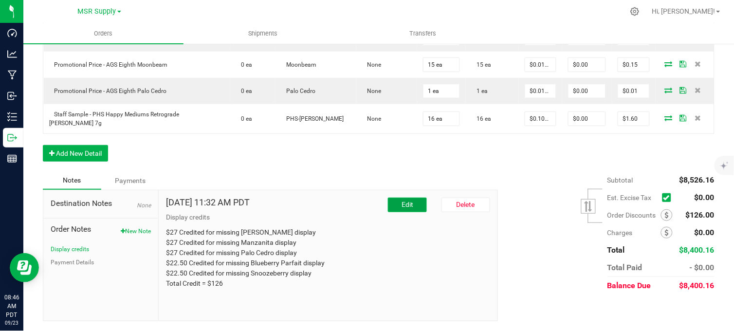
click at [401, 202] on span "Edit" at bounding box center [407, 204] width 12 height 8
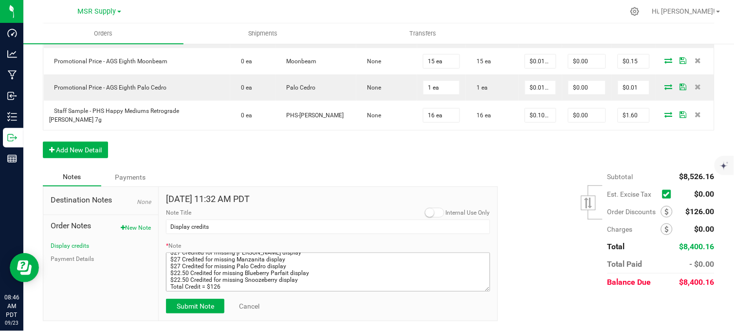
scroll to position [7, 0]
click at [315, 280] on textarea "* Note" at bounding box center [328, 272] width 324 height 39
click at [295, 276] on textarea "* Note" at bounding box center [328, 272] width 324 height 39
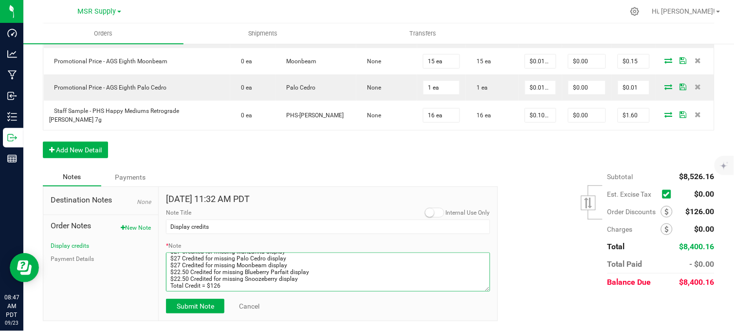
click at [227, 291] on textarea "* Note" at bounding box center [328, 272] width 324 height 39
type textarea "$27 Credited for missing Woods display $27 Credited for missing Manzanita displ…"
click at [204, 310] on span "Submit Note" at bounding box center [195, 306] width 37 height 8
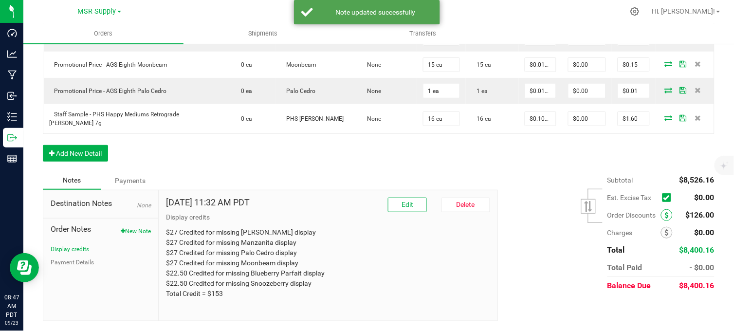
click at [665, 218] on icon at bounding box center [667, 215] width 4 height 7
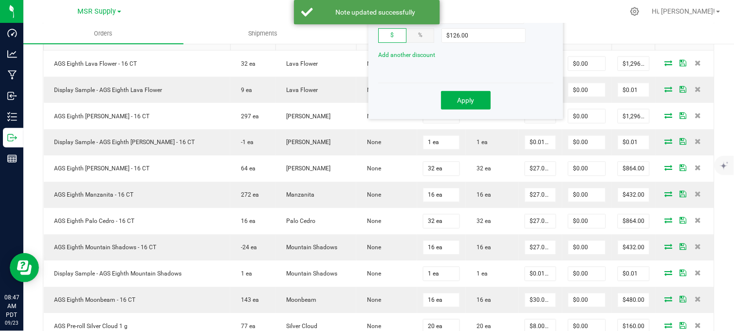
scroll to position [210, 0]
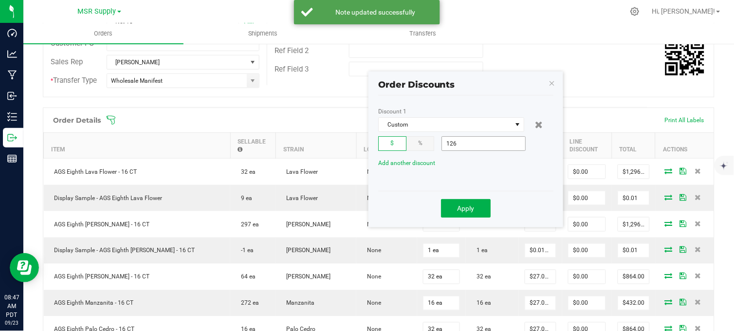
click at [469, 145] on input "126" at bounding box center [483, 144] width 83 height 14
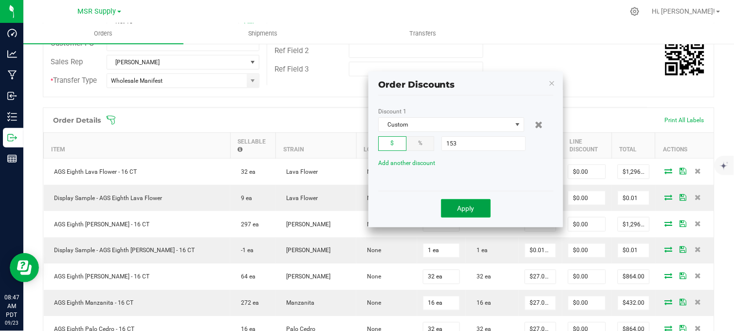
type input "$153.00"
click at [480, 210] on button "Apply" at bounding box center [466, 208] width 50 height 18
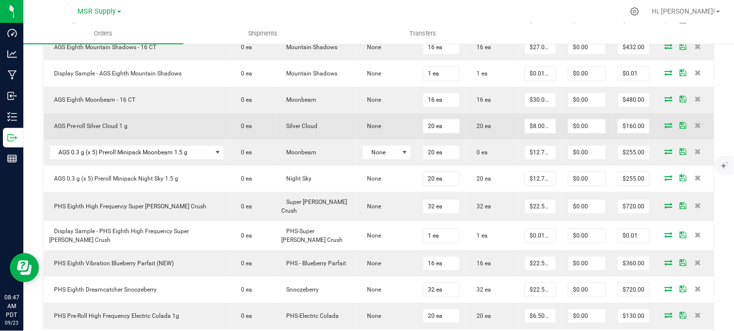
scroll to position [534, 0]
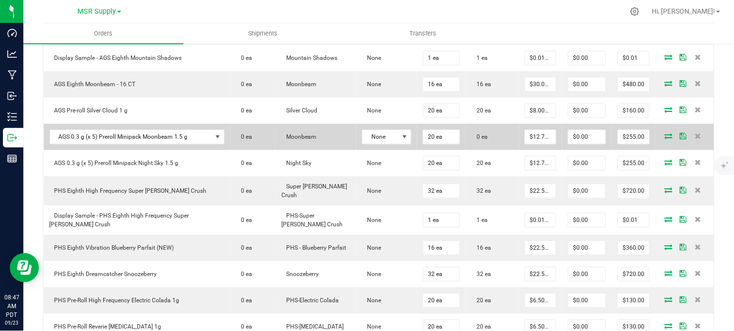
click at [665, 139] on icon at bounding box center [669, 136] width 8 height 6
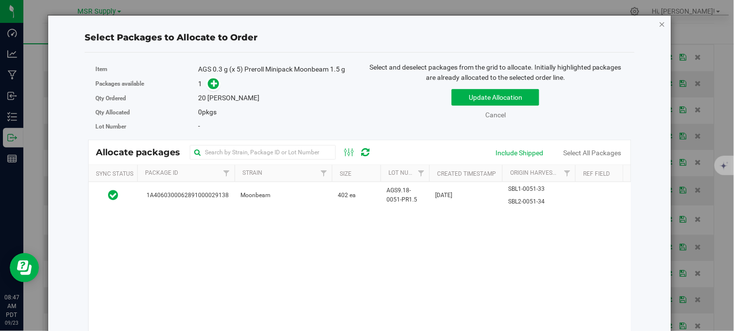
click at [659, 23] on icon "button" at bounding box center [662, 24] width 7 height 12
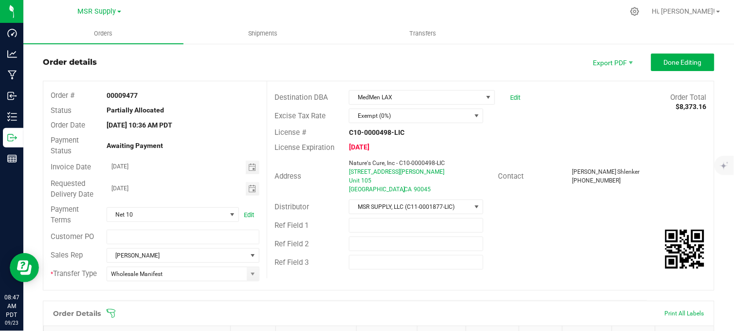
scroll to position [0, 0]
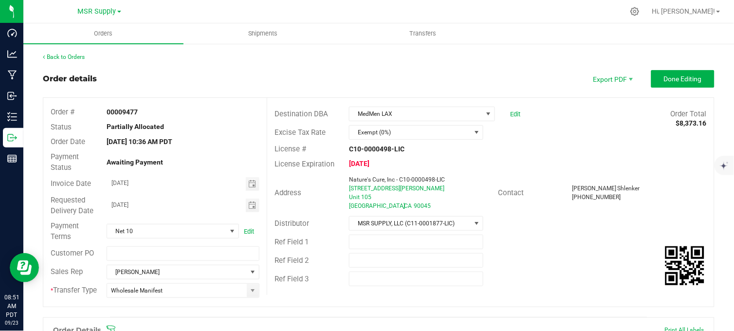
click at [353, 71] on div "Order details Export PDF Done Editing" at bounding box center [378, 79] width 671 height 18
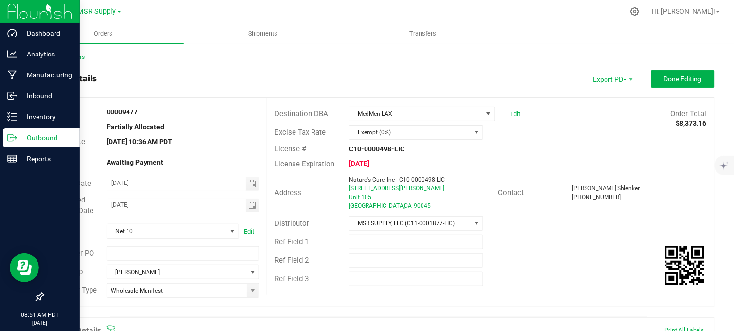
click at [17, 139] on p "Outbound" at bounding box center [46, 138] width 58 height 12
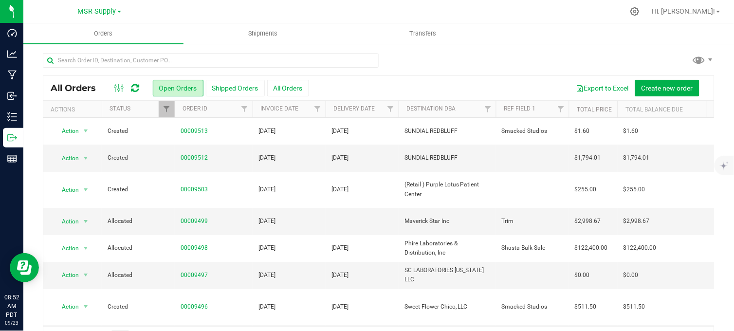
click at [421, 51] on div "All Orders Open Orders Shipped Orders All Orders Export to Excel Create new ord…" at bounding box center [378, 201] width 710 height 317
click at [447, 56] on div at bounding box center [378, 64] width 671 height 22
click at [440, 58] on div at bounding box center [378, 64] width 671 height 22
click at [416, 66] on div at bounding box center [378, 64] width 671 height 22
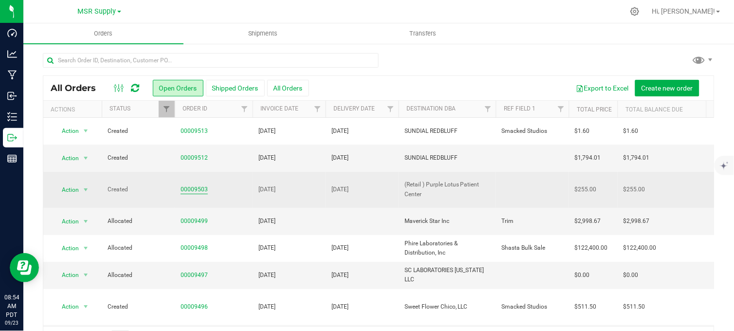
click at [196, 185] on link "00009503" at bounding box center [194, 189] width 27 height 9
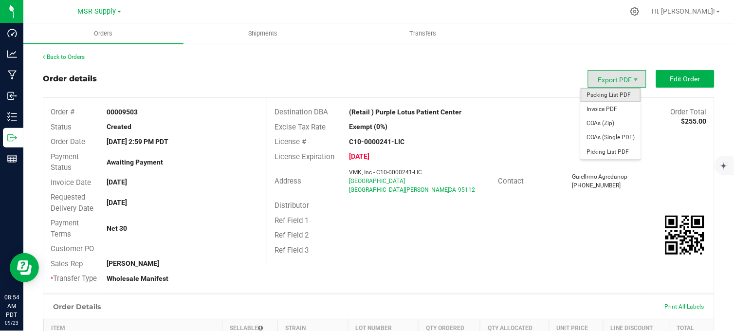
click at [600, 94] on span "Packing List PDF" at bounding box center [610, 95] width 60 height 14
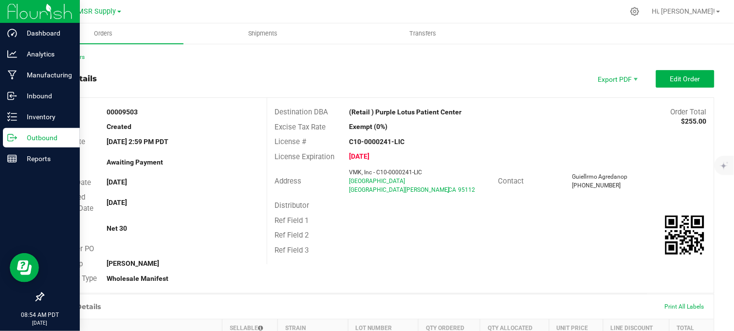
click at [22, 139] on p "Outbound" at bounding box center [46, 138] width 58 height 12
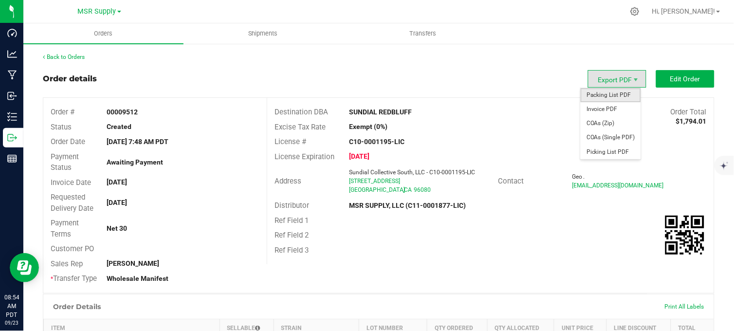
click at [606, 96] on span "Packing List PDF" at bounding box center [610, 95] width 60 height 14
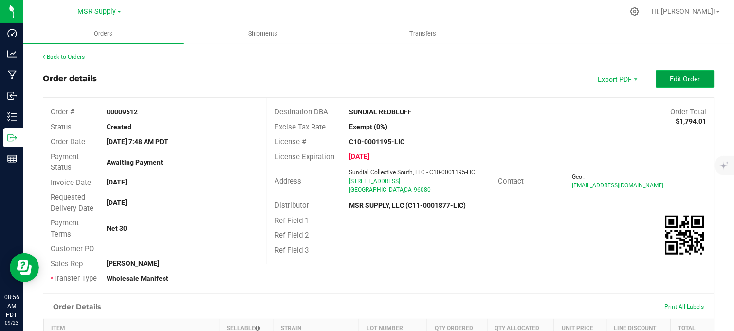
click at [684, 81] on span "Edit Order" at bounding box center [685, 79] width 30 height 8
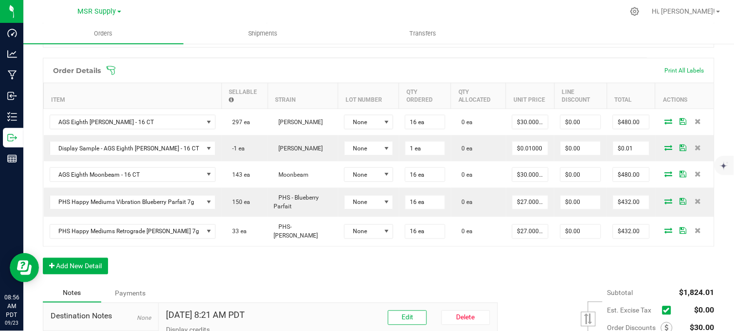
scroll to position [324, 0]
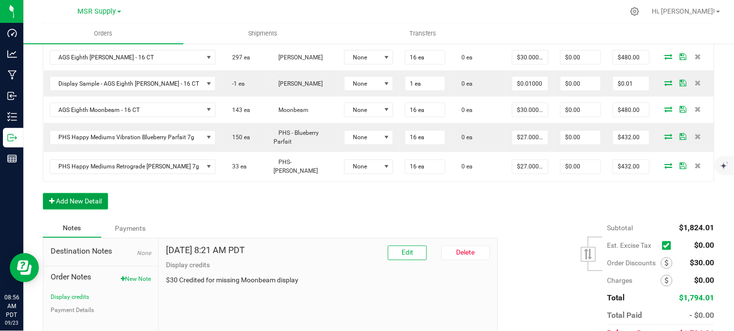
click at [93, 209] on button "Add New Detail" at bounding box center [75, 201] width 65 height 17
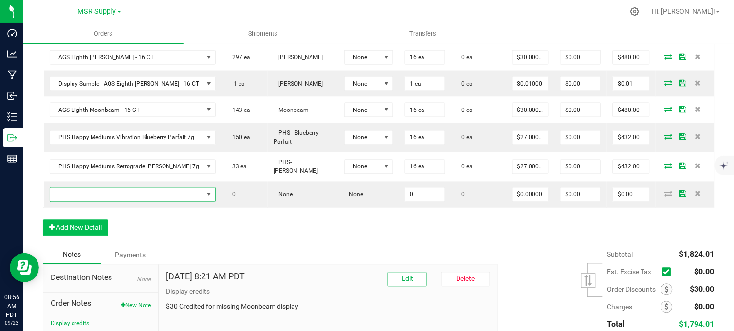
click at [124, 201] on span "NO DATA FOUND" at bounding box center [126, 195] width 153 height 14
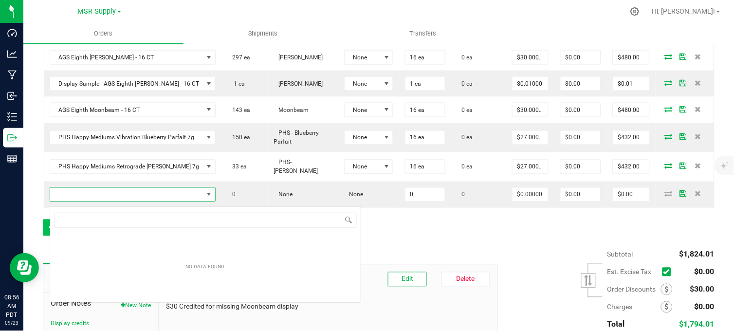
scroll to position [15, 158]
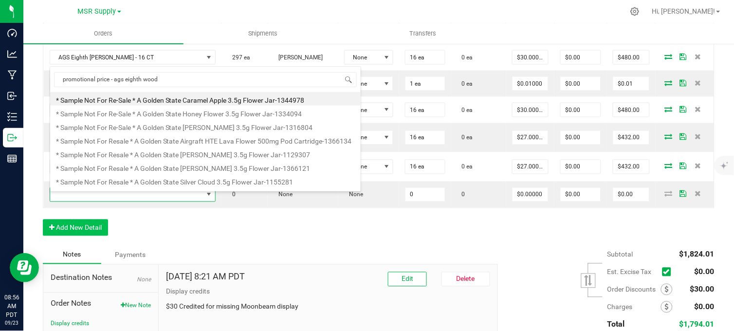
type input "promotional price - ags eighth woods"
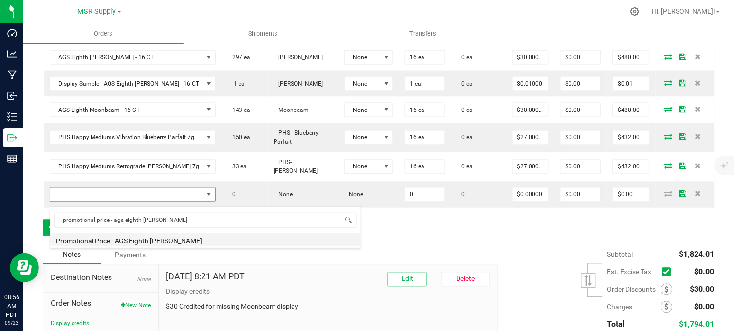
click at [179, 240] on li "Promotional Price - AGS Eighth [PERSON_NAME]" at bounding box center [205, 240] width 310 height 14
type input "0 ea"
type input "$0.01000"
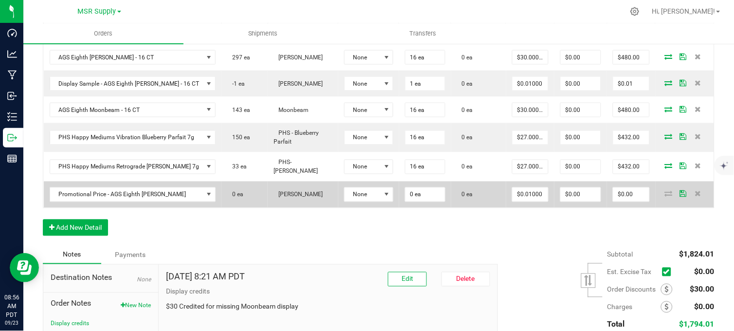
click at [399, 198] on td "0 ea" at bounding box center [425, 194] width 52 height 26
click at [409, 197] on input "0" at bounding box center [424, 195] width 39 height 14
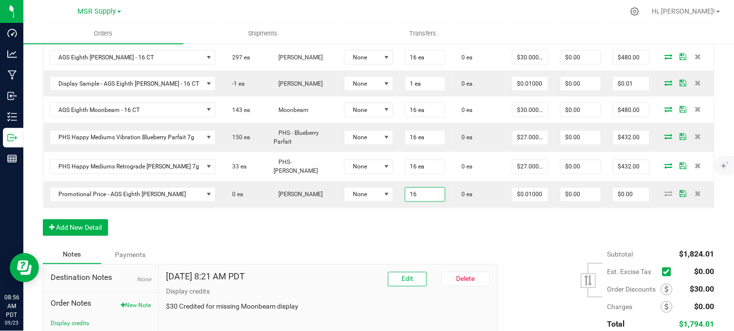
type input "16 ea"
type input "$0.16"
click at [508, 239] on div "Order Details Print All Labels Item Sellable Strain Lot Number Qty Ordered Qty …" at bounding box center [378, 119] width 671 height 253
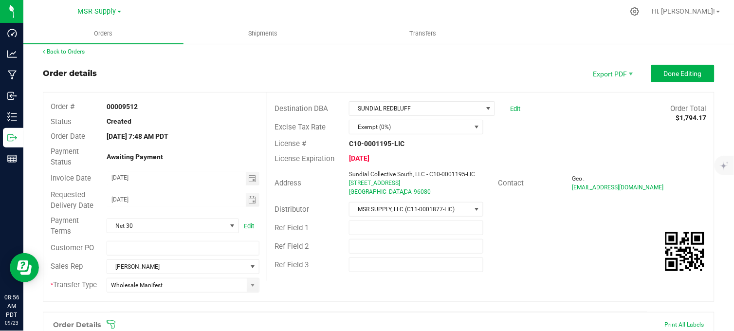
scroll to position [0, 0]
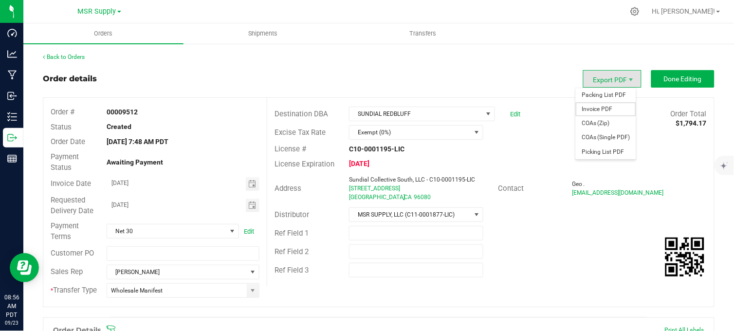
click at [594, 109] on span "Invoice PDF" at bounding box center [606, 109] width 60 height 14
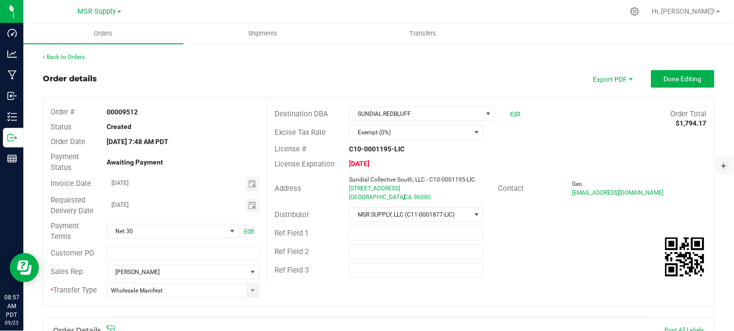
click at [323, 57] on div "Back to Orders" at bounding box center [378, 57] width 671 height 9
click at [416, 78] on div "Order details Export PDF Done Editing" at bounding box center [378, 79] width 671 height 18
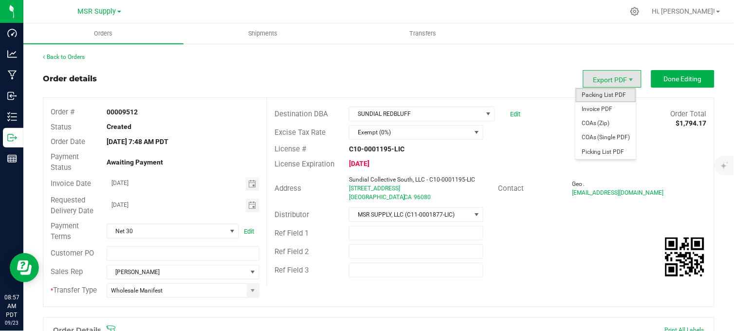
click at [609, 94] on span "Packing List PDF" at bounding box center [606, 95] width 60 height 14
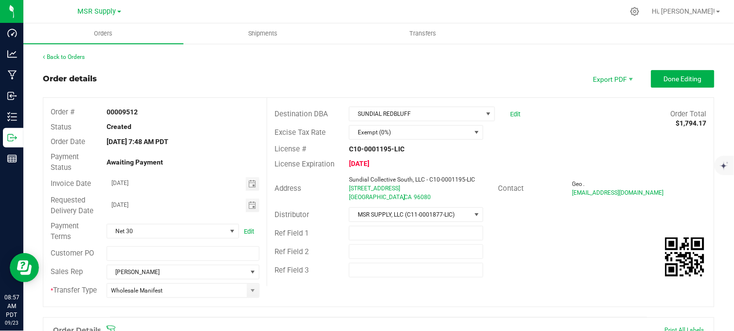
click at [327, 74] on div "Order details Export PDF Done Editing" at bounding box center [378, 79] width 671 height 18
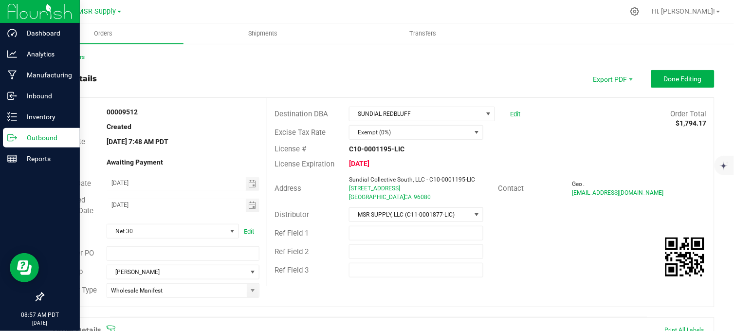
drag, startPoint x: 12, startPoint y: 137, endPoint x: 78, endPoint y: 138, distance: 66.7
click at [12, 137] on icon at bounding box center [12, 138] width 10 height 10
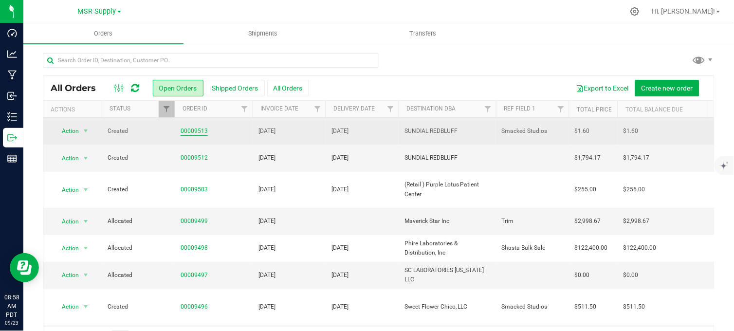
click at [196, 130] on link "00009513" at bounding box center [194, 131] width 27 height 9
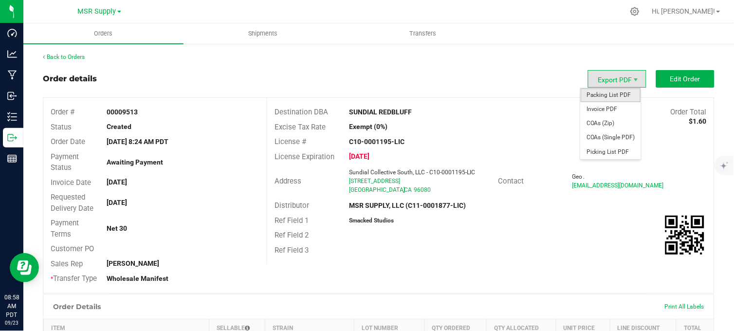
click at [617, 96] on span "Packing List PDF" at bounding box center [610, 95] width 60 height 14
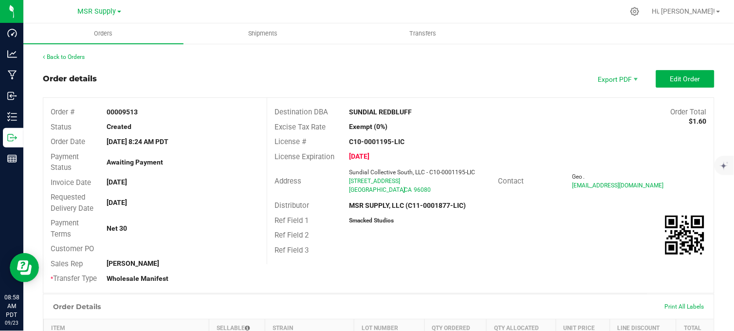
click at [339, 67] on div "Back to Orders Order details Export PDF Edit Order Order # 00009513 Status Crea…" at bounding box center [378, 319] width 671 height 532
click at [397, 75] on div "Order details Export PDF Edit Order" at bounding box center [378, 79] width 671 height 18
click at [250, 70] on div "Order details Export PDF Edit Order" at bounding box center [378, 79] width 671 height 18
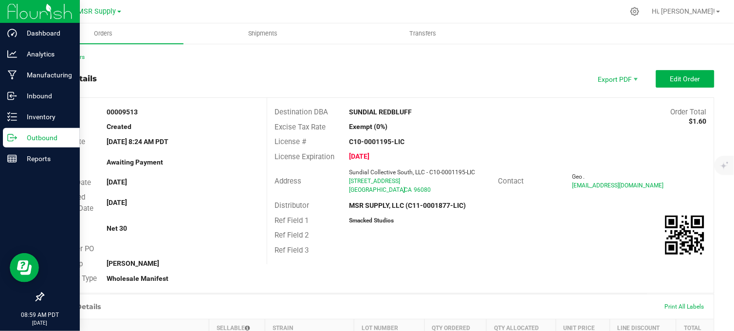
click at [12, 138] on line at bounding box center [13, 138] width 5 height 0
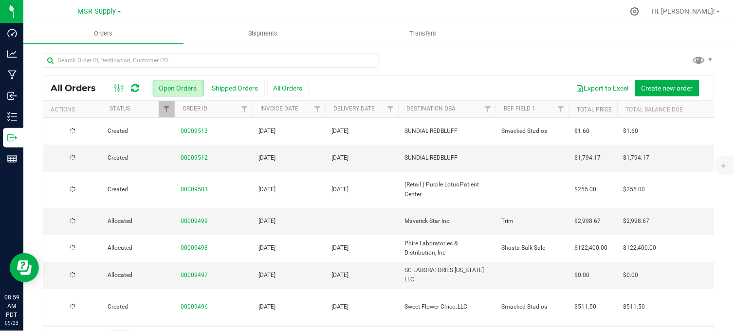
click at [437, 67] on div at bounding box center [378, 64] width 671 height 22
click at [432, 78] on div "All Orders Open Orders Shipped Orders All Orders Export to Excel Create new ord…" at bounding box center [378, 88] width 671 height 24
click at [399, 53] on div at bounding box center [378, 64] width 671 height 22
click at [438, 57] on div at bounding box center [378, 64] width 671 height 22
click at [430, 54] on div at bounding box center [378, 64] width 671 height 22
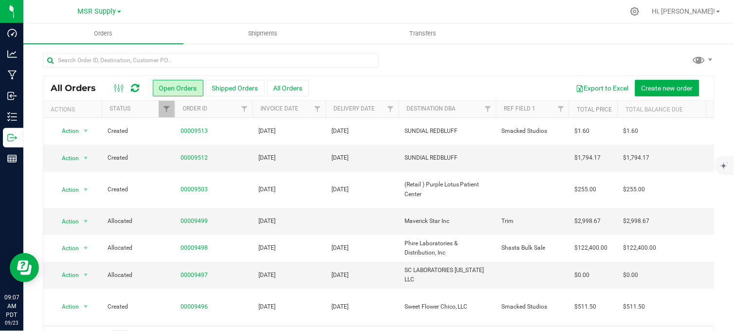
click at [428, 63] on div at bounding box center [378, 64] width 671 height 22
click at [431, 65] on div at bounding box center [378, 64] width 671 height 22
click at [419, 59] on div at bounding box center [378, 64] width 671 height 22
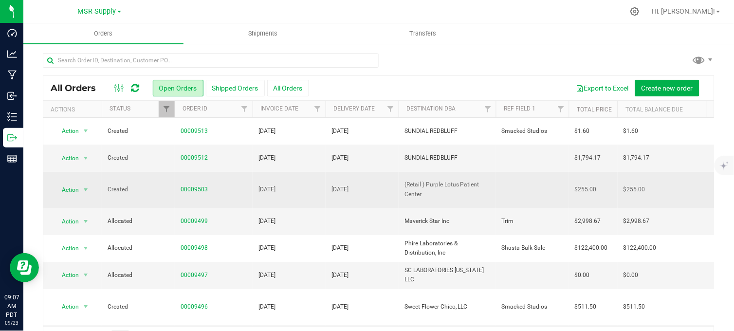
drag, startPoint x: 464, startPoint y: 191, endPoint x: 398, endPoint y: 185, distance: 65.9
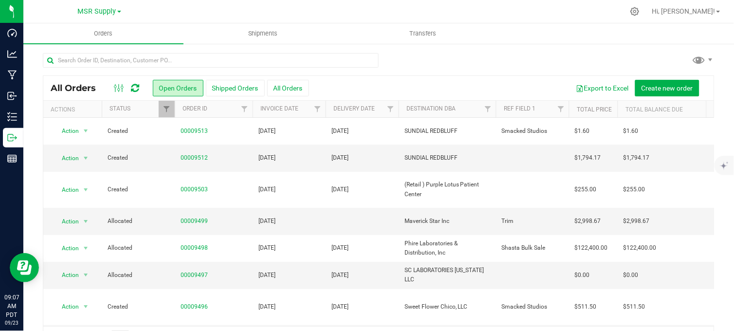
drag, startPoint x: 398, startPoint y: 185, endPoint x: 407, endPoint y: 67, distance: 119.0
click at [407, 67] on div at bounding box center [378, 64] width 671 height 22
click at [396, 60] on div at bounding box center [378, 64] width 671 height 22
click at [408, 65] on div at bounding box center [378, 64] width 671 height 22
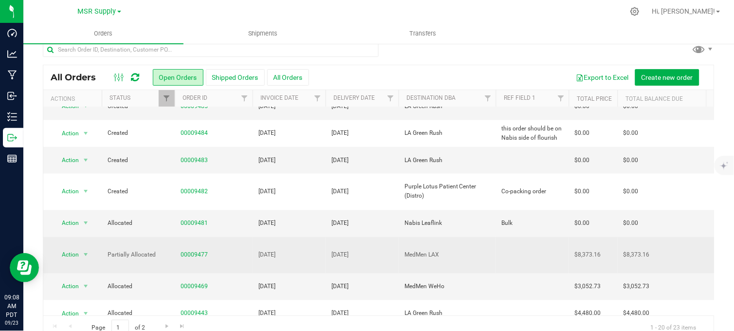
scroll to position [29, 0]
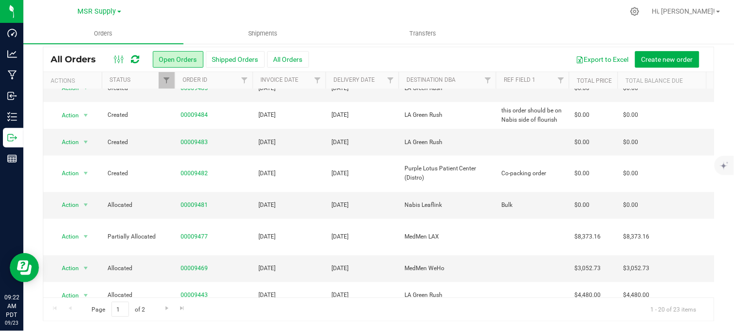
click at [370, 11] on div at bounding box center [399, 11] width 450 height 19
click at [370, 10] on div at bounding box center [399, 11] width 450 height 19
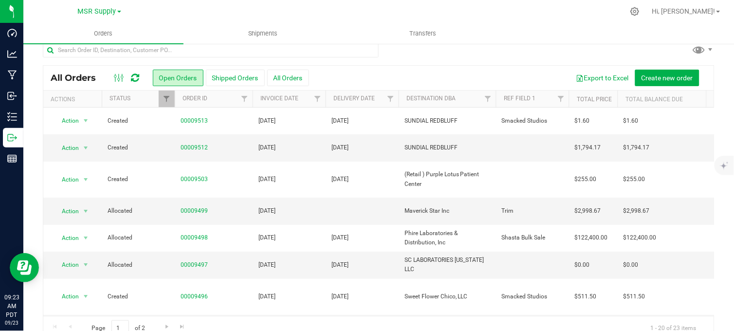
scroll to position [0, 0]
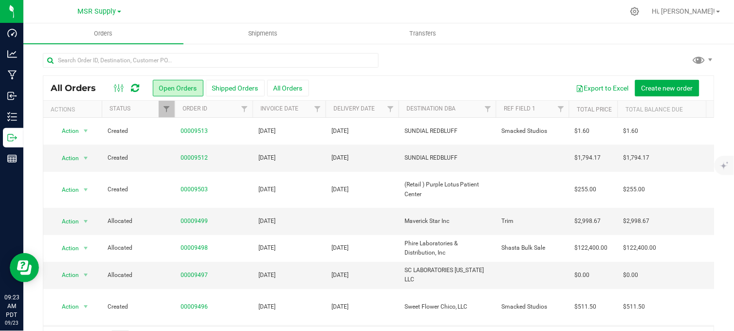
click at [346, 10] on div at bounding box center [399, 11] width 450 height 19
click at [416, 60] on div at bounding box center [378, 64] width 671 height 22
click at [465, 59] on div at bounding box center [378, 64] width 671 height 22
click at [508, 62] on div at bounding box center [378, 64] width 671 height 22
click at [517, 65] on div at bounding box center [378, 64] width 671 height 22
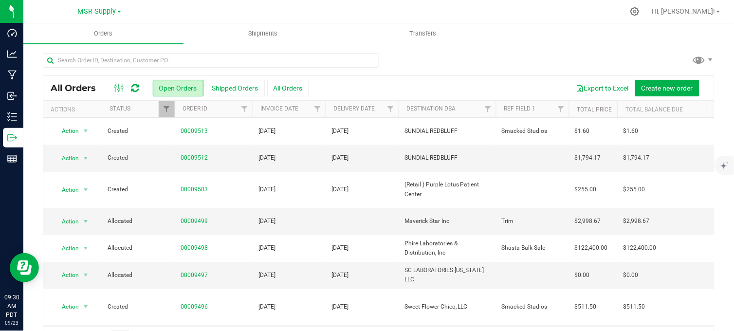
click at [426, 66] on div at bounding box center [378, 64] width 671 height 22
drag, startPoint x: 426, startPoint y: 70, endPoint x: 427, endPoint y: 75, distance: 5.4
click at [428, 79] on div "All Orders Open Orders Shipped Orders All Orders Export to Excel Create new ord…" at bounding box center [378, 201] width 671 height 297
drag, startPoint x: 427, startPoint y: 75, endPoint x: 404, endPoint y: 65, distance: 24.6
click at [404, 65] on div at bounding box center [378, 64] width 671 height 22
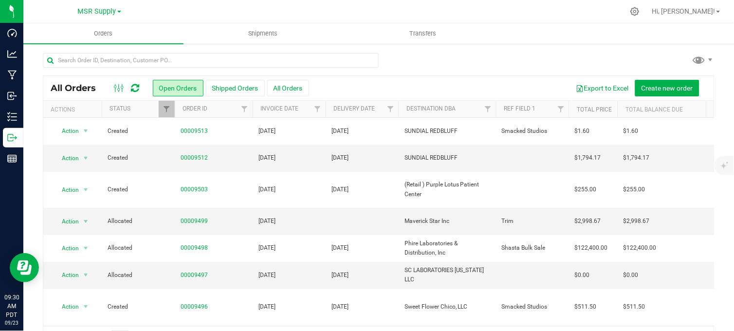
click at [418, 72] on div at bounding box center [378, 64] width 671 height 22
click at [451, 68] on div at bounding box center [378, 64] width 671 height 22
click at [464, 69] on div at bounding box center [378, 64] width 671 height 22
click at [205, 10] on div at bounding box center [399, 11] width 450 height 19
click at [93, 8] on span "MSR Supply" at bounding box center [97, 11] width 38 height 9
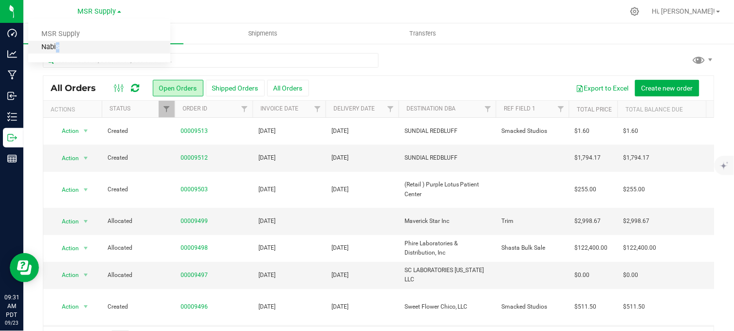
click at [54, 47] on link "Nabis" at bounding box center [99, 47] width 142 height 13
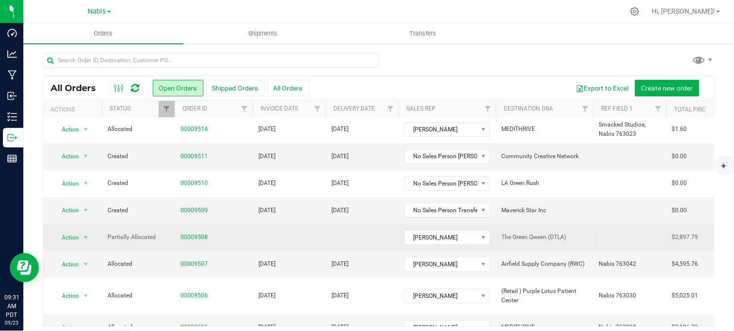
scroll to position [108, 0]
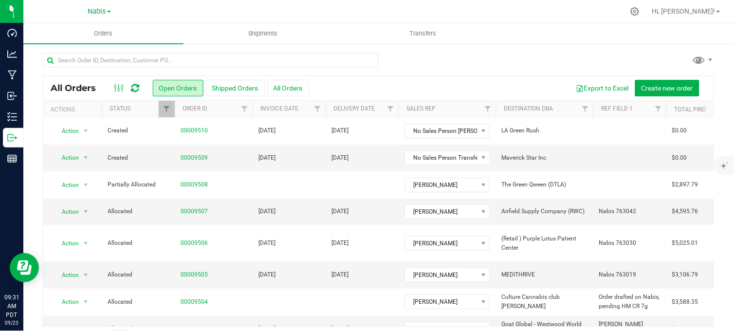
drag, startPoint x: 200, startPoint y: 10, endPoint x: 230, endPoint y: 18, distance: 30.9
click at [202, 9] on div at bounding box center [399, 11] width 450 height 19
click at [98, 13] on span "Nabis" at bounding box center [97, 11] width 18 height 9
click at [334, 8] on div at bounding box center [399, 11] width 450 height 19
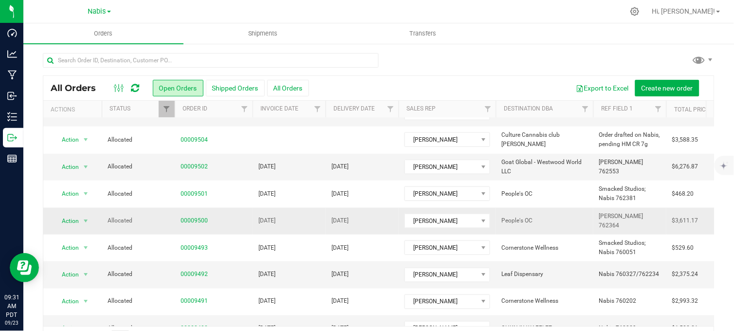
scroll to position [0, 0]
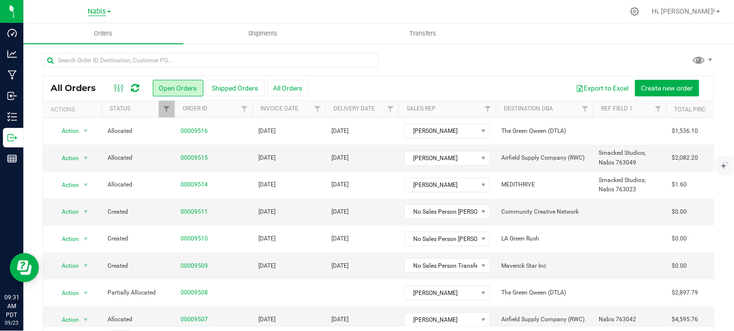
click at [94, 8] on span "Nabis" at bounding box center [97, 11] width 18 height 9
click at [76, 32] on link "MSR Supply" at bounding box center [99, 34] width 142 height 13
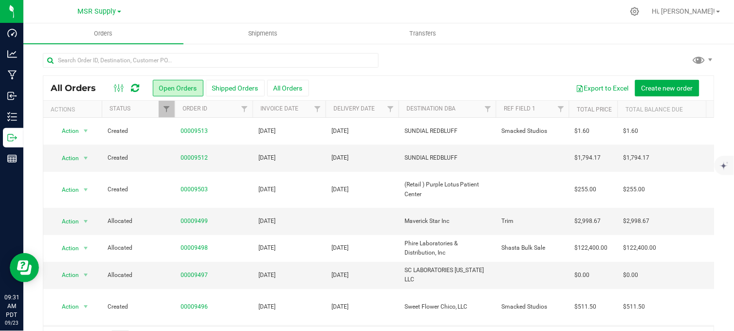
drag, startPoint x: 450, startPoint y: 71, endPoint x: 445, endPoint y: 70, distance: 5.0
click at [450, 71] on div at bounding box center [378, 64] width 671 height 22
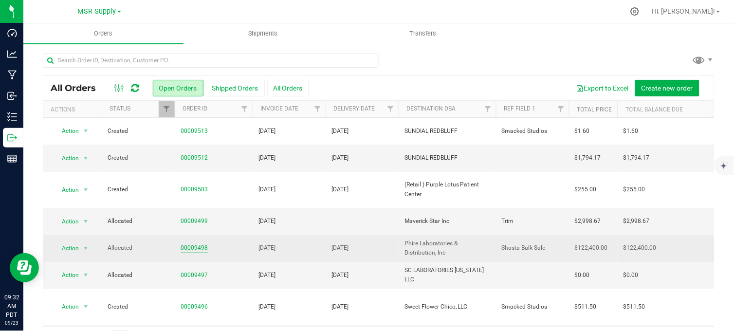
click at [191, 243] on link "00009498" at bounding box center [194, 247] width 27 height 9
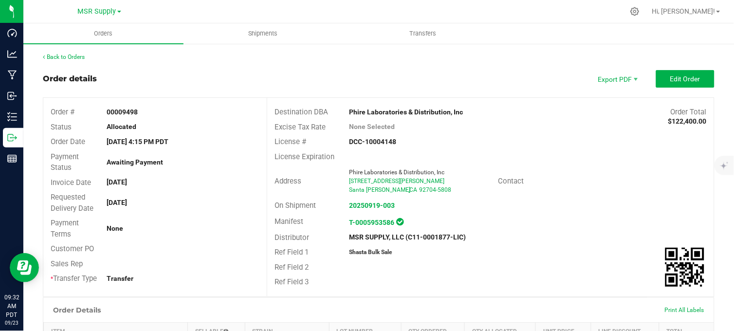
click at [514, 93] on outbound-order-header "Order details Export PDF Edit Order Order # 00009498 Status Allocated Order Dat…" at bounding box center [378, 183] width 671 height 227
click at [524, 81] on div "Order details Export PDF Edit Order" at bounding box center [378, 79] width 671 height 18
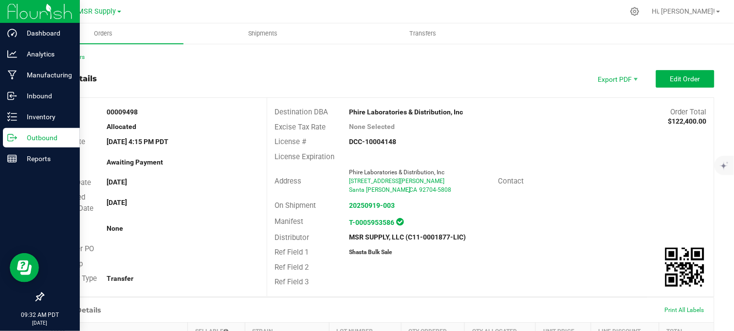
click at [10, 135] on icon at bounding box center [12, 138] width 10 height 10
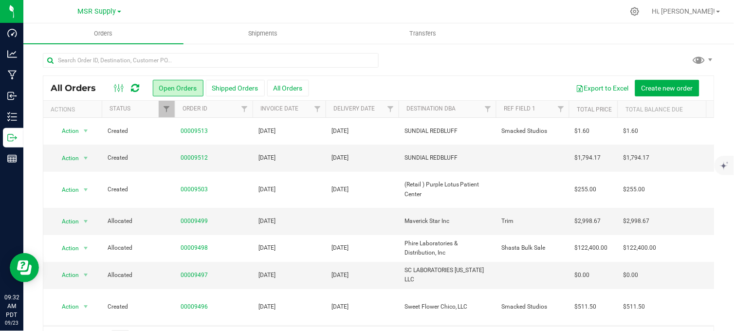
click at [428, 64] on div at bounding box center [378, 64] width 671 height 22
click at [444, 57] on div at bounding box center [378, 64] width 671 height 22
click at [443, 60] on div at bounding box center [378, 64] width 671 height 22
click at [438, 60] on div at bounding box center [378, 64] width 671 height 22
drag, startPoint x: 457, startPoint y: 60, endPoint x: 453, endPoint y: 64, distance: 6.2
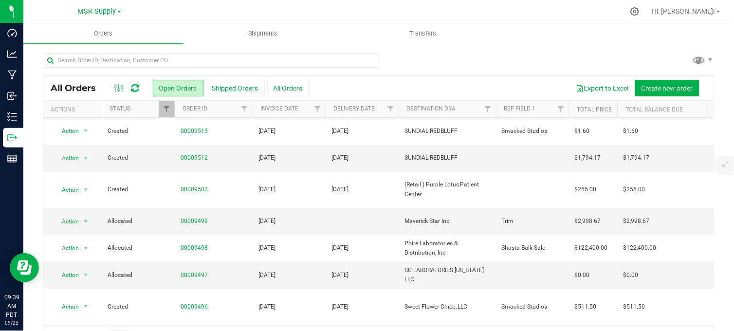
click at [456, 60] on div at bounding box center [378, 64] width 671 height 22
click at [476, 62] on div at bounding box center [378, 64] width 671 height 22
click at [443, 65] on div at bounding box center [378, 64] width 671 height 22
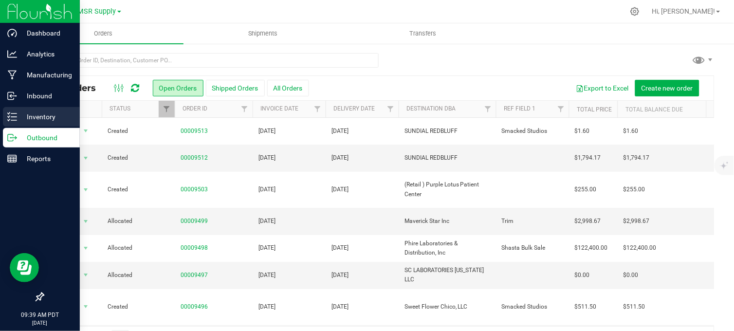
drag, startPoint x: 20, startPoint y: 112, endPoint x: 35, endPoint y: 108, distance: 15.4
click at [21, 112] on p "Inventory" at bounding box center [46, 117] width 58 height 12
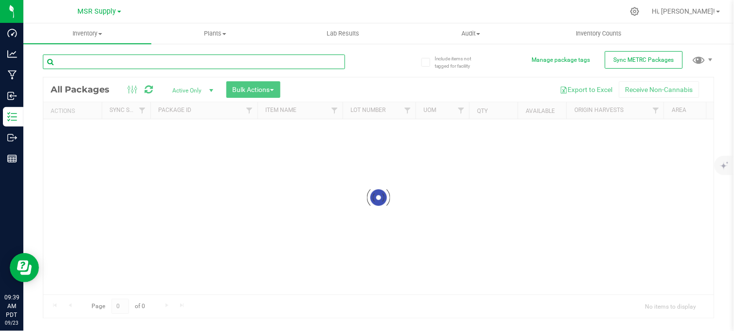
click at [146, 61] on div "Inventory All packages All inventory Waste log Create inventory Plants All plan…" at bounding box center [378, 177] width 710 height 308
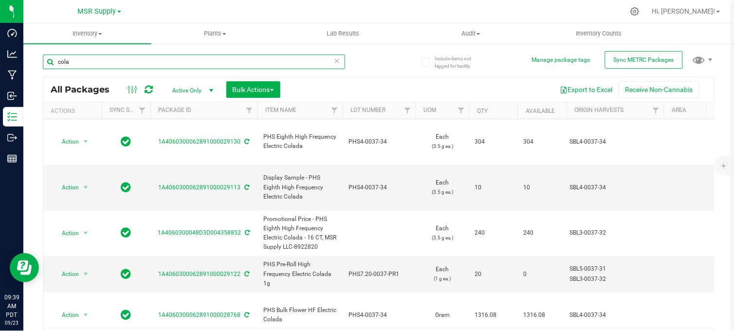
drag, startPoint x: 84, startPoint y: 63, endPoint x: 56, endPoint y: 66, distance: 28.4
click at [55, 65] on input "cola" at bounding box center [194, 61] width 302 height 15
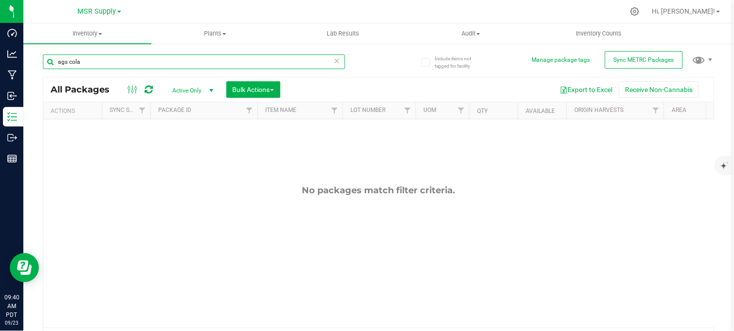
type input "ags cola"
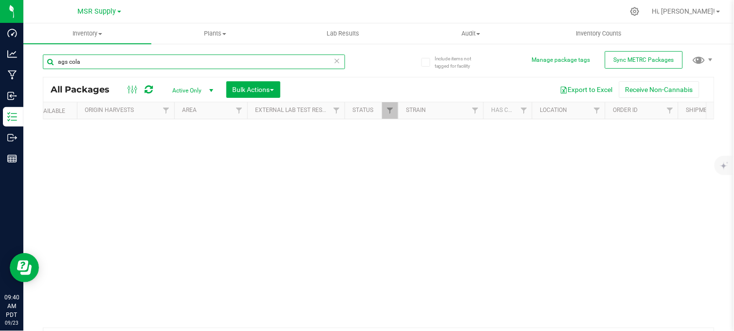
scroll to position [0, 507]
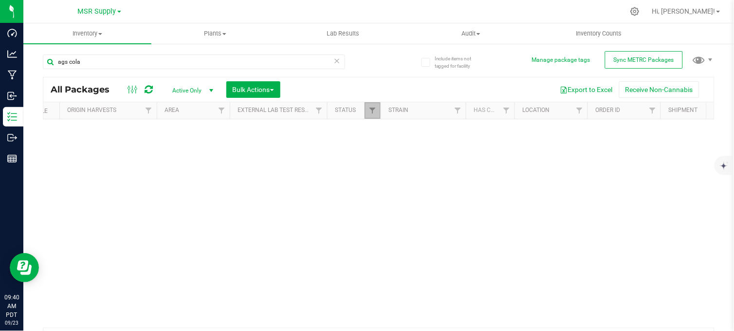
drag, startPoint x: 370, startPoint y: 109, endPoint x: 388, endPoint y: 116, distance: 19.4
click at [371, 109] on span "Filter" at bounding box center [372, 111] width 8 height 8
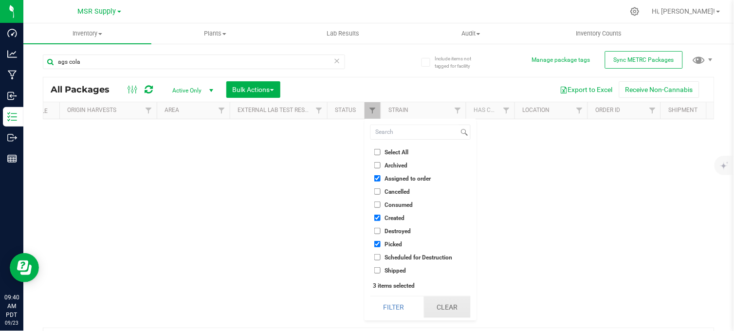
click at [438, 309] on button "Clear" at bounding box center [447, 306] width 47 height 21
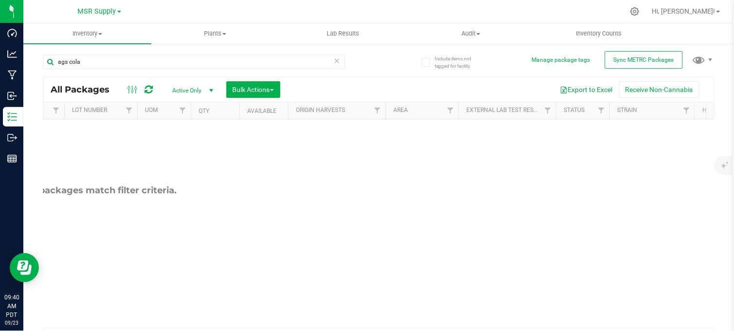
scroll to position [0, 0]
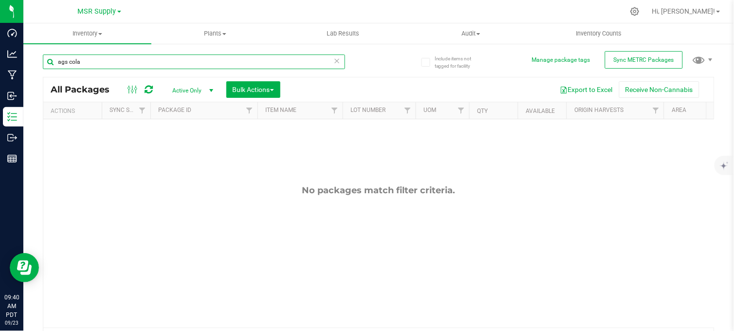
drag, startPoint x: 111, startPoint y: 54, endPoint x: 107, endPoint y: 61, distance: 7.8
click at [109, 59] on input "ags cola" at bounding box center [194, 61] width 302 height 15
drag, startPoint x: 107, startPoint y: 62, endPoint x: 39, endPoint y: 68, distance: 67.9
click at [37, 69] on div "Include items not tagged for facility Manage package tags Sync METRC Packages a…" at bounding box center [378, 191] width 710 height 297
drag, startPoint x: 374, startPoint y: 54, endPoint x: 353, endPoint y: 55, distance: 20.5
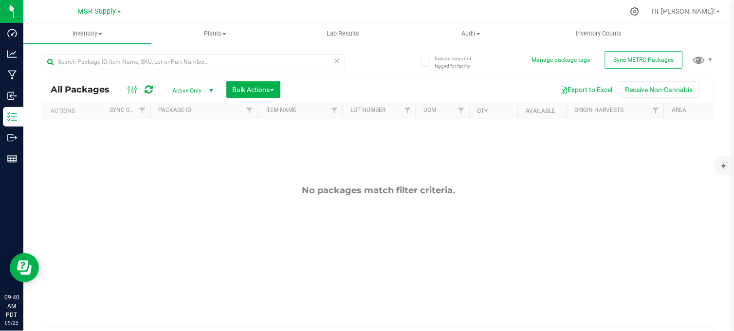
click at [375, 54] on div at bounding box center [211, 61] width 336 height 31
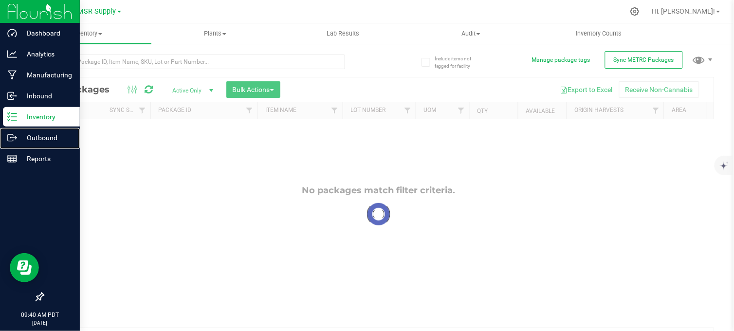
drag, startPoint x: 17, startPoint y: 134, endPoint x: 76, endPoint y: 127, distance: 60.3
click at [18, 134] on p "Outbound" at bounding box center [46, 138] width 58 height 12
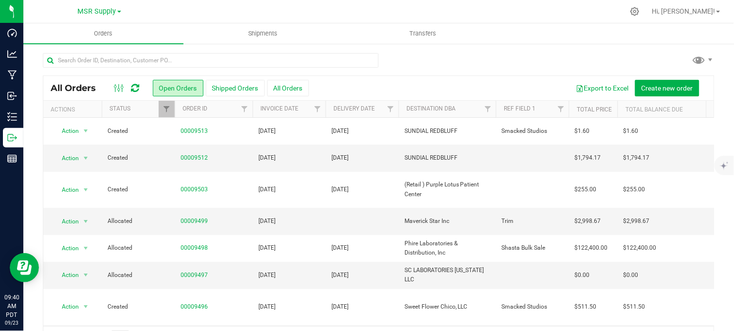
drag, startPoint x: 436, startPoint y: 65, endPoint x: 429, endPoint y: 65, distance: 7.3
click at [435, 66] on div at bounding box center [378, 64] width 671 height 22
click at [453, 56] on div at bounding box center [378, 64] width 671 height 22
click at [419, 56] on div at bounding box center [378, 64] width 671 height 22
click at [419, 59] on div at bounding box center [378, 64] width 671 height 22
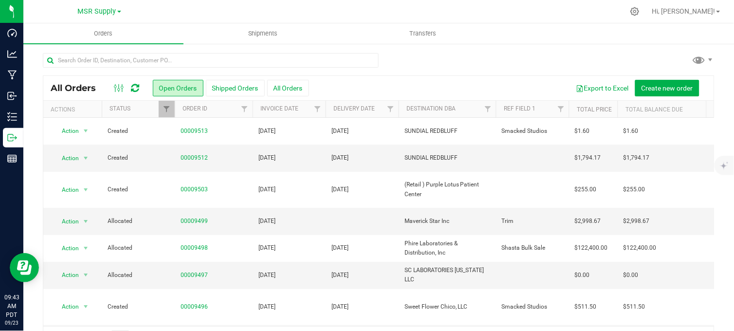
click at [429, 48] on div "All Orders Open Orders Shipped Orders All Orders Export to Excel Create new ord…" at bounding box center [378, 201] width 710 height 317
click at [429, 55] on div at bounding box center [378, 64] width 671 height 22
click at [431, 64] on div at bounding box center [378, 64] width 671 height 22
click at [417, 59] on div at bounding box center [378, 64] width 671 height 22
click at [459, 69] on div at bounding box center [378, 64] width 671 height 22
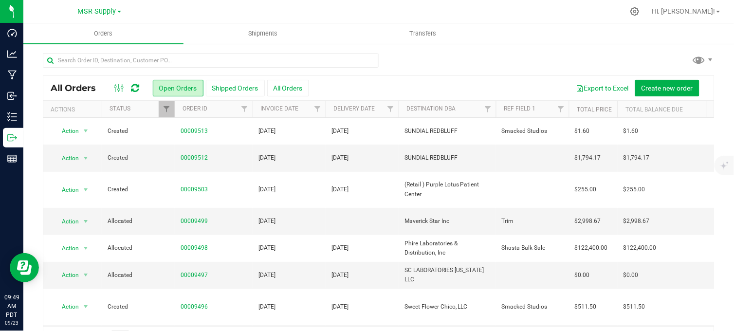
click at [447, 56] on div at bounding box center [378, 64] width 671 height 22
click at [201, 15] on div at bounding box center [399, 11] width 450 height 19
click at [454, 44] on ul "Orders Shipments Transfers" at bounding box center [390, 33] width 734 height 21
